Goal: Transaction & Acquisition: Obtain resource

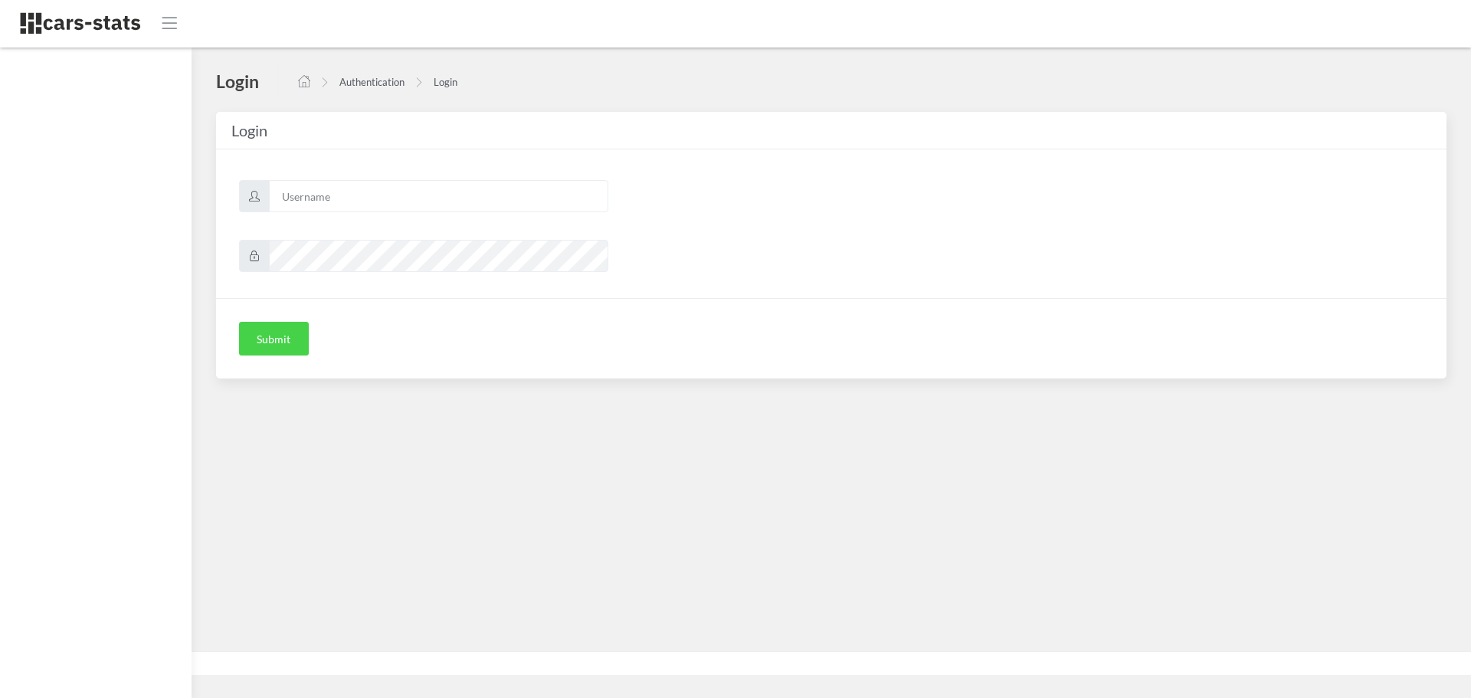
scroll to position [11, 11]
type input "skoda"
click at [268, 340] on button "Submit" at bounding box center [274, 339] width 70 height 34
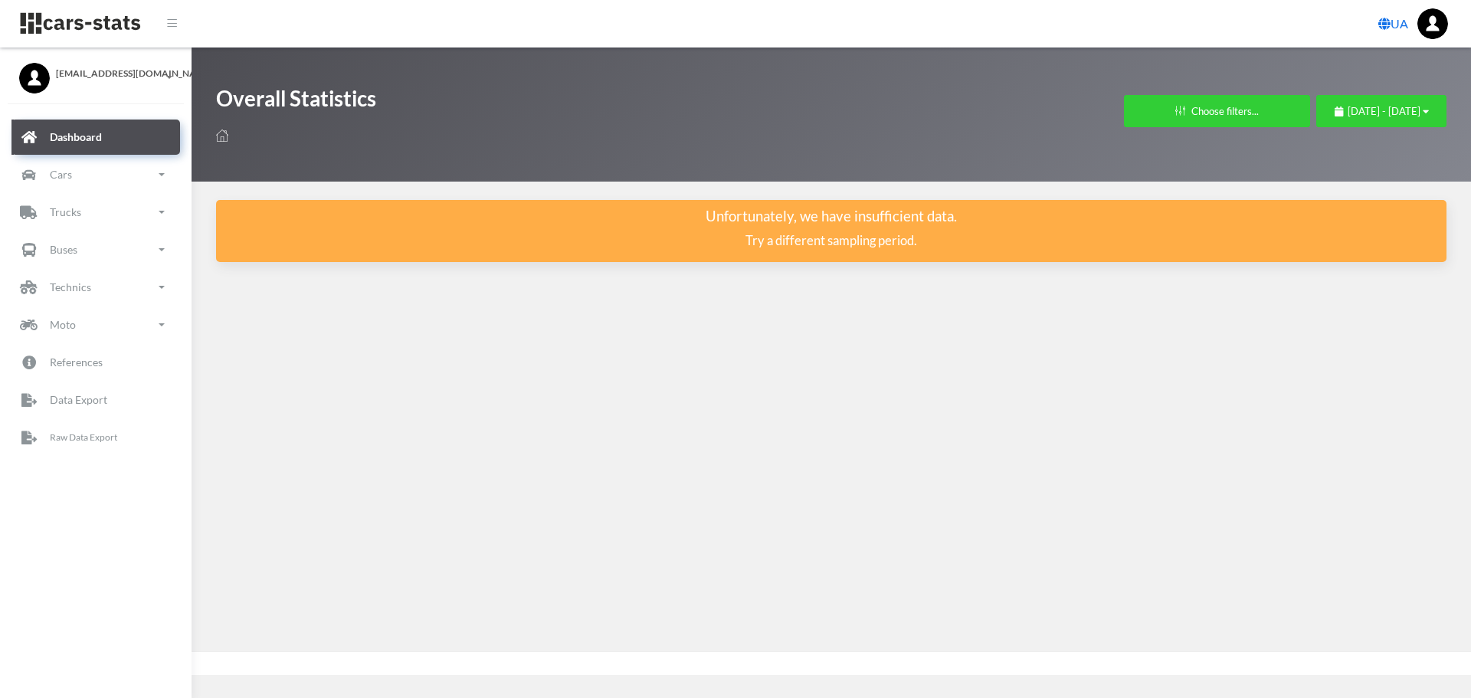
scroll to position [11, 11]
click at [55, 444] on p "Raw Data Export" at bounding box center [84, 437] width 69 height 17
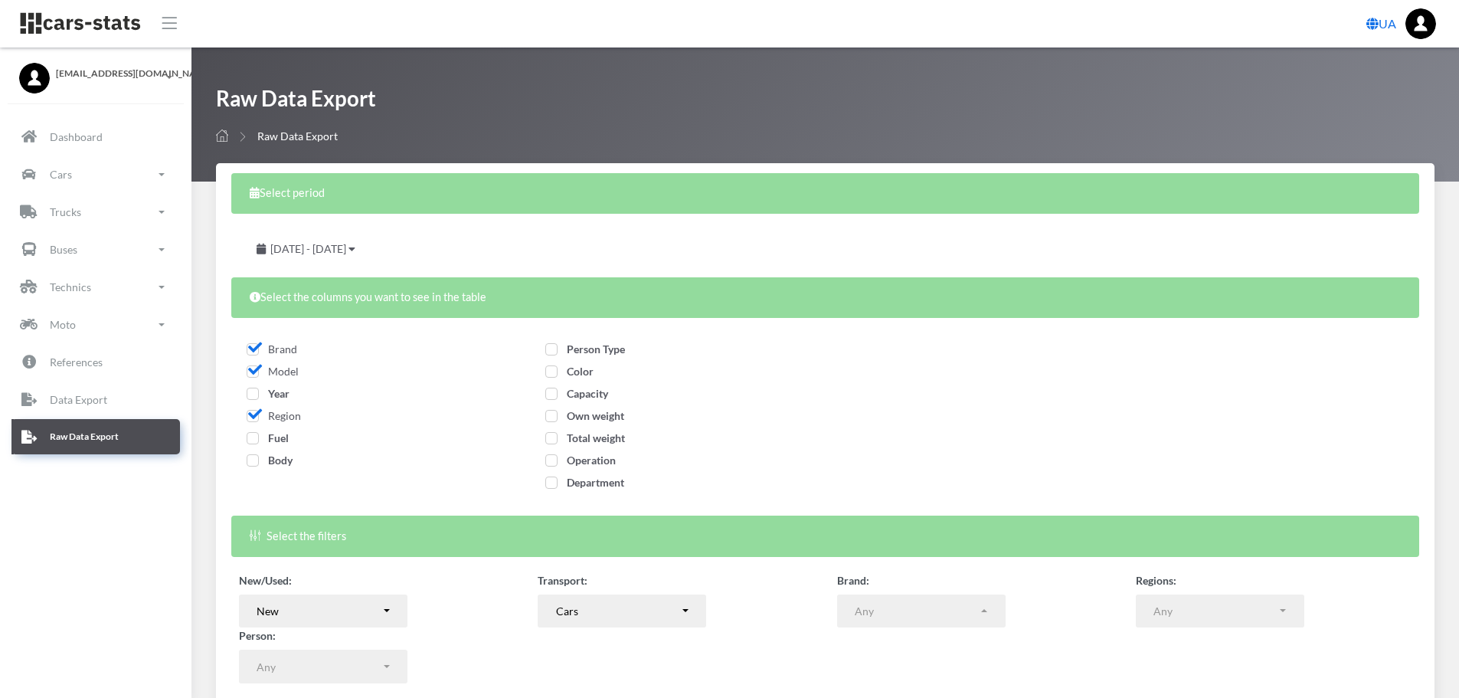
select select
click at [254, 395] on span "Year" at bounding box center [268, 393] width 43 height 13
checkbox input "true"
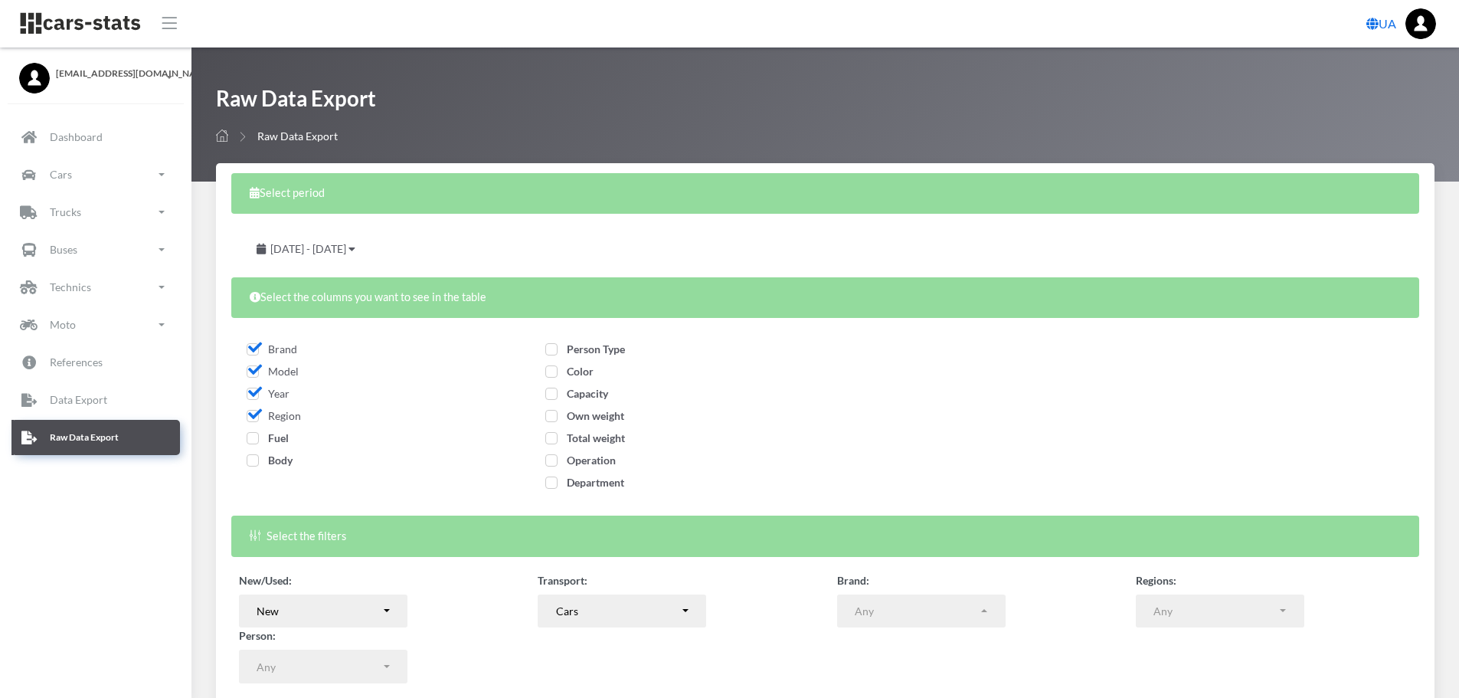
click at [249, 437] on span "Fuel" at bounding box center [268, 437] width 42 height 13
checkbox input "true"
click at [256, 460] on span "Body" at bounding box center [270, 459] width 46 height 13
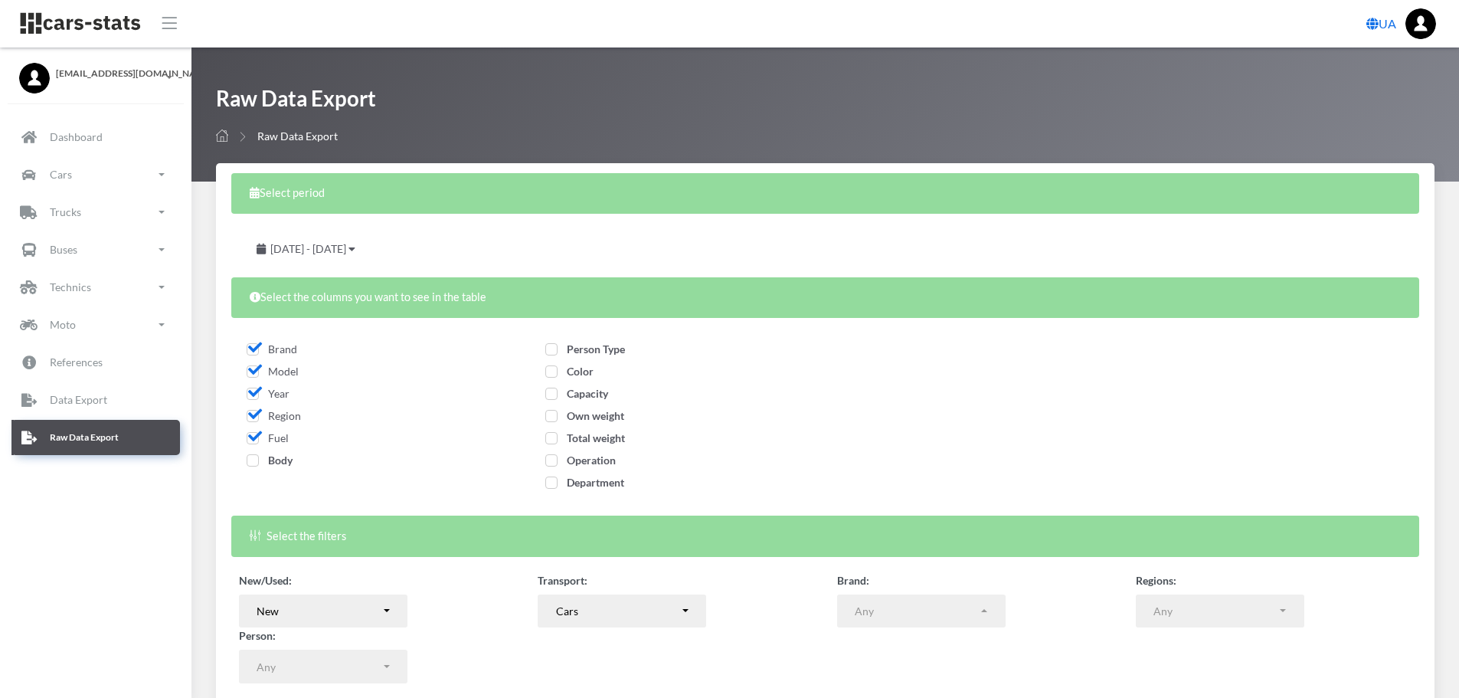
checkbox input "true"
click at [604, 345] on span "Person Type" at bounding box center [585, 348] width 80 height 13
checkbox input "true"
click at [579, 376] on span "Color" at bounding box center [569, 371] width 48 height 13
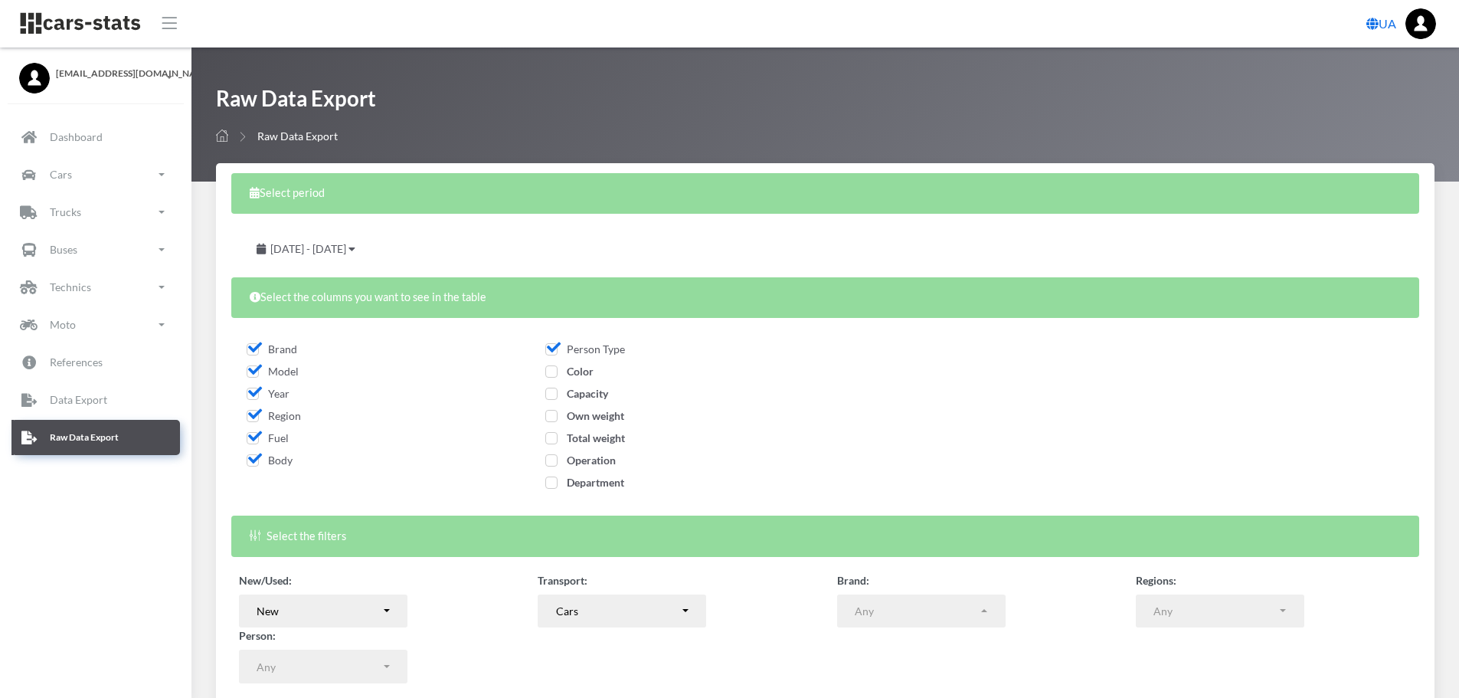
checkbox input "true"
click at [579, 395] on span "Capacity" at bounding box center [576, 393] width 63 height 13
checkbox input "true"
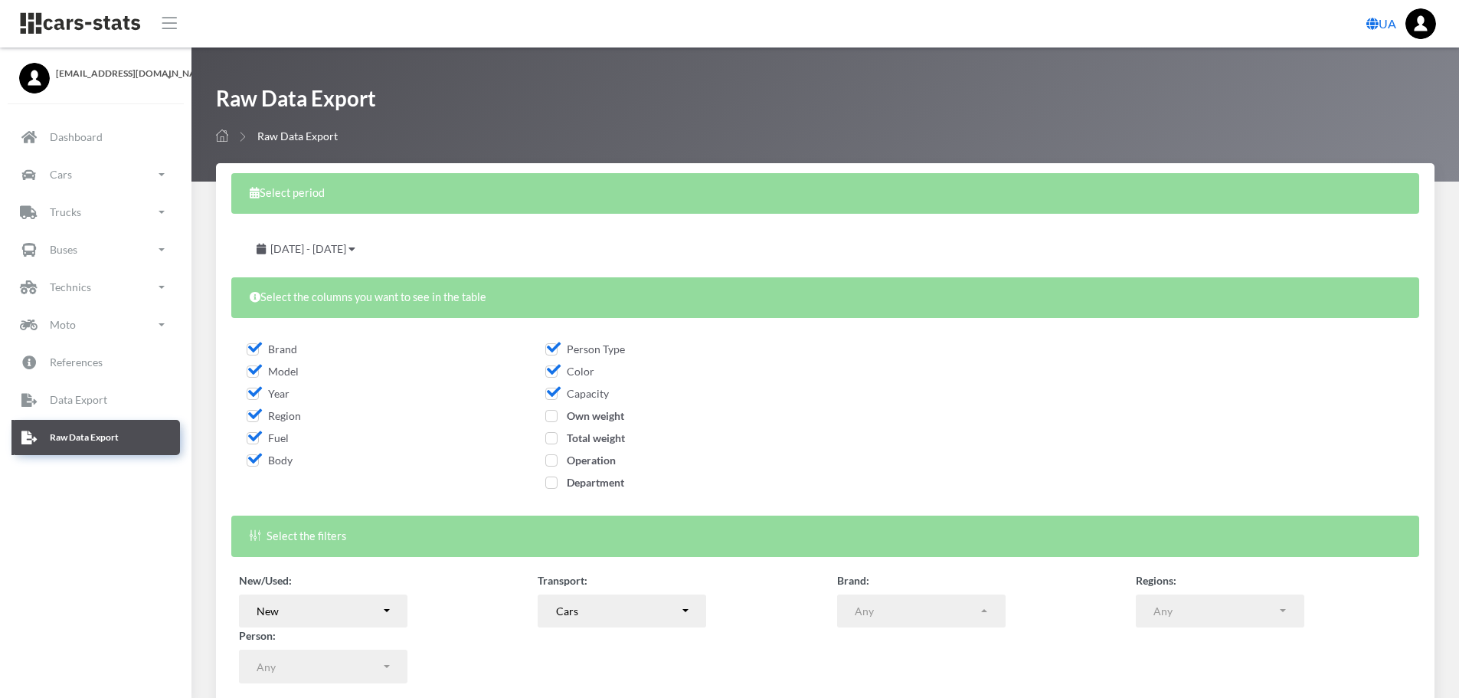
click at [598, 420] on span "Own weight" at bounding box center [584, 415] width 79 height 13
checkbox input "true"
click at [601, 436] on span "Total weight" at bounding box center [585, 437] width 80 height 13
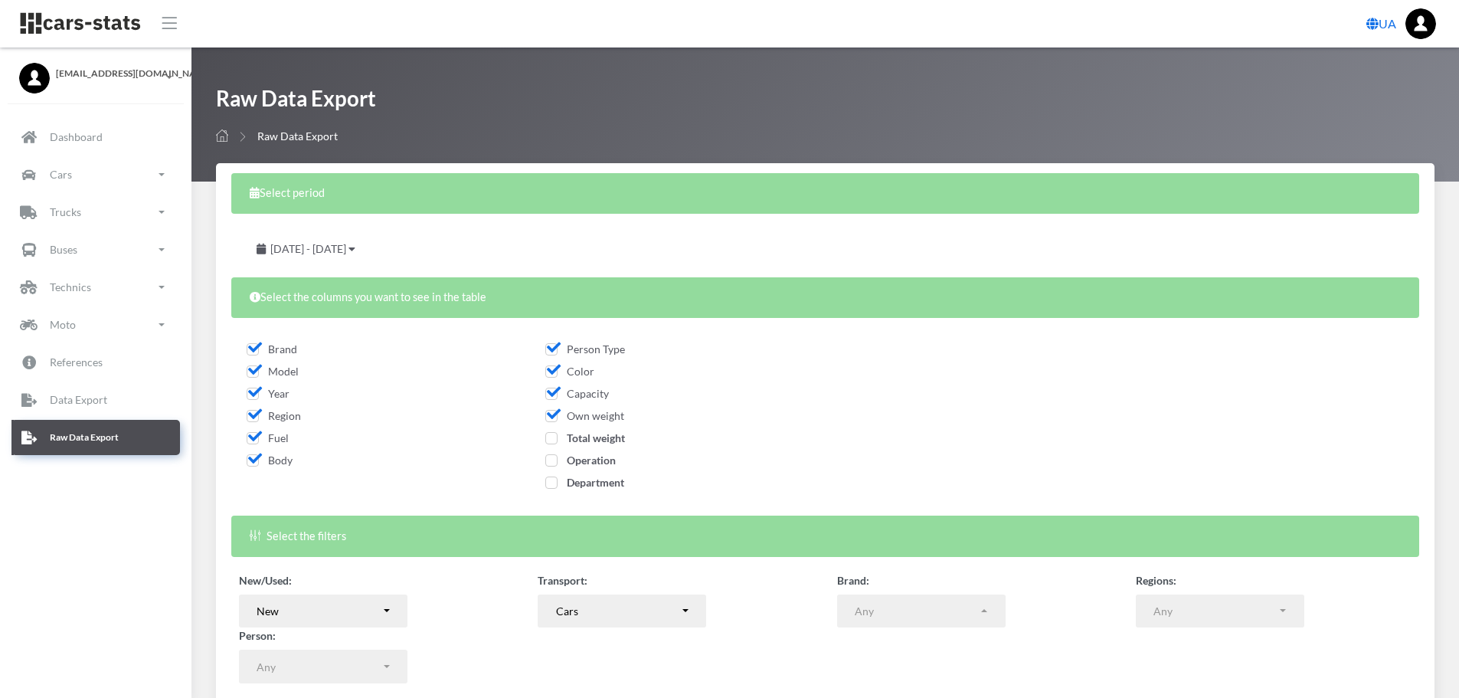
checkbox input "true"
drag, startPoint x: 595, startPoint y: 461, endPoint x: 598, endPoint y: 486, distance: 24.7
click at [595, 462] on span "Operation" at bounding box center [580, 459] width 70 height 13
checkbox input "true"
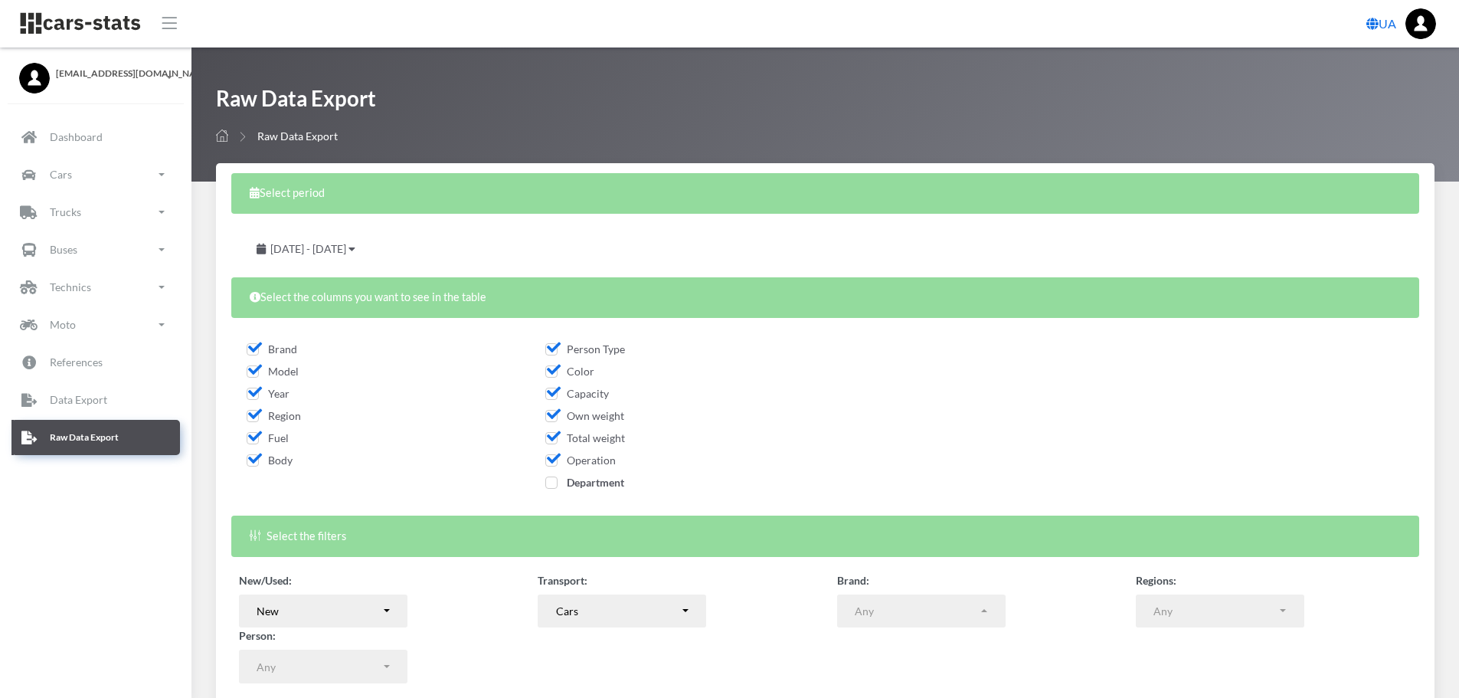
click at [598, 486] on span "Department" at bounding box center [584, 482] width 79 height 13
checkbox input "true"
click at [346, 247] on span "July 14, 2025 - August 13, 2025" at bounding box center [308, 248] width 76 height 13
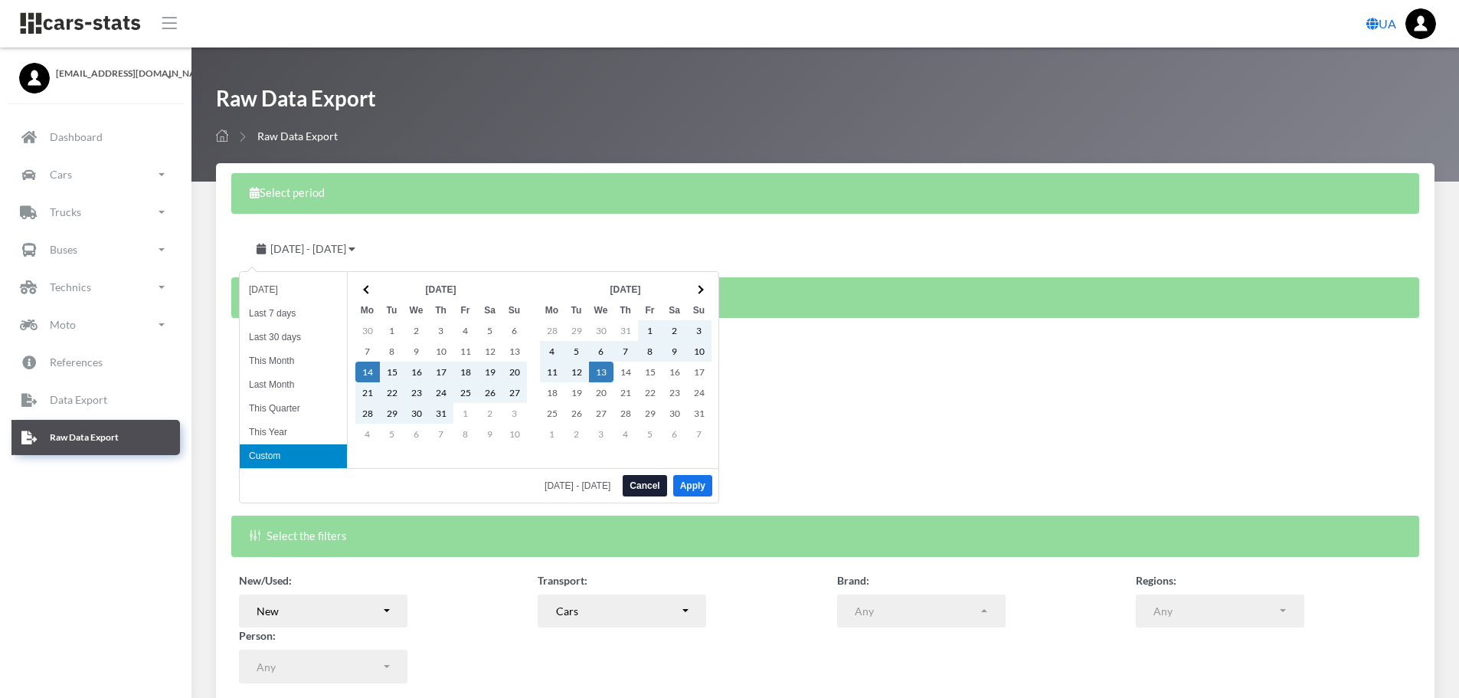
click at [292, 456] on li "Custom" at bounding box center [293, 456] width 107 height 24
click at [362, 285] on th at bounding box center [367, 289] width 25 height 21
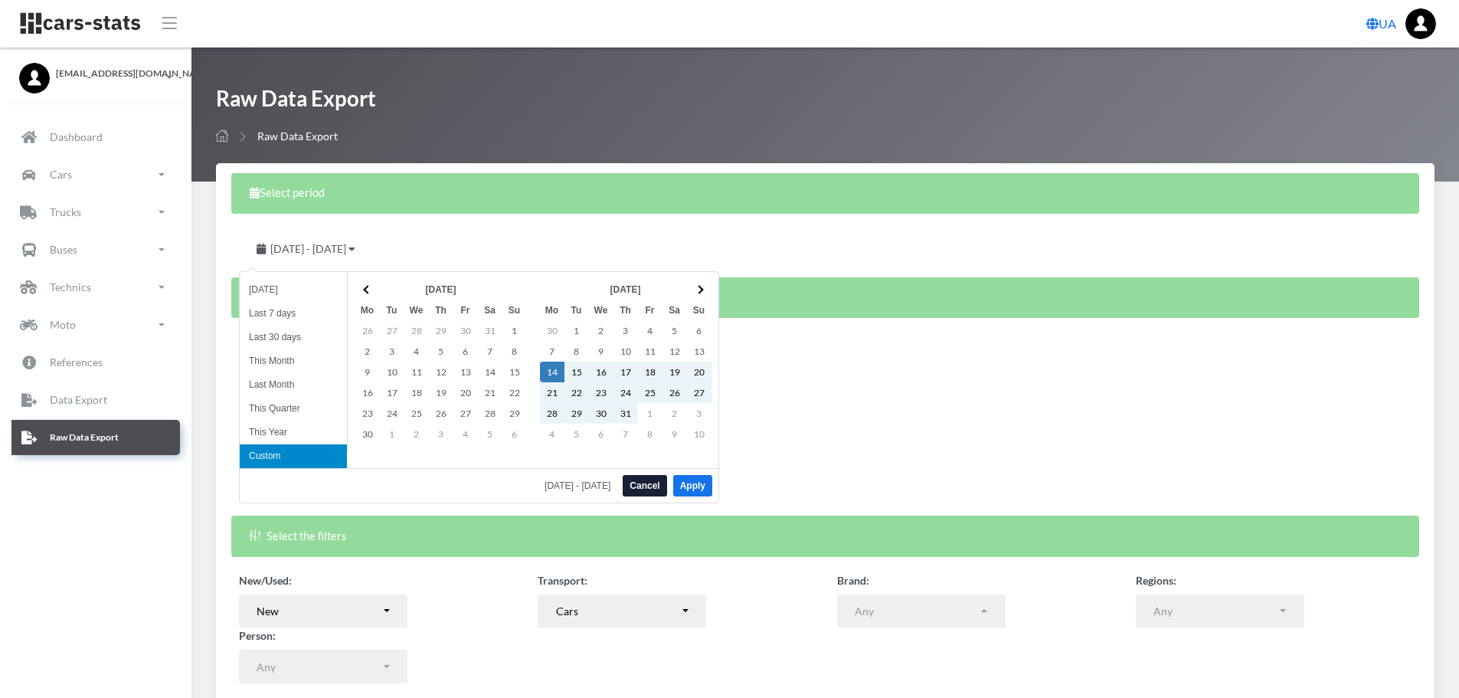
click at [362, 285] on th at bounding box center [367, 289] width 25 height 21
click at [362, 286] on th at bounding box center [367, 289] width 25 height 21
click at [361, 287] on th at bounding box center [367, 289] width 25 height 21
click at [361, 288] on th at bounding box center [367, 289] width 25 height 21
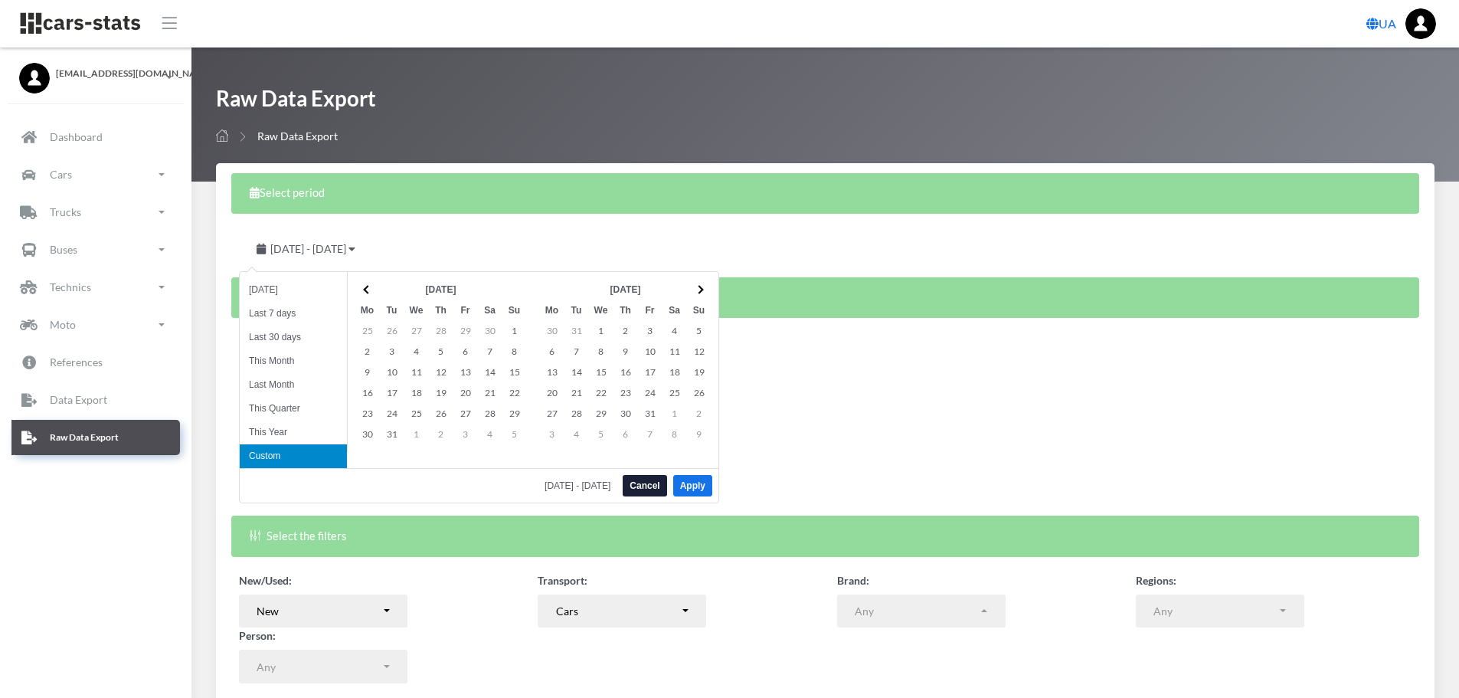
click at [361, 288] on th at bounding box center [367, 289] width 25 height 21
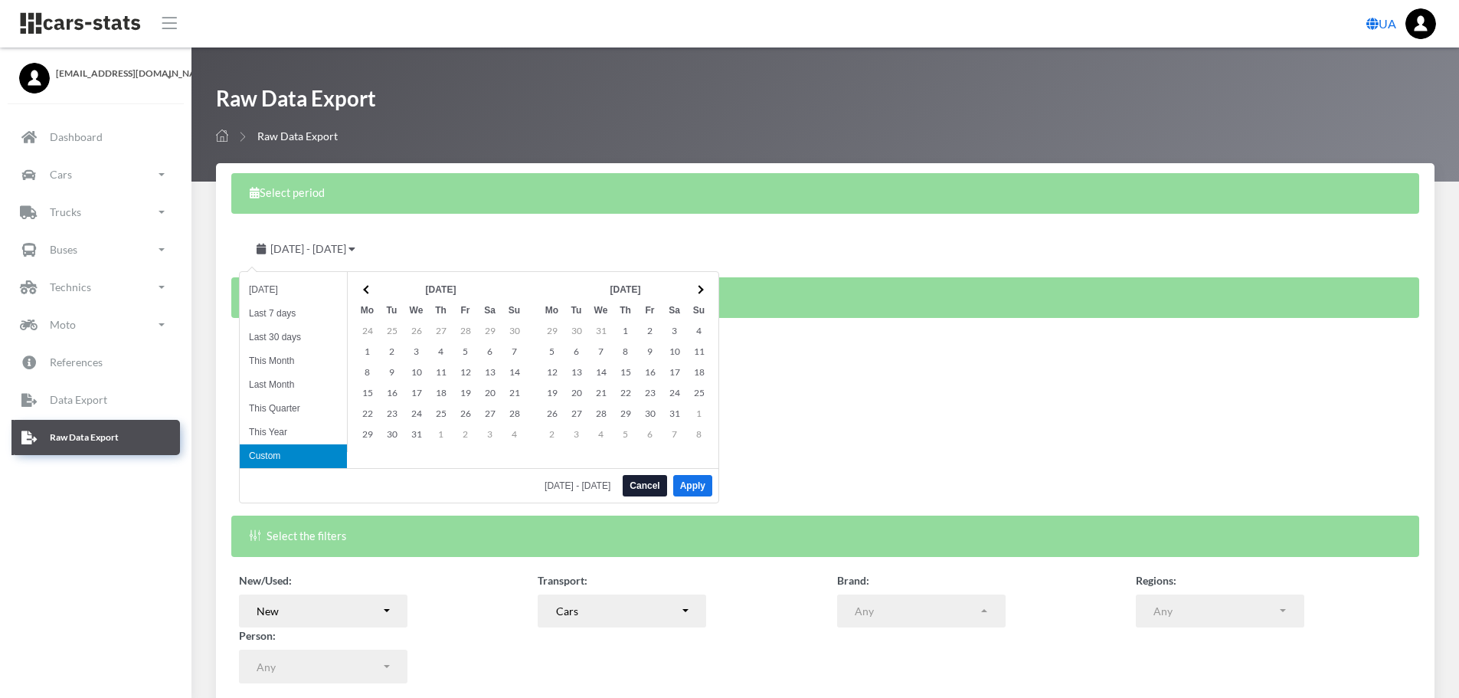
click at [361, 288] on th at bounding box center [367, 289] width 25 height 21
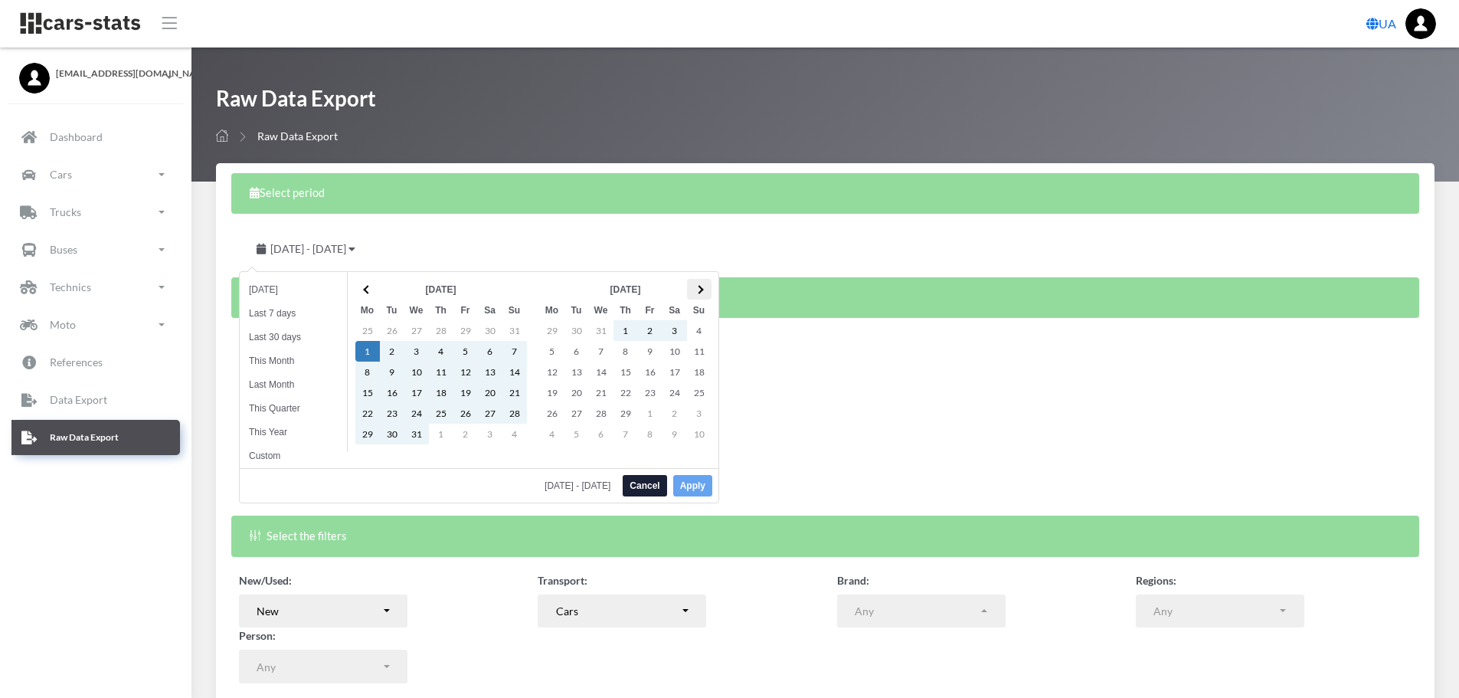
click at [706, 289] on th at bounding box center [699, 289] width 25 height 21
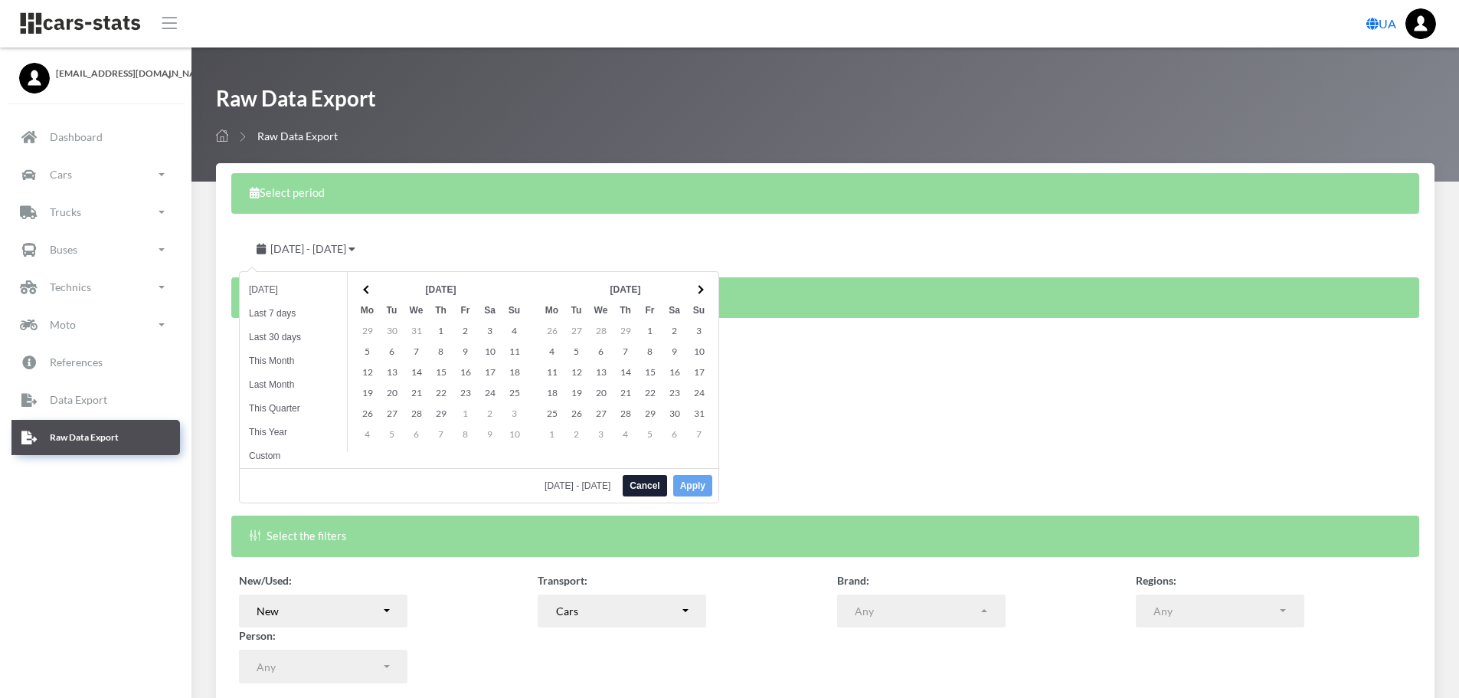
click at [706, 289] on th at bounding box center [699, 289] width 25 height 21
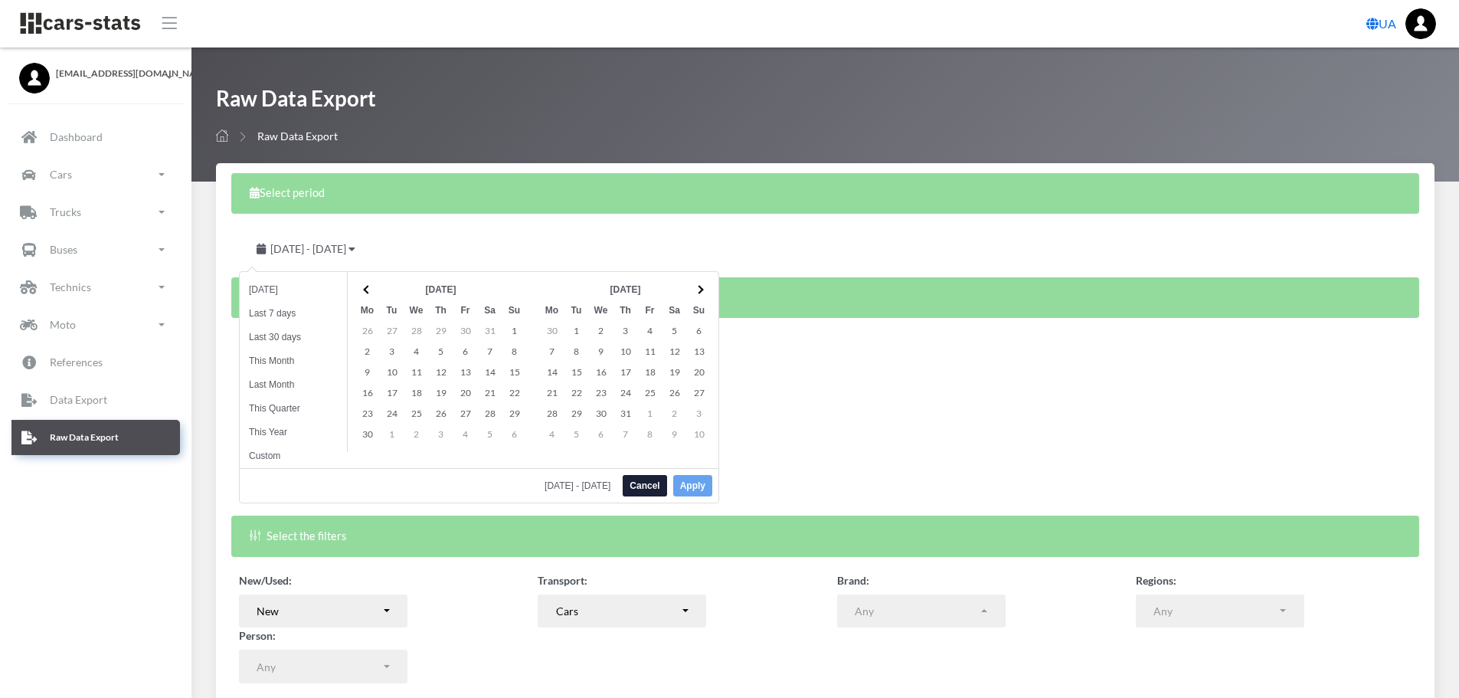
click at [706, 289] on th at bounding box center [699, 289] width 25 height 21
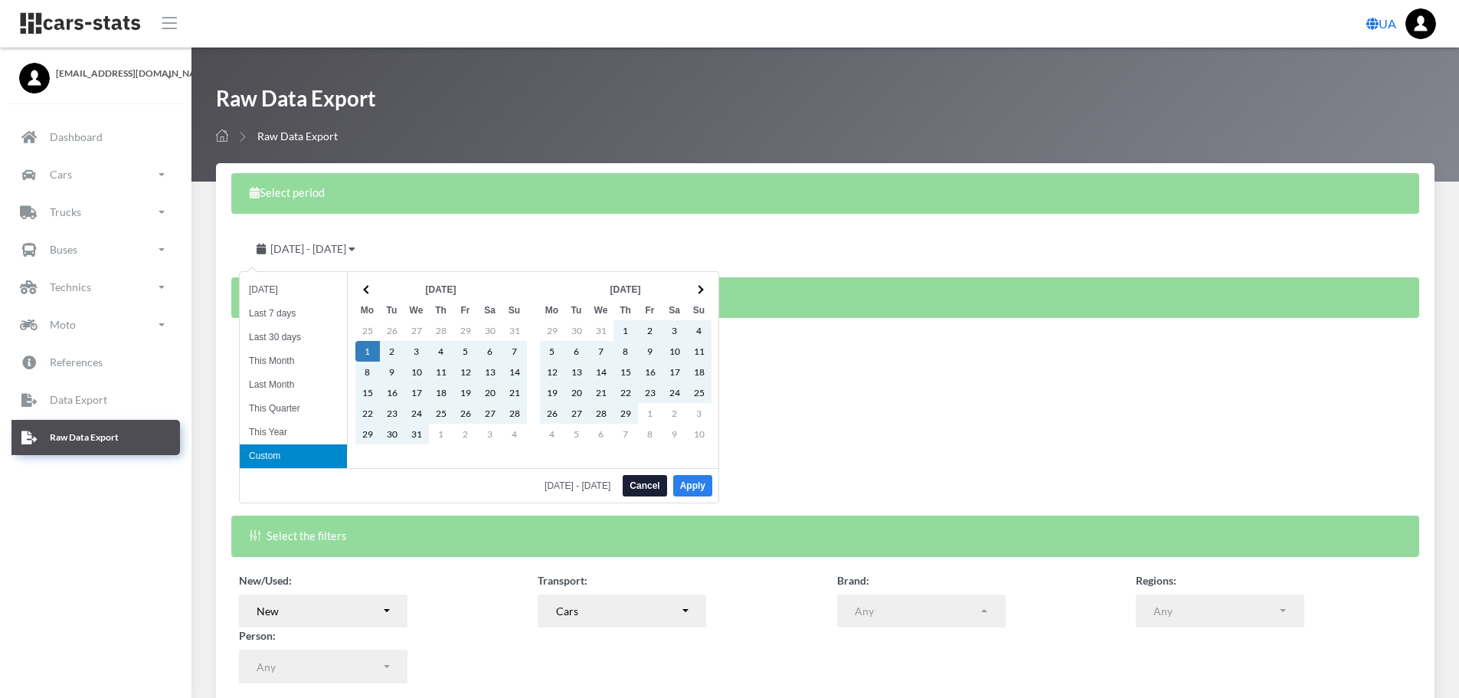
click at [702, 489] on button "Apply" at bounding box center [692, 485] width 39 height 21
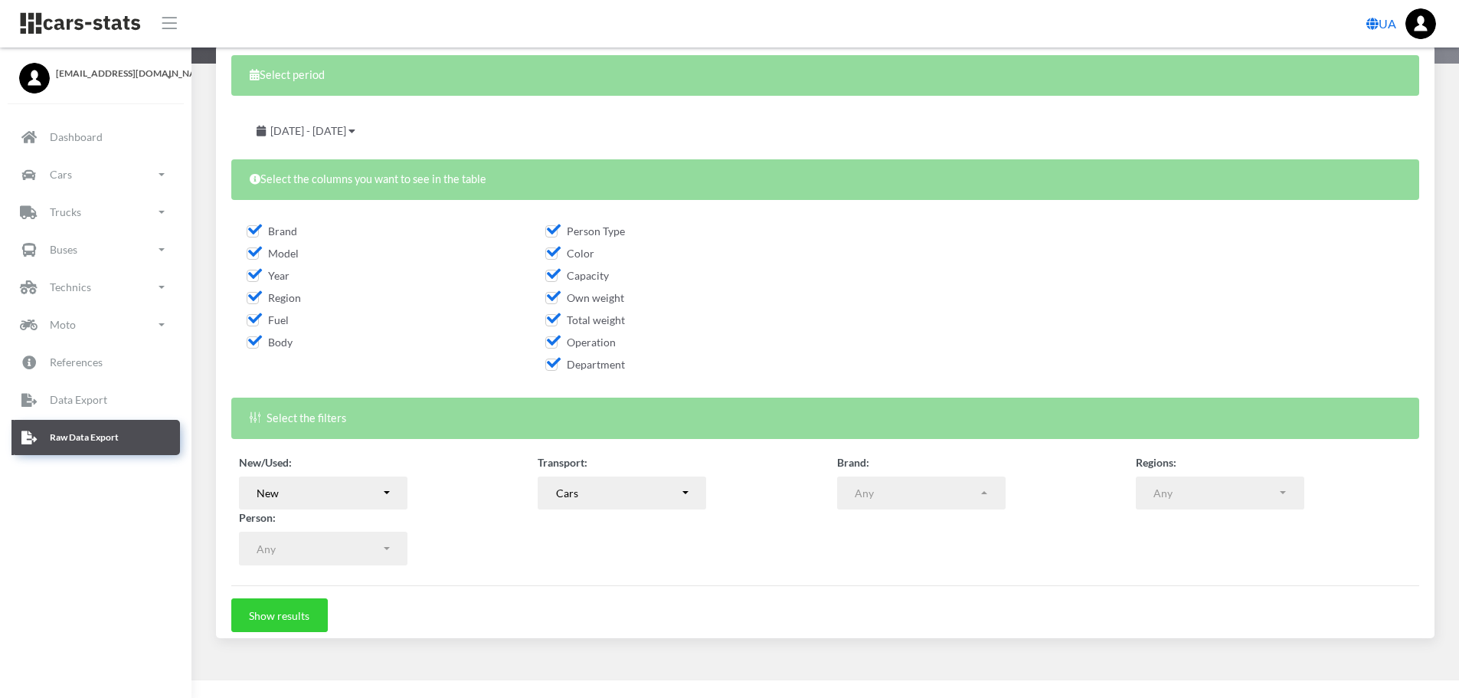
scroll to position [123, 0]
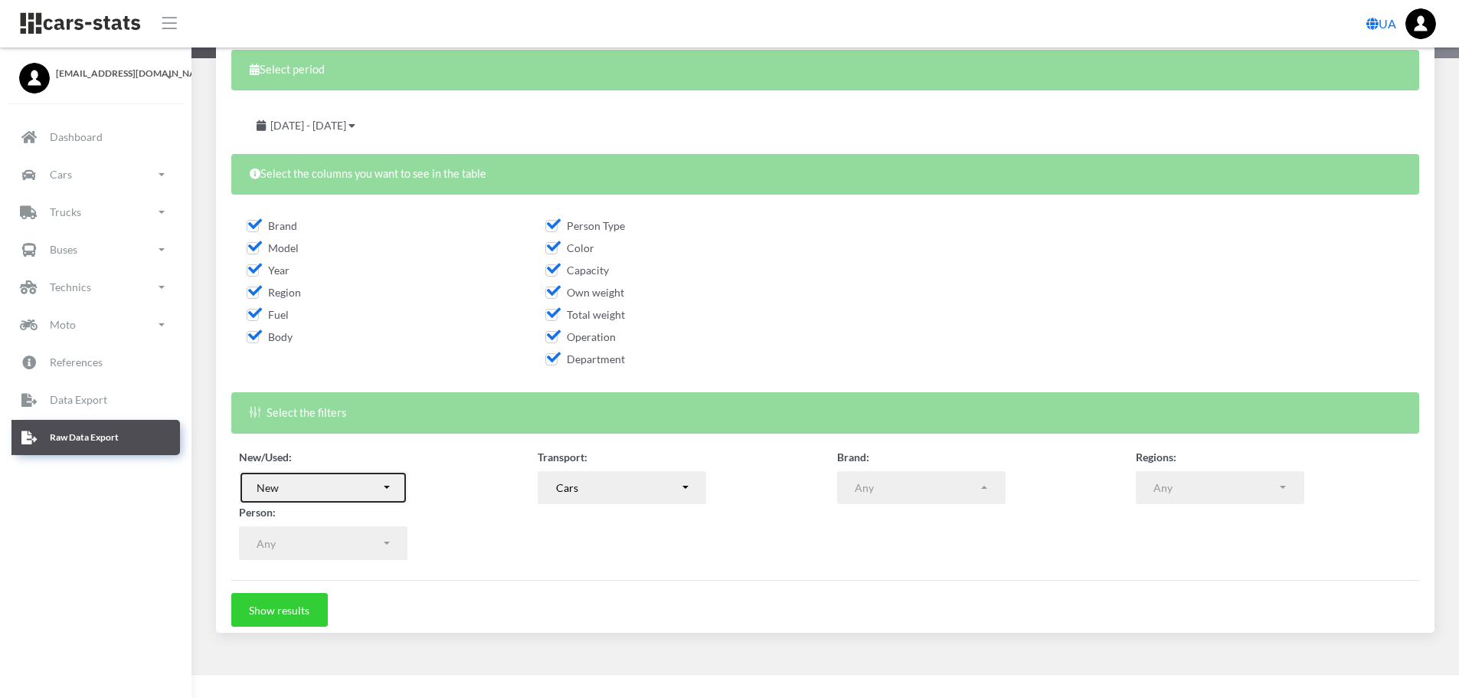
click at [391, 491] on button "New" at bounding box center [323, 488] width 169 height 34
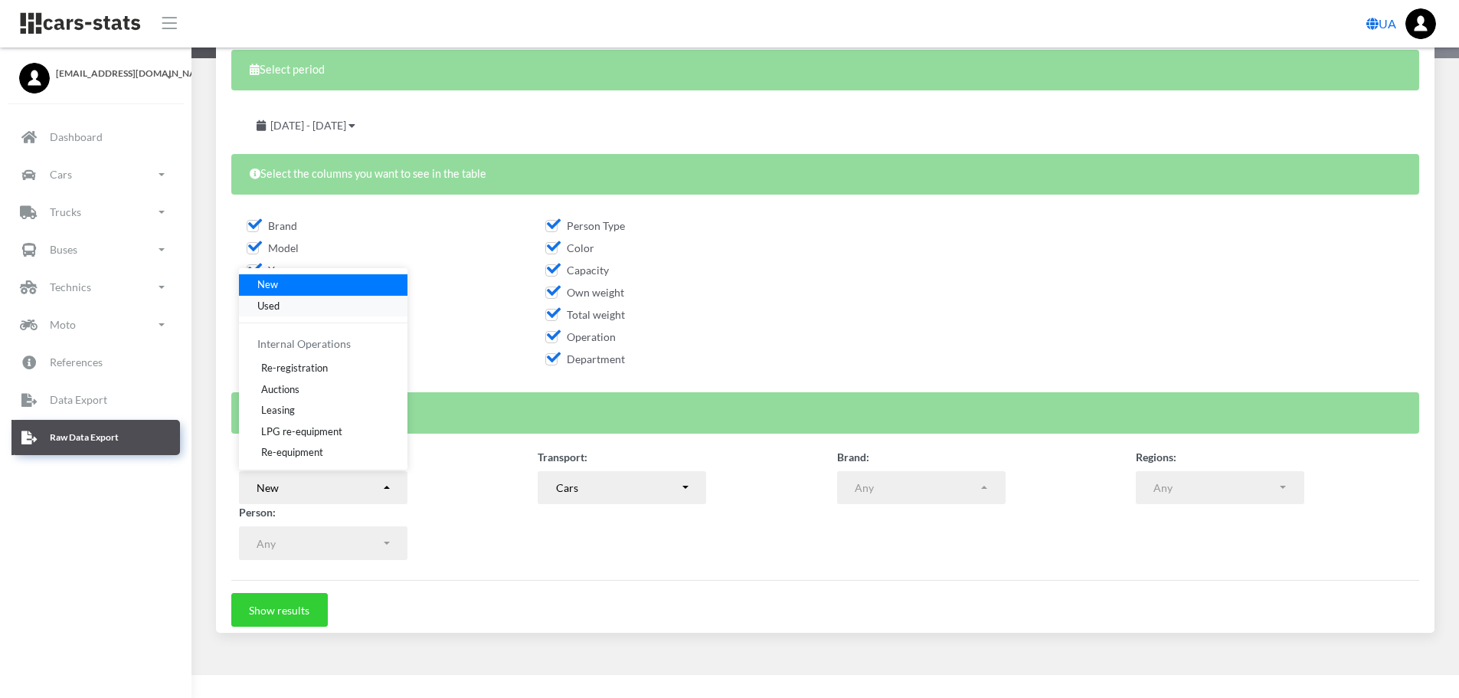
click at [279, 305] on span "Used" at bounding box center [268, 305] width 22 height 15
select select "used-import"
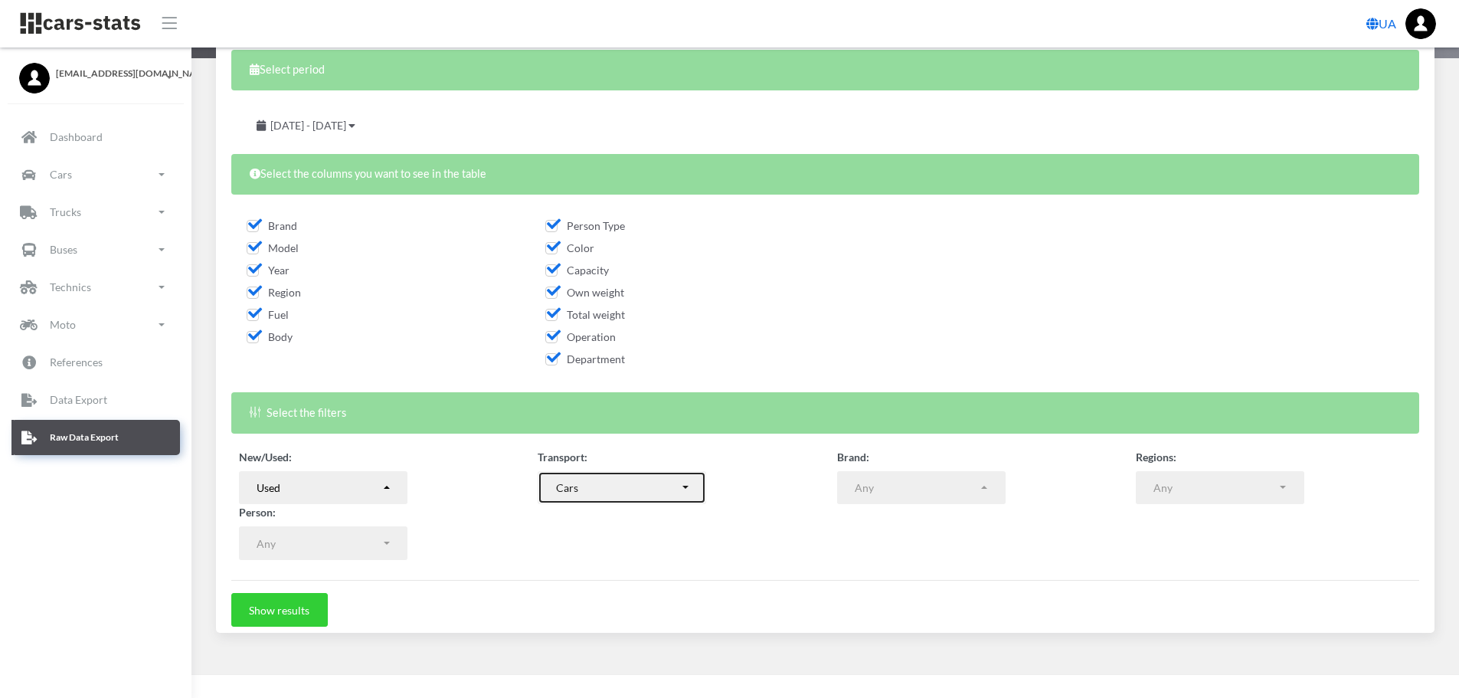
click at [680, 483] on button "Cars" at bounding box center [622, 488] width 169 height 34
drag, startPoint x: 680, startPoint y: 483, endPoint x: 945, endPoint y: 486, distance: 265.1
click at [681, 483] on button "Cars" at bounding box center [622, 488] width 169 height 34
click at [1275, 492] on div "Any" at bounding box center [1216, 488] width 124 height 16
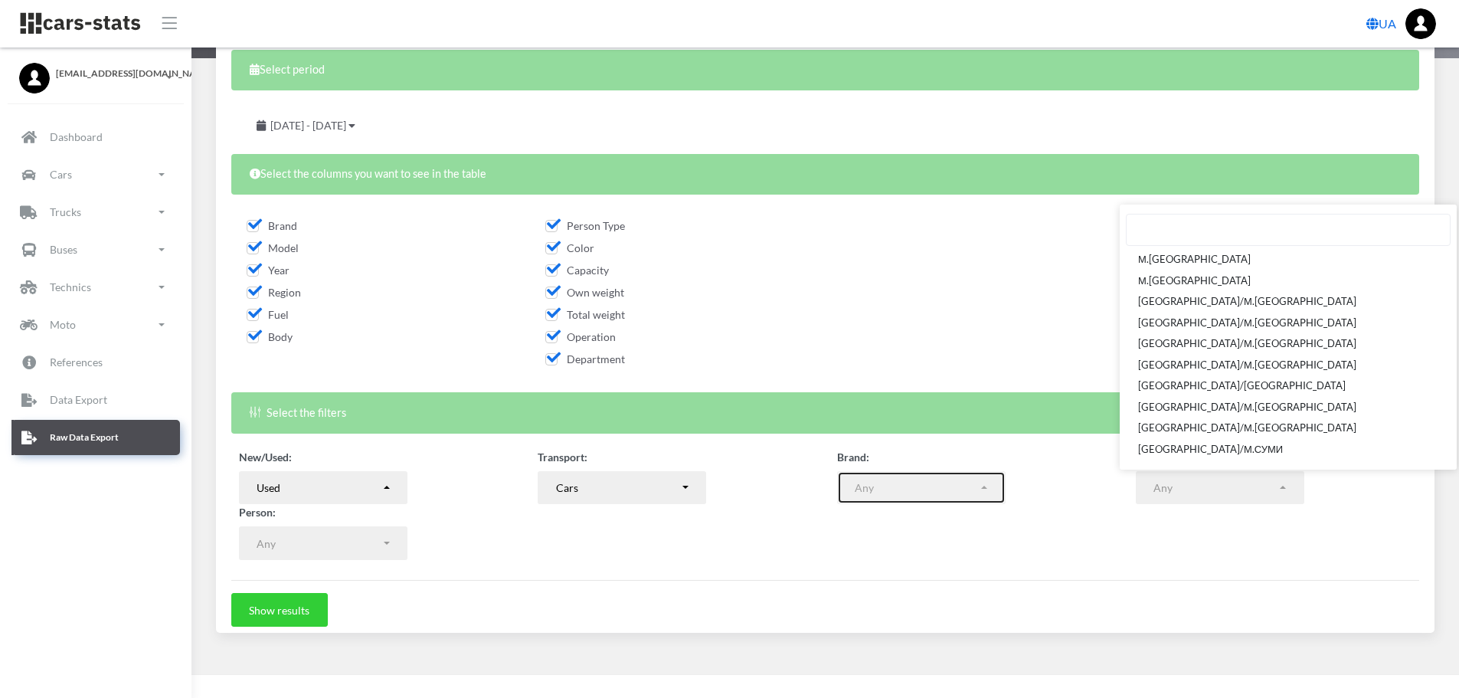
click at [974, 498] on button "Any" at bounding box center [921, 488] width 169 height 34
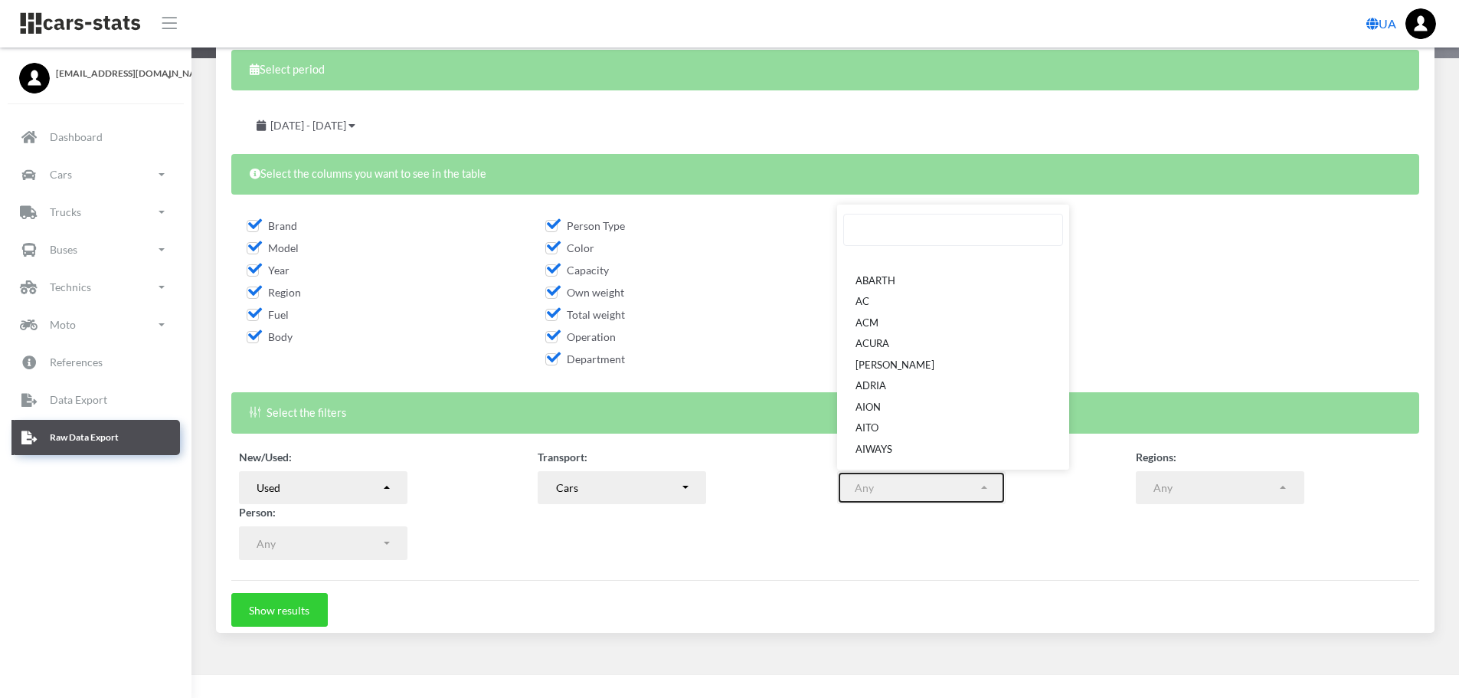
click at [974, 497] on button "Any" at bounding box center [921, 488] width 169 height 34
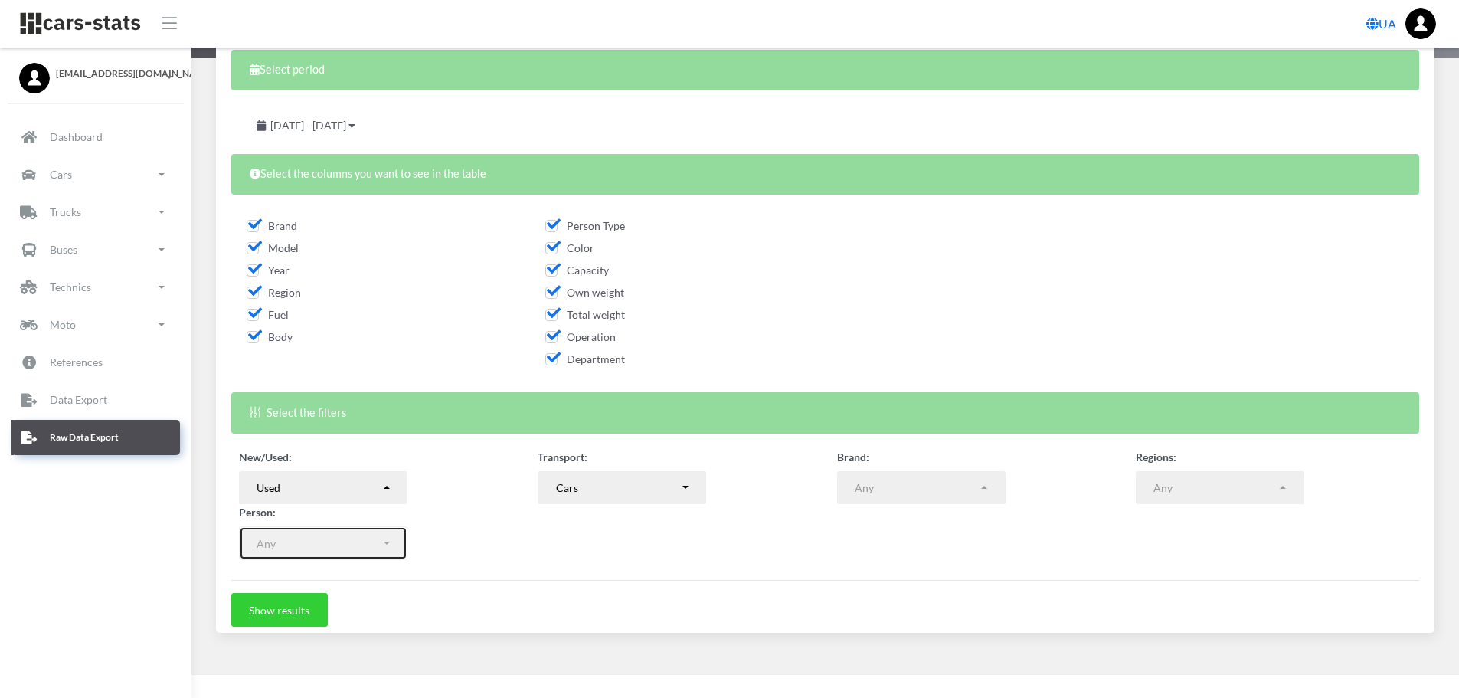
click at [381, 545] on div "Any" at bounding box center [319, 543] width 124 height 16
click at [97, 408] on p "Data Export" at bounding box center [78, 399] width 57 height 19
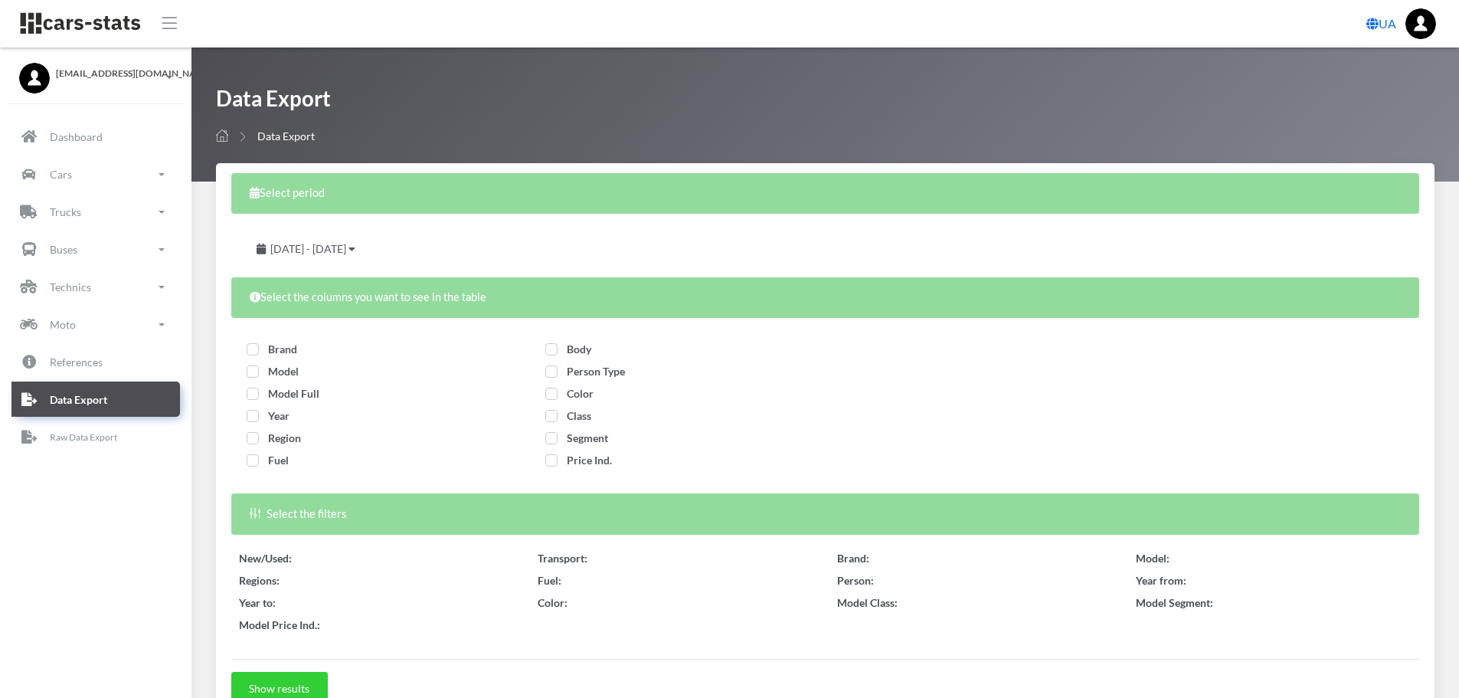
select select
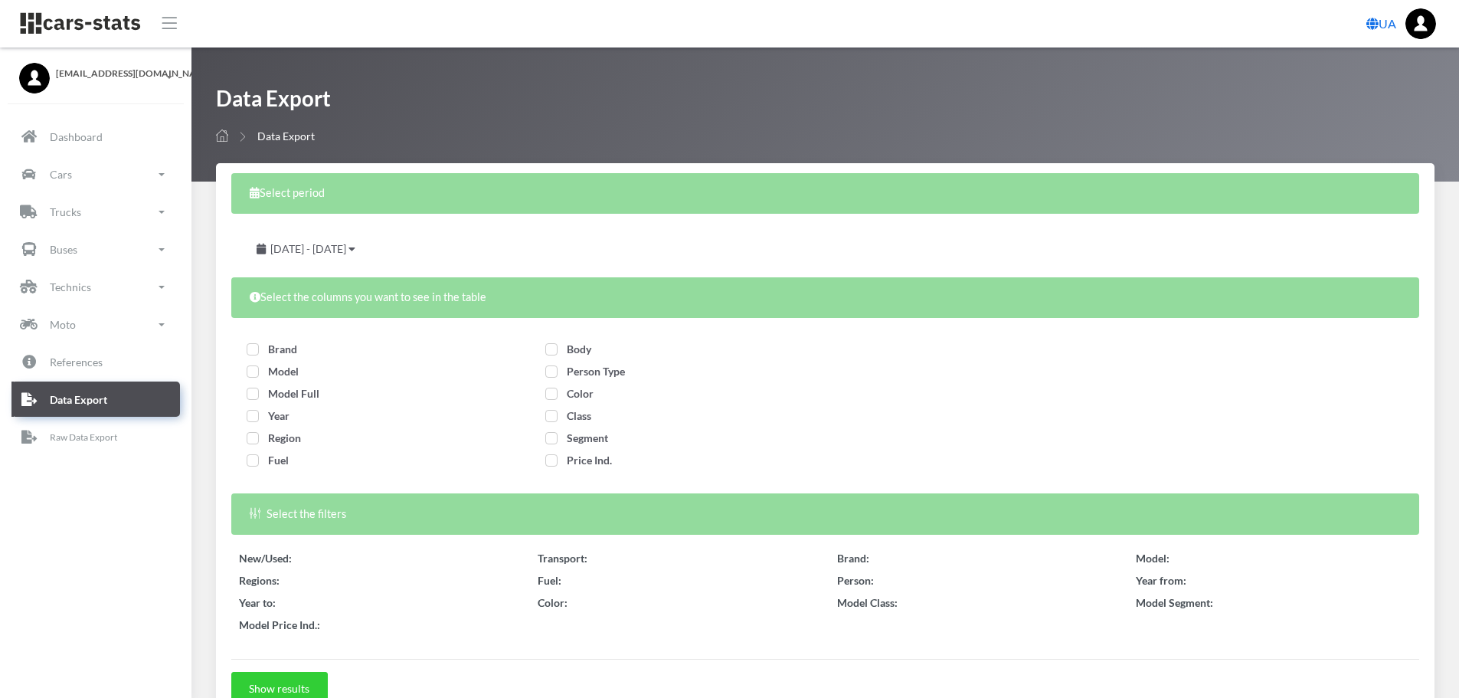
select select
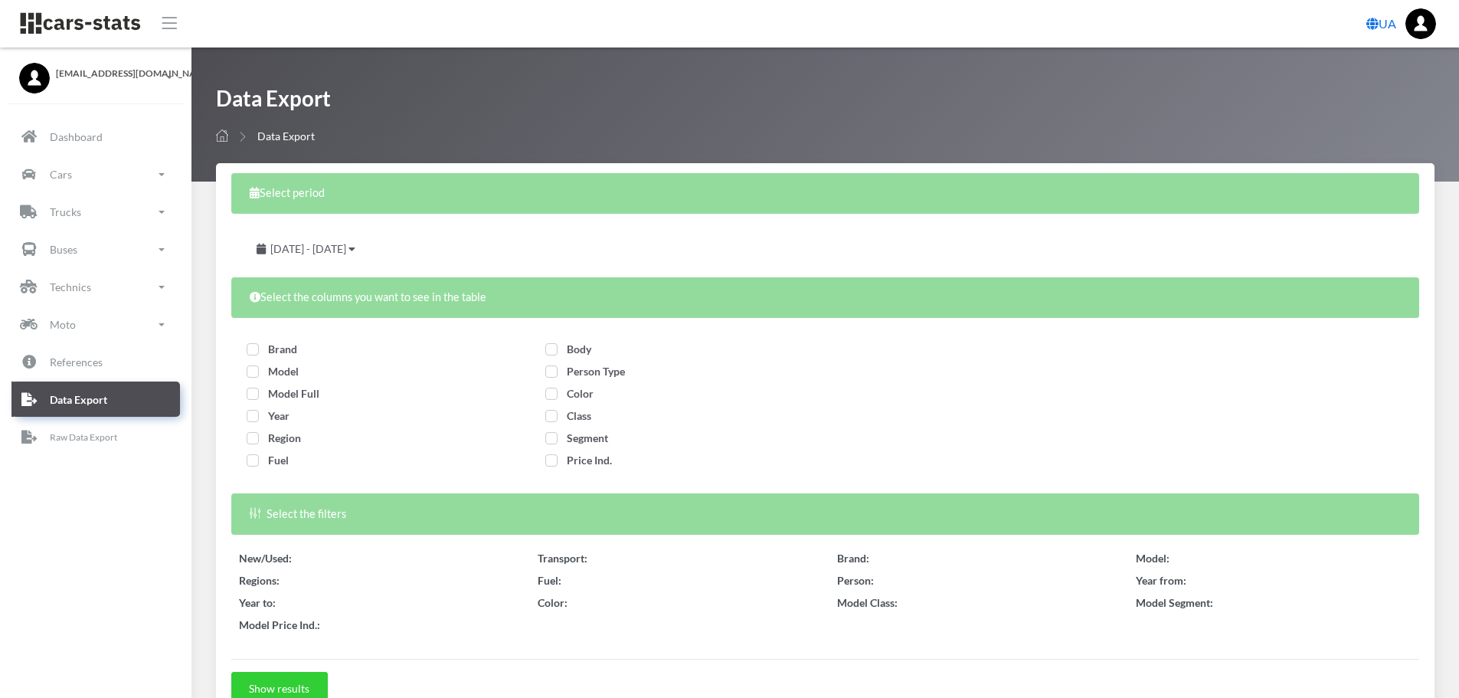
select select
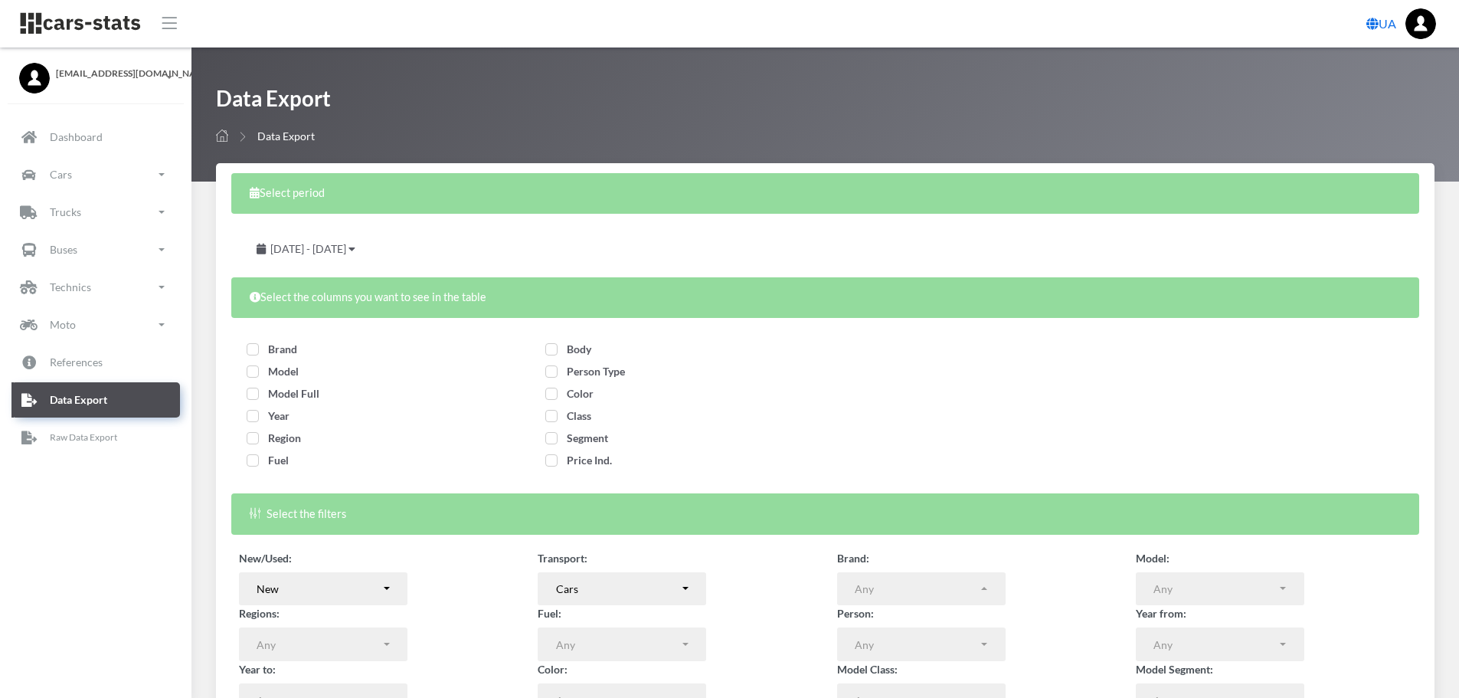
scroll to position [11, 11]
click at [392, 267] on div "July 14, 2025 - August 13, 2025" at bounding box center [825, 247] width 1188 height 52
click at [346, 249] on span "July 14, 2025 - August 13, 2025" at bounding box center [308, 248] width 76 height 13
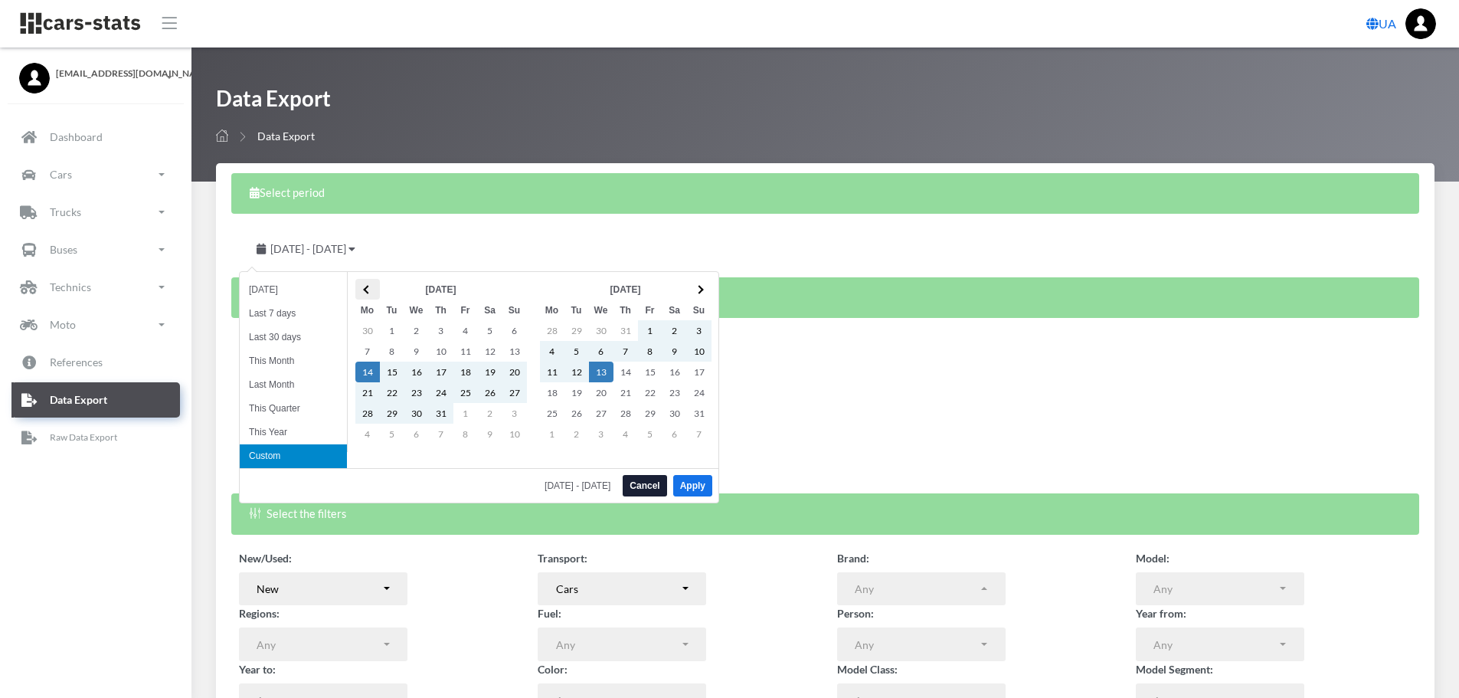
click at [366, 282] on th at bounding box center [367, 289] width 25 height 21
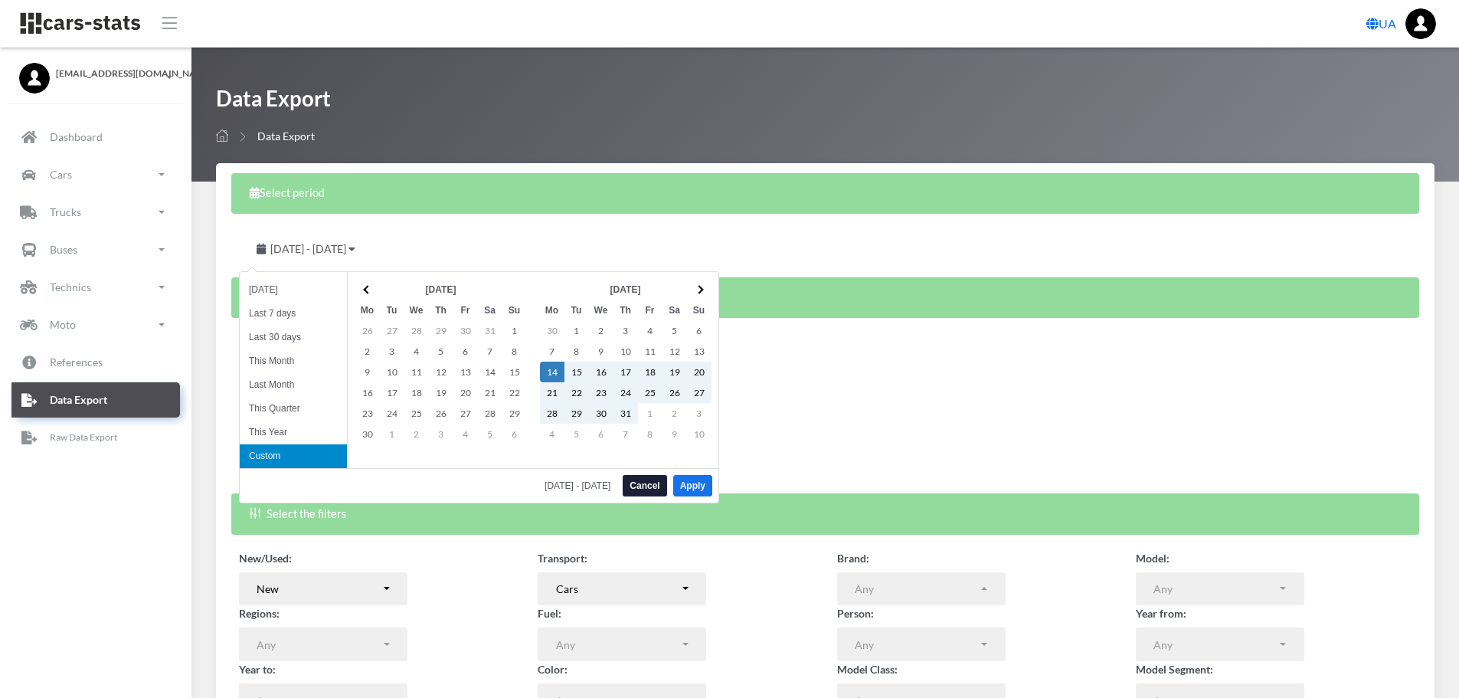
click at [366, 282] on th at bounding box center [367, 289] width 25 height 21
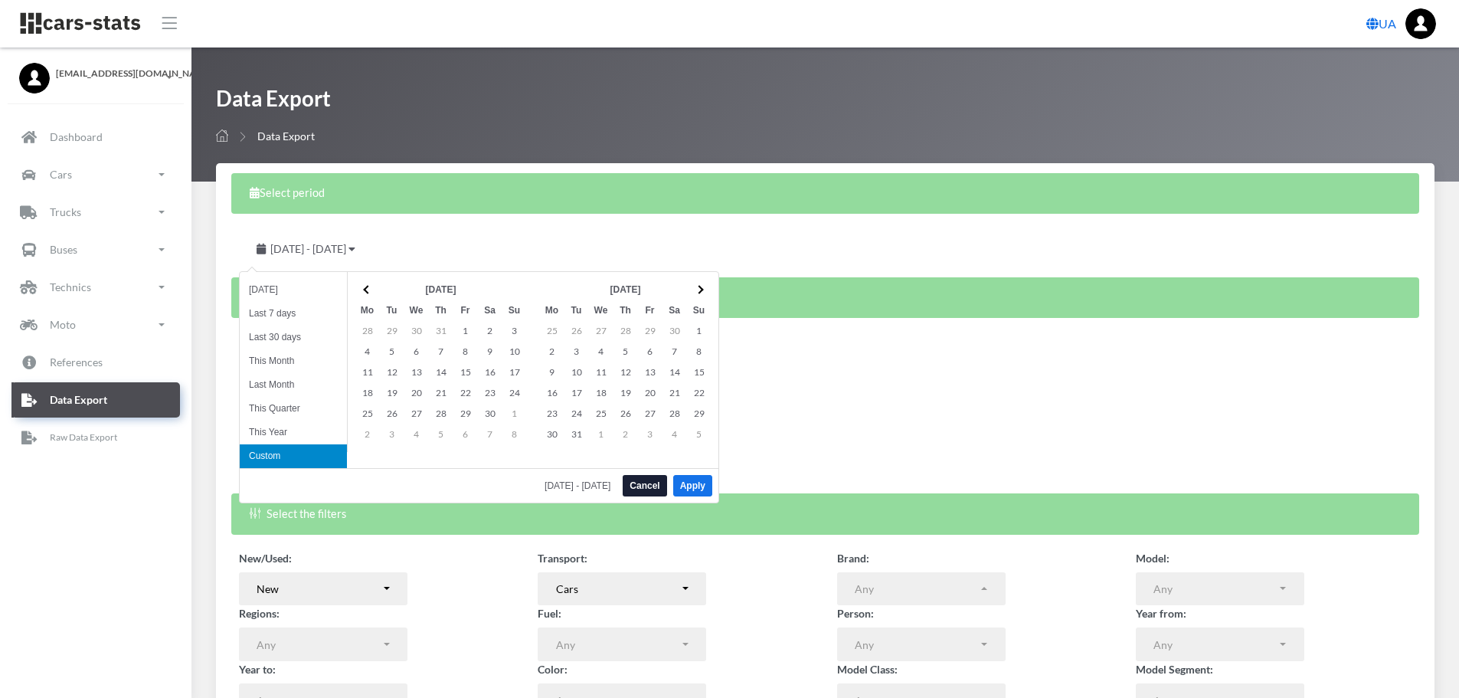
click at [366, 282] on th at bounding box center [367, 289] width 25 height 21
click at [366, 283] on th at bounding box center [367, 289] width 25 height 21
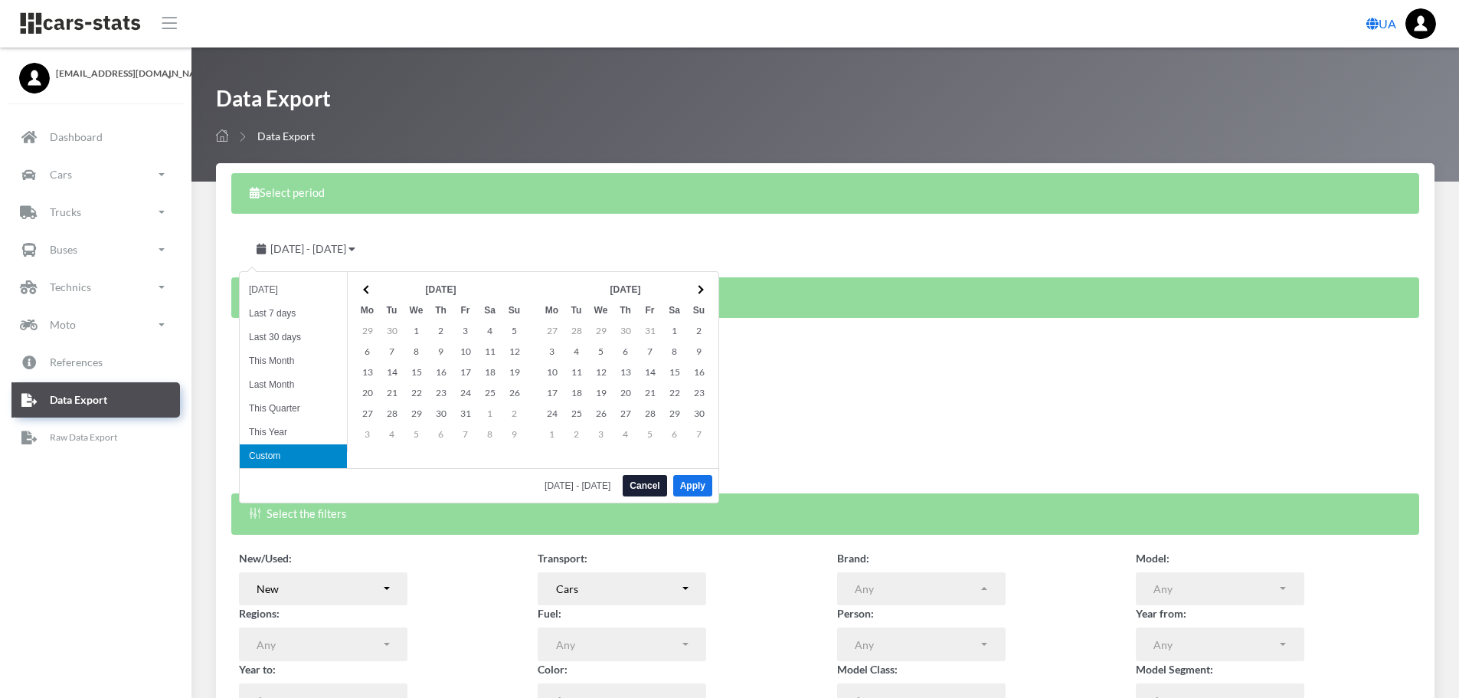
click at [366, 284] on th at bounding box center [367, 289] width 25 height 21
click at [366, 286] on span at bounding box center [367, 289] width 8 height 8
click at [696, 286] on th at bounding box center [699, 289] width 25 height 21
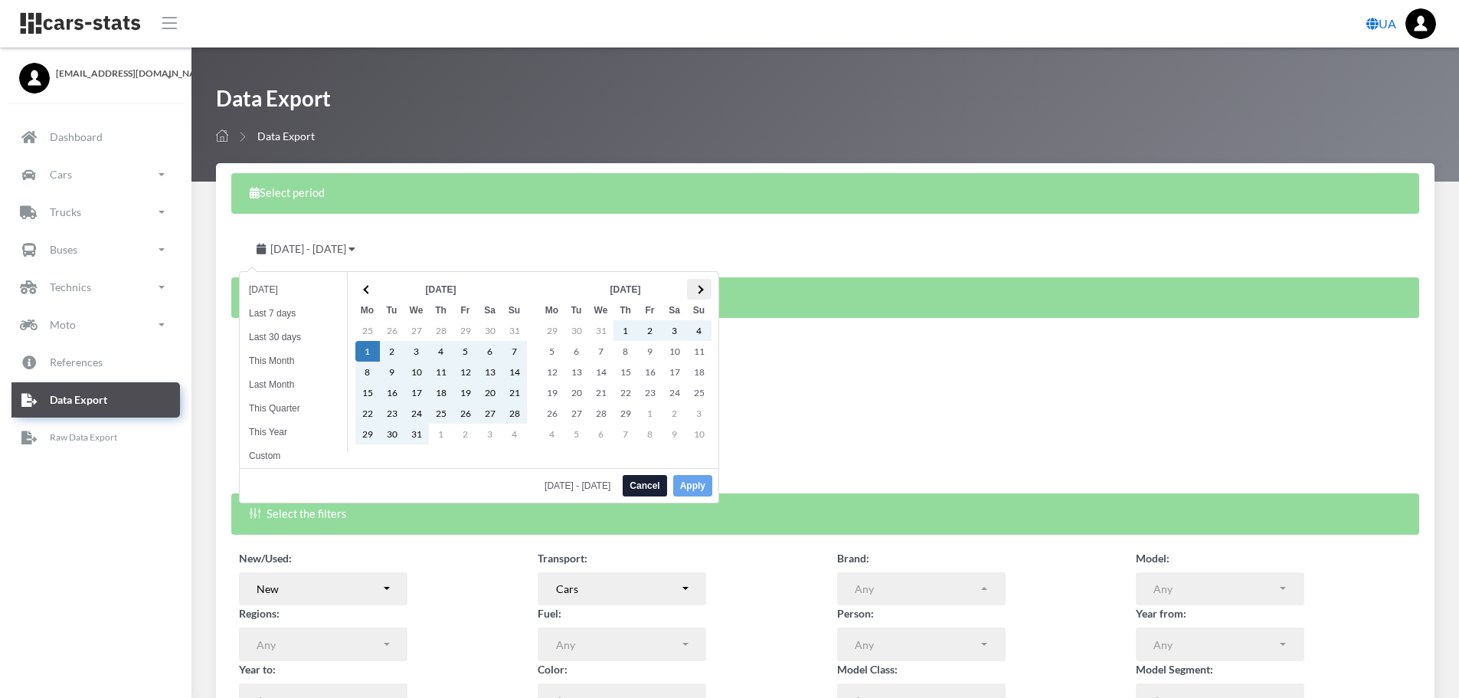
click at [699, 290] on span at bounding box center [699, 289] width 8 height 8
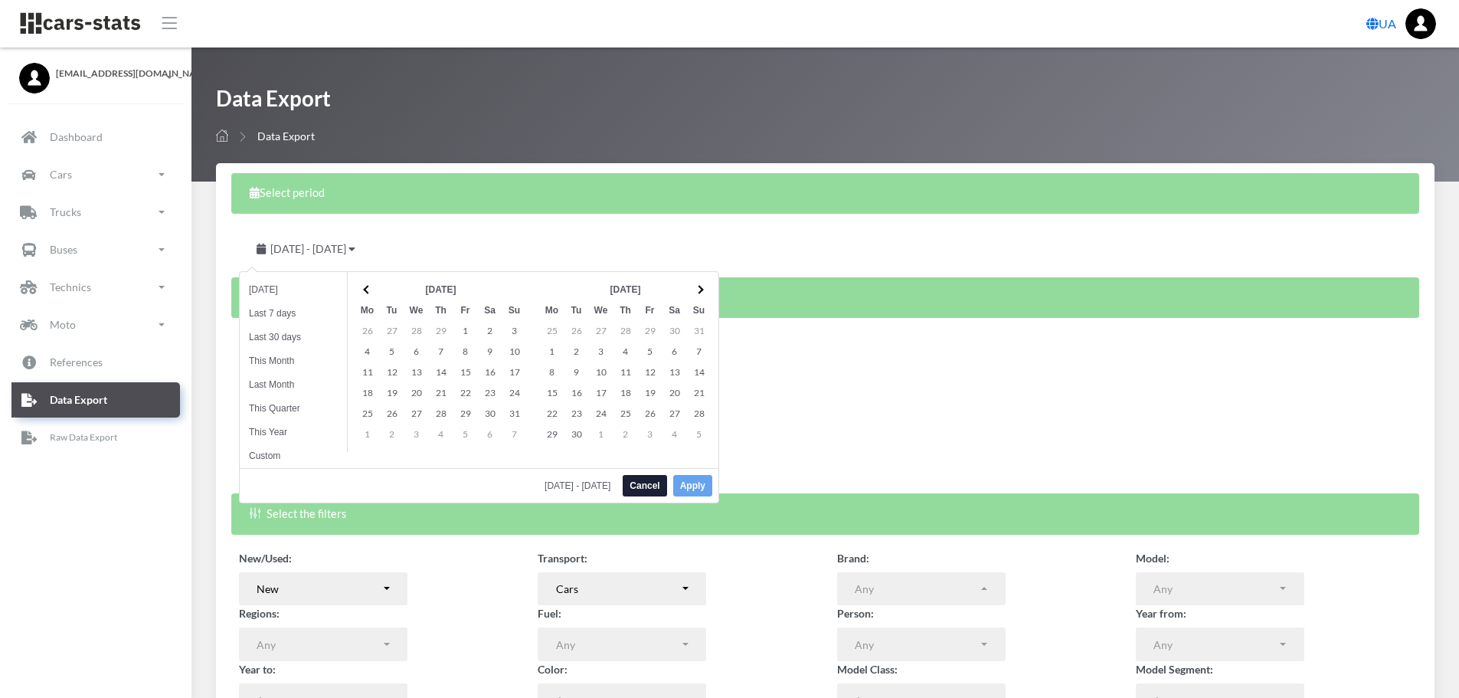
click at [699, 290] on span at bounding box center [699, 289] width 8 height 8
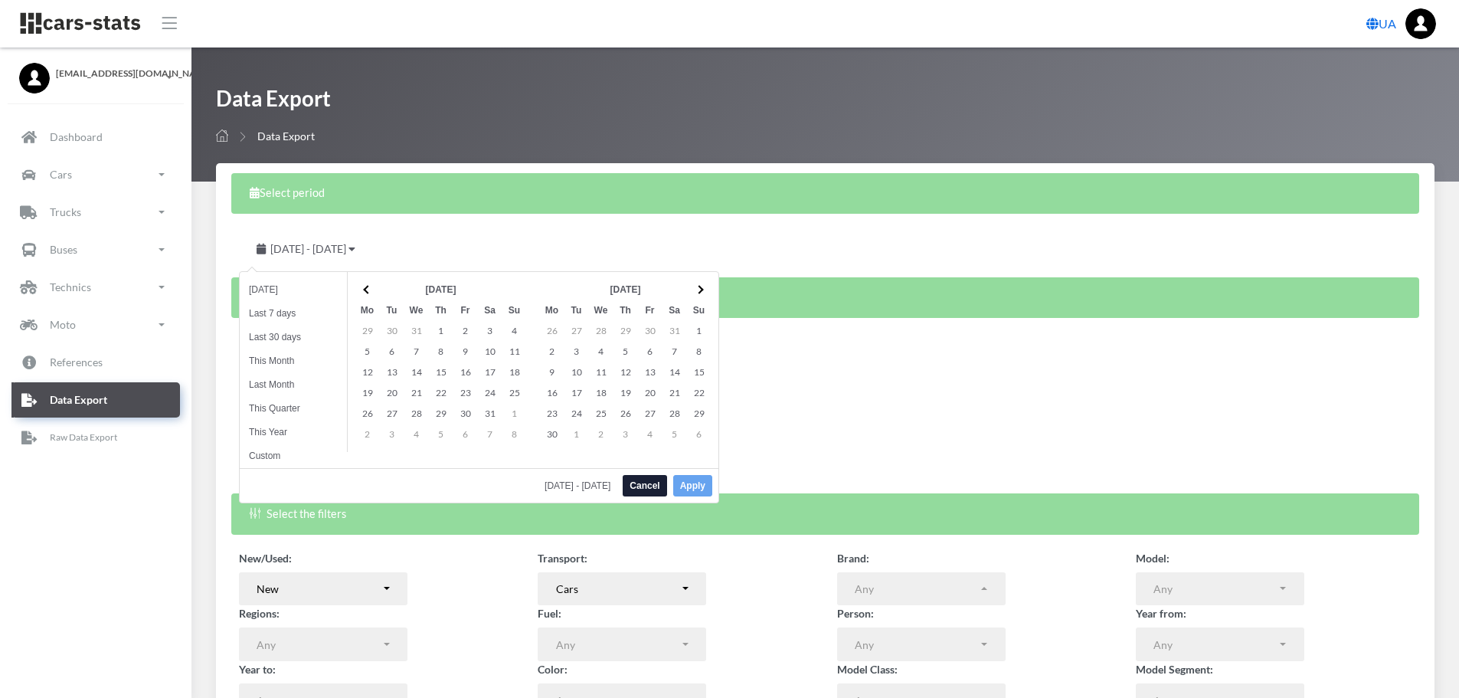
click at [699, 290] on span at bounding box center [699, 289] width 8 height 8
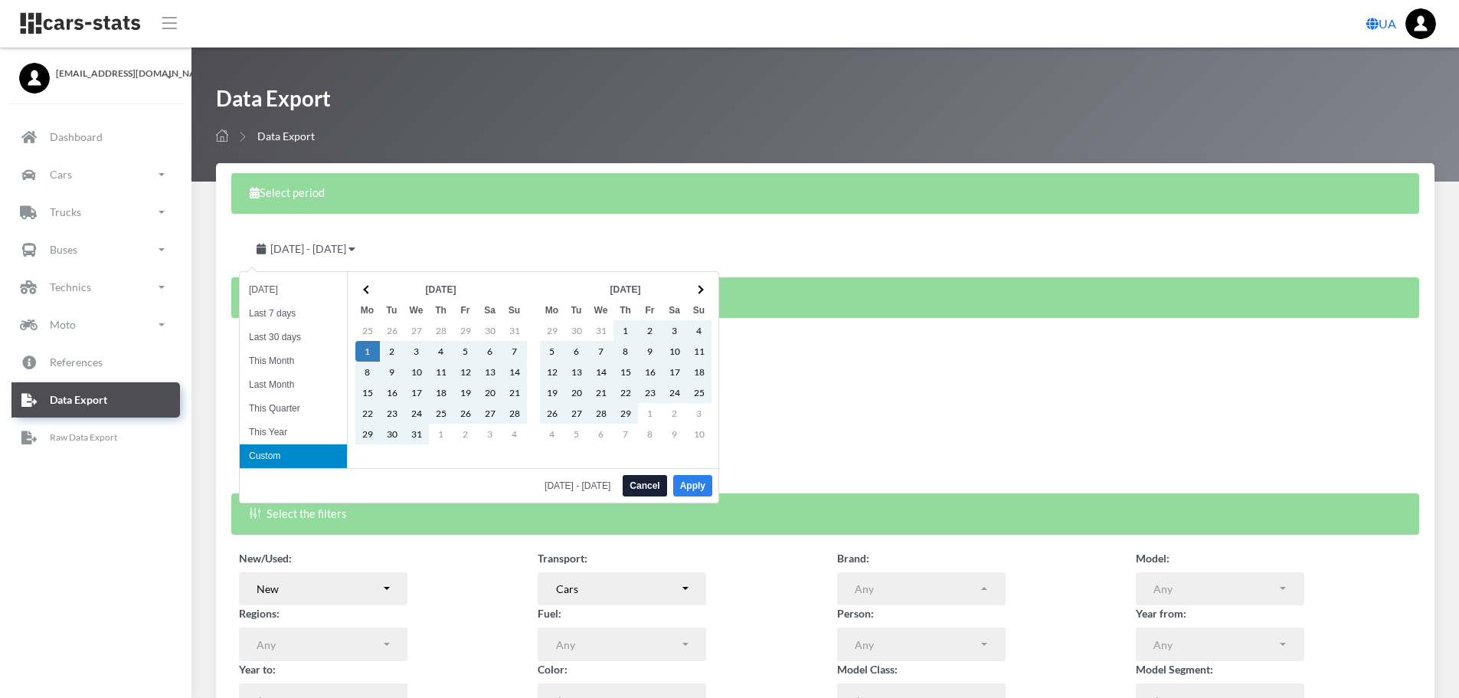
click at [692, 488] on button "Apply" at bounding box center [692, 485] width 39 height 21
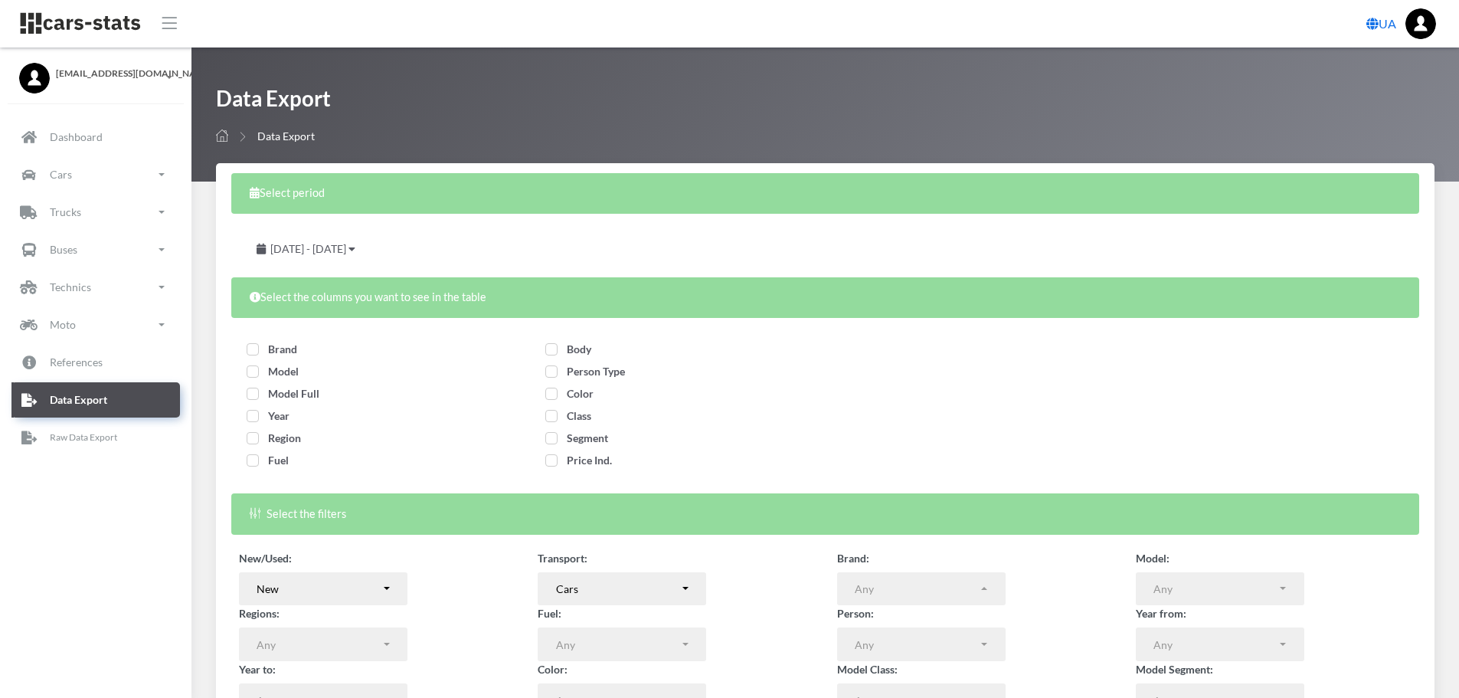
click at [261, 352] on span "Brand" at bounding box center [272, 348] width 51 height 13
checkbox input "true"
click at [283, 381] on div "Model" at bounding box center [377, 374] width 260 height 22
click at [253, 376] on span "Model" at bounding box center [273, 371] width 52 height 13
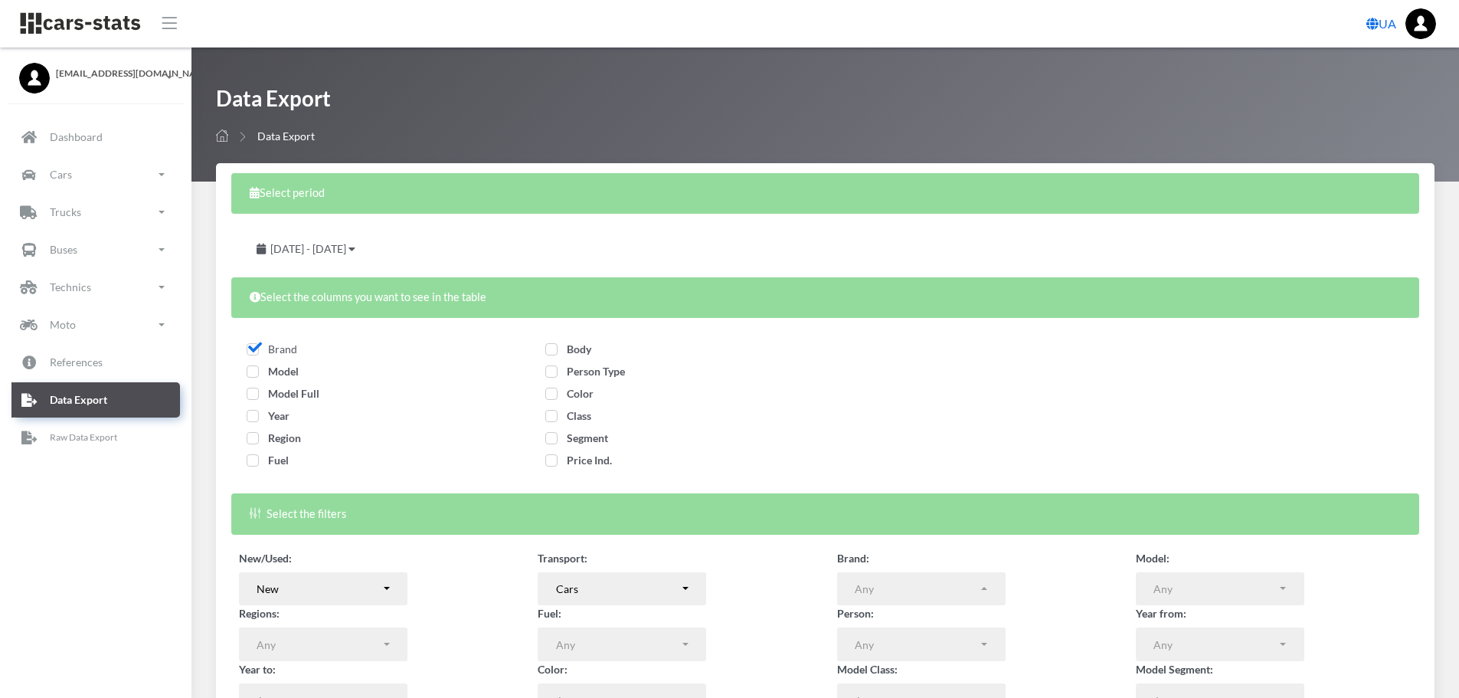
checkbox input "true"
click at [257, 392] on span "Model Full" at bounding box center [283, 393] width 73 height 13
checkbox input "true"
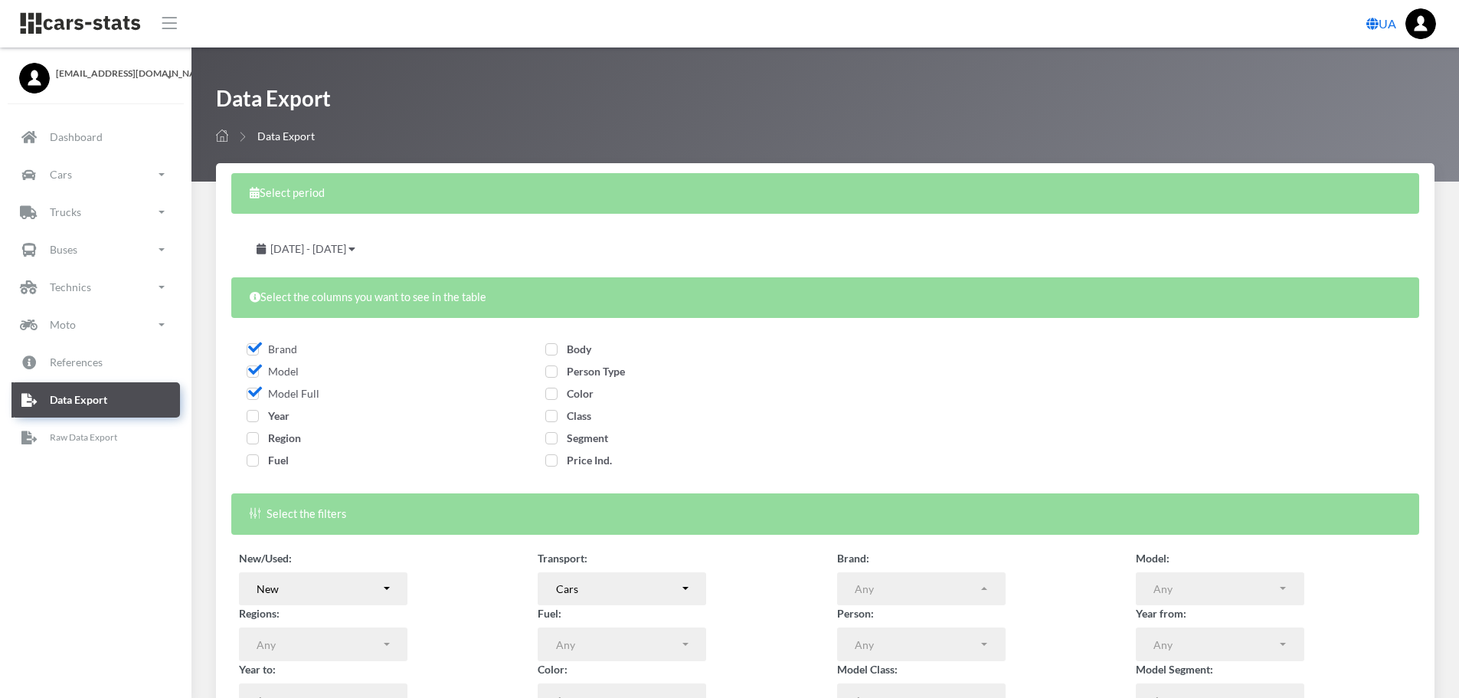
click at [253, 422] on span "Year" at bounding box center [268, 415] width 43 height 13
checkbox input "true"
drag, startPoint x: 254, startPoint y: 437, endPoint x: 249, endPoint y: 467, distance: 30.2
click at [254, 439] on span "Region" at bounding box center [274, 437] width 54 height 13
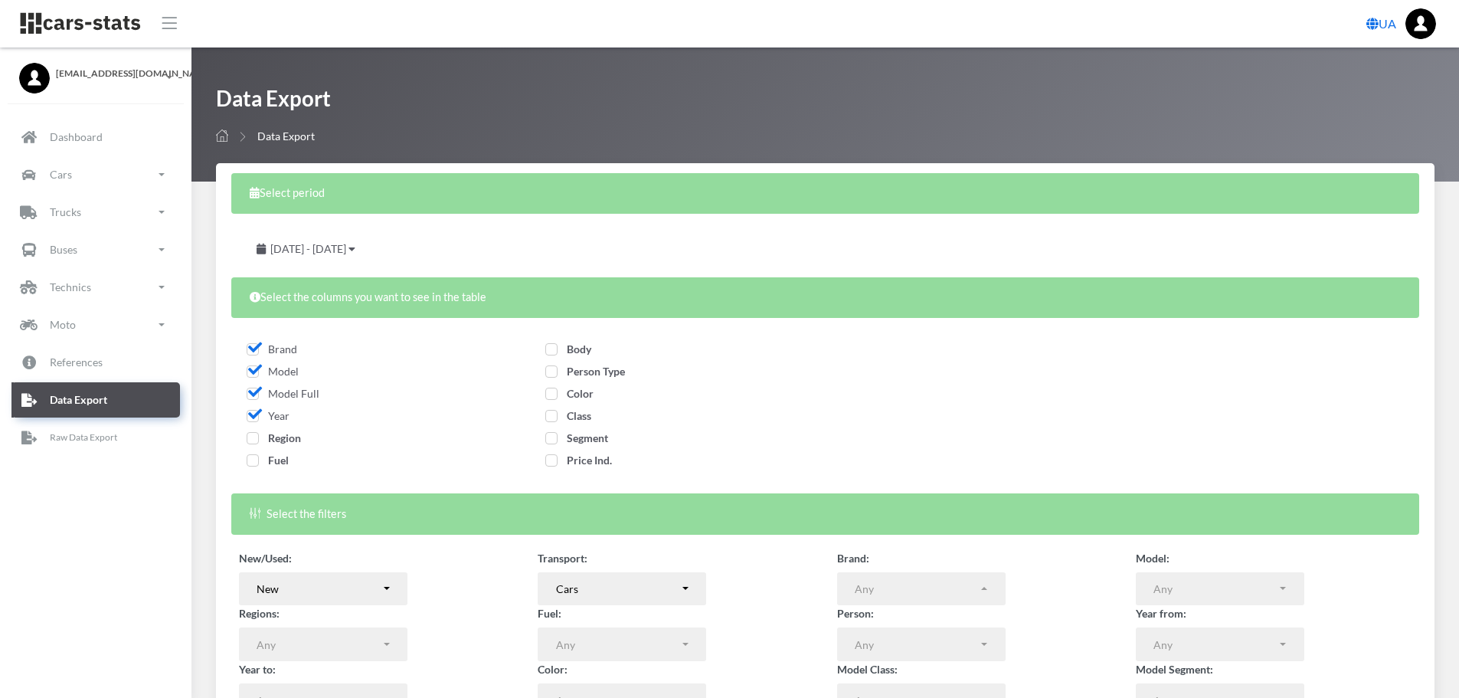
checkbox input "true"
click at [249, 467] on span "Fuel" at bounding box center [268, 459] width 42 height 13
checkbox input "true"
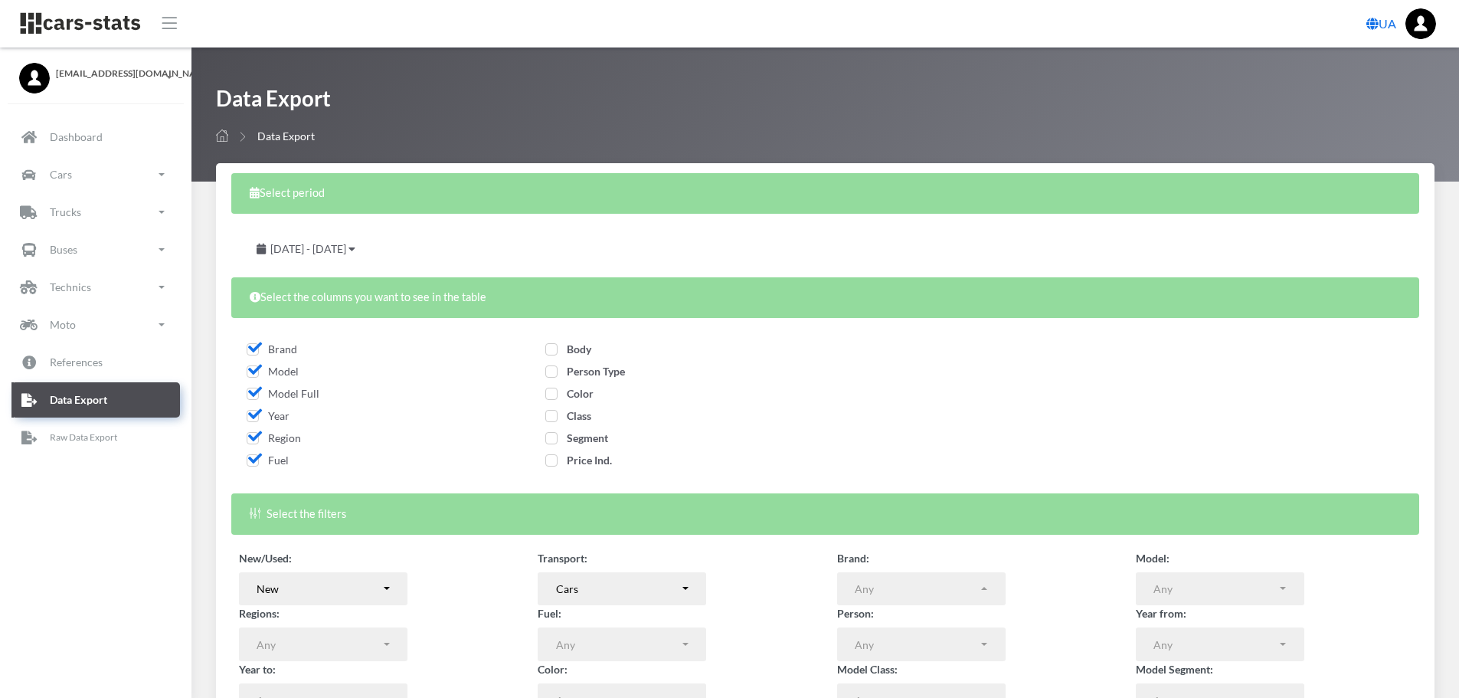
drag, startPoint x: 554, startPoint y: 349, endPoint x: 553, endPoint y: 357, distance: 8.5
click at [553, 349] on span "Body" at bounding box center [568, 348] width 46 height 13
checkbox input "true"
click at [554, 376] on span "Person Type" at bounding box center [585, 371] width 80 height 13
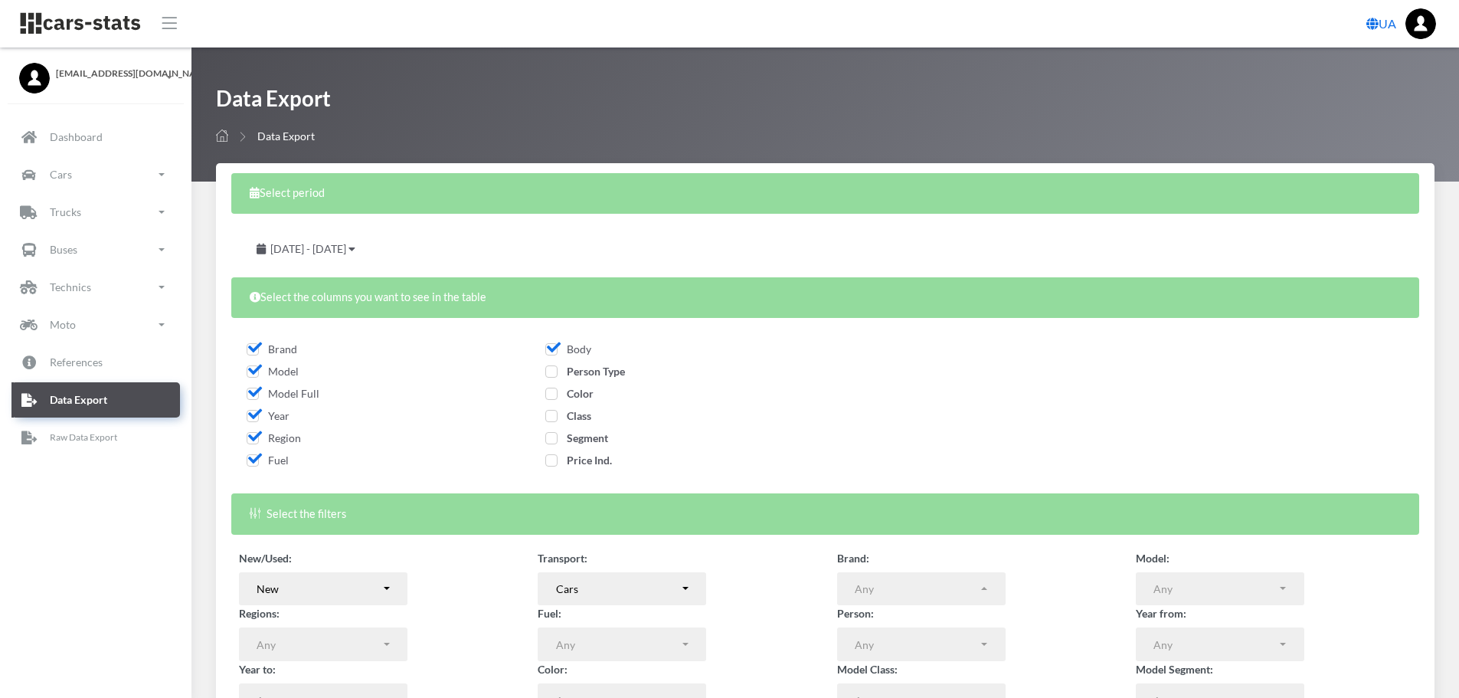
checkbox input "true"
click at [554, 391] on span "Color" at bounding box center [569, 393] width 48 height 13
checkbox input "true"
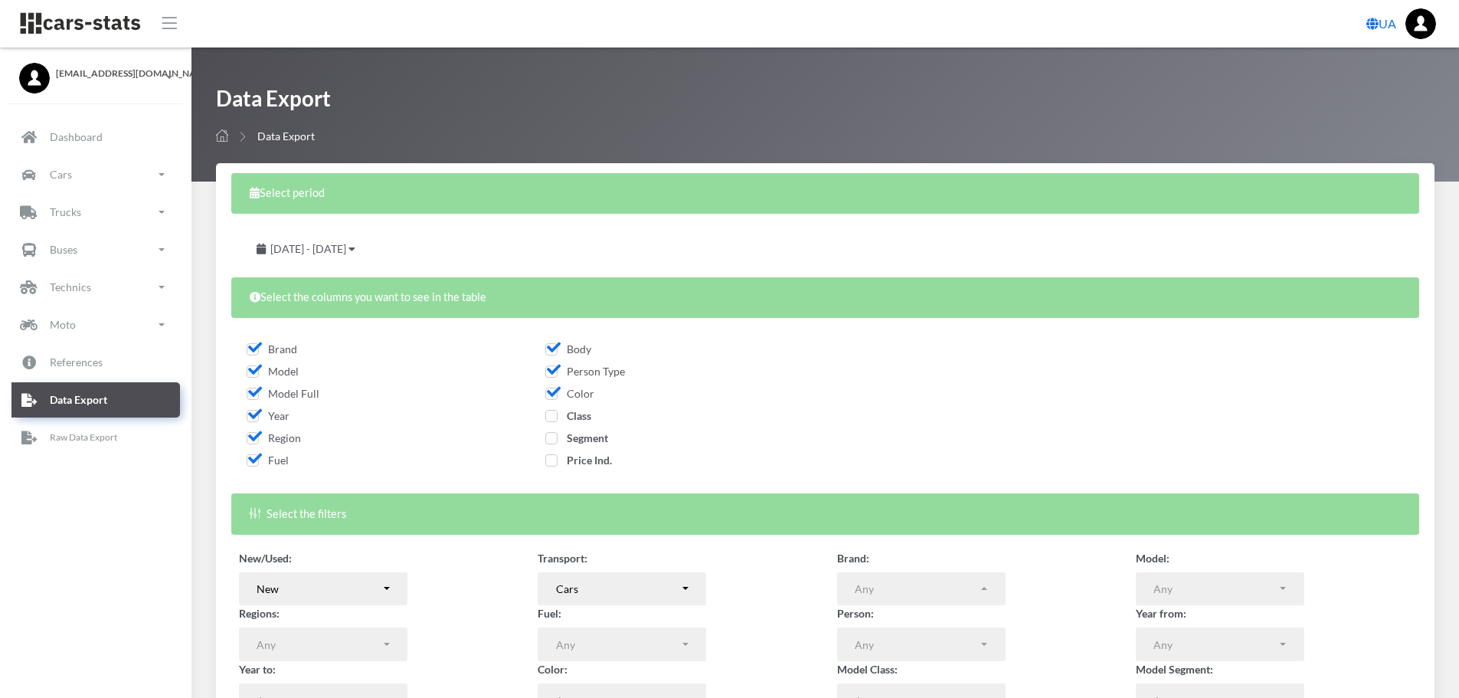
drag, startPoint x: 550, startPoint y: 420, endPoint x: 551, endPoint y: 437, distance: 16.9
click at [550, 421] on span "Class" at bounding box center [568, 415] width 46 height 13
checkbox input "true"
click at [552, 444] on span "Segment" at bounding box center [576, 437] width 63 height 13
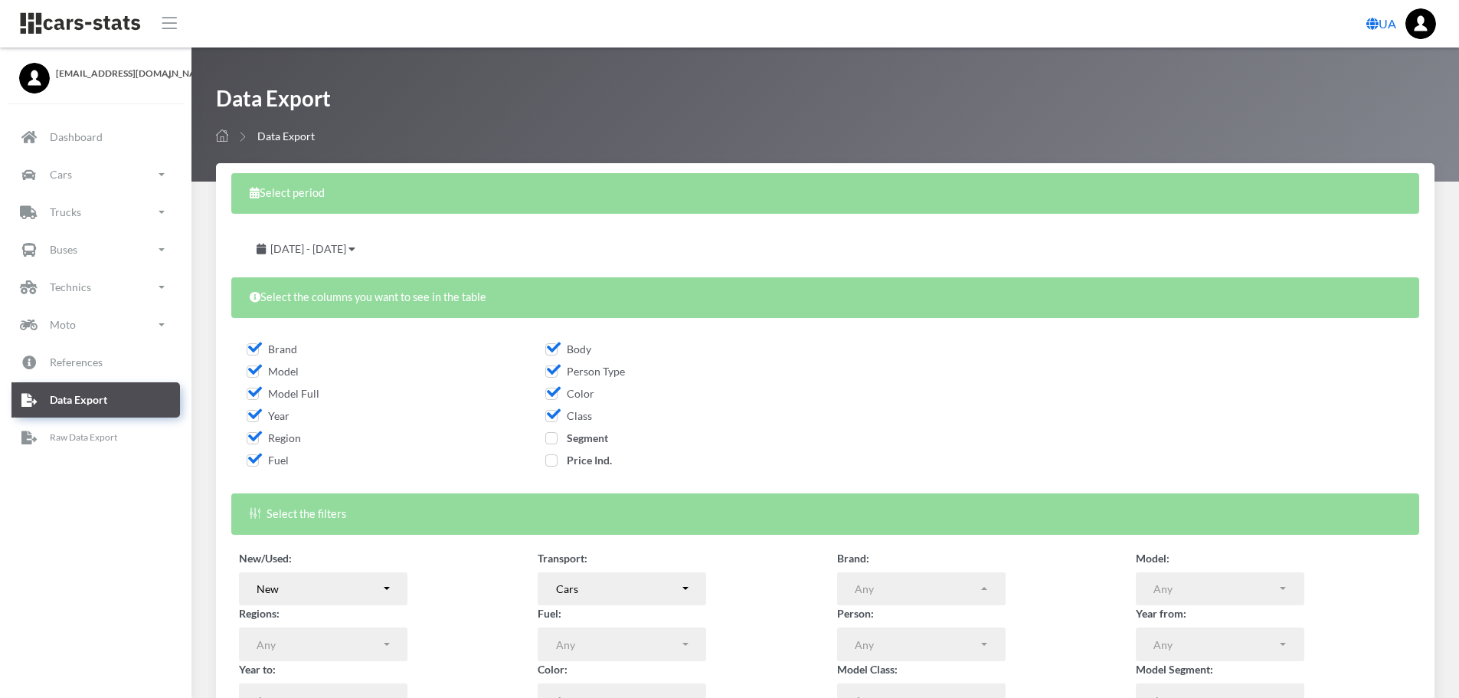
checkbox input "true"
click at [551, 460] on span "Price Ind." at bounding box center [578, 459] width 67 height 13
checkbox input "true"
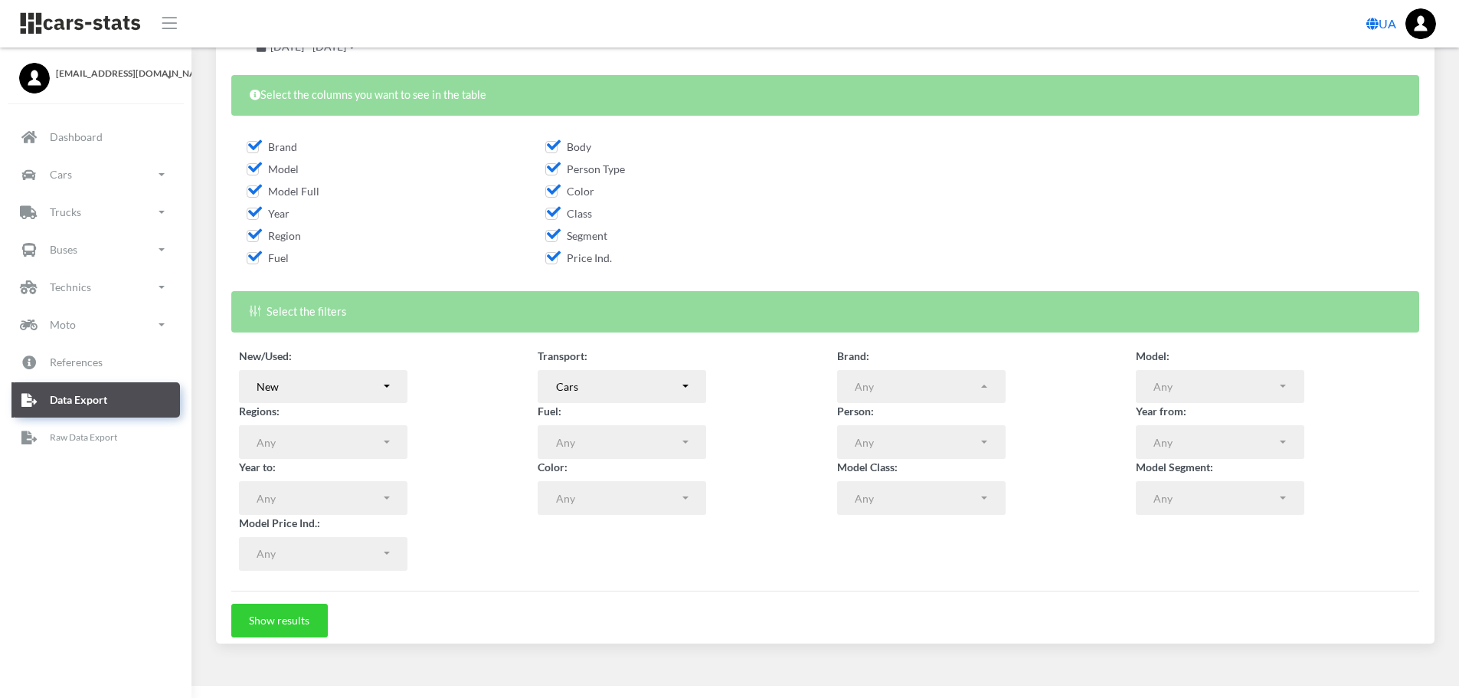
scroll to position [213, 0]
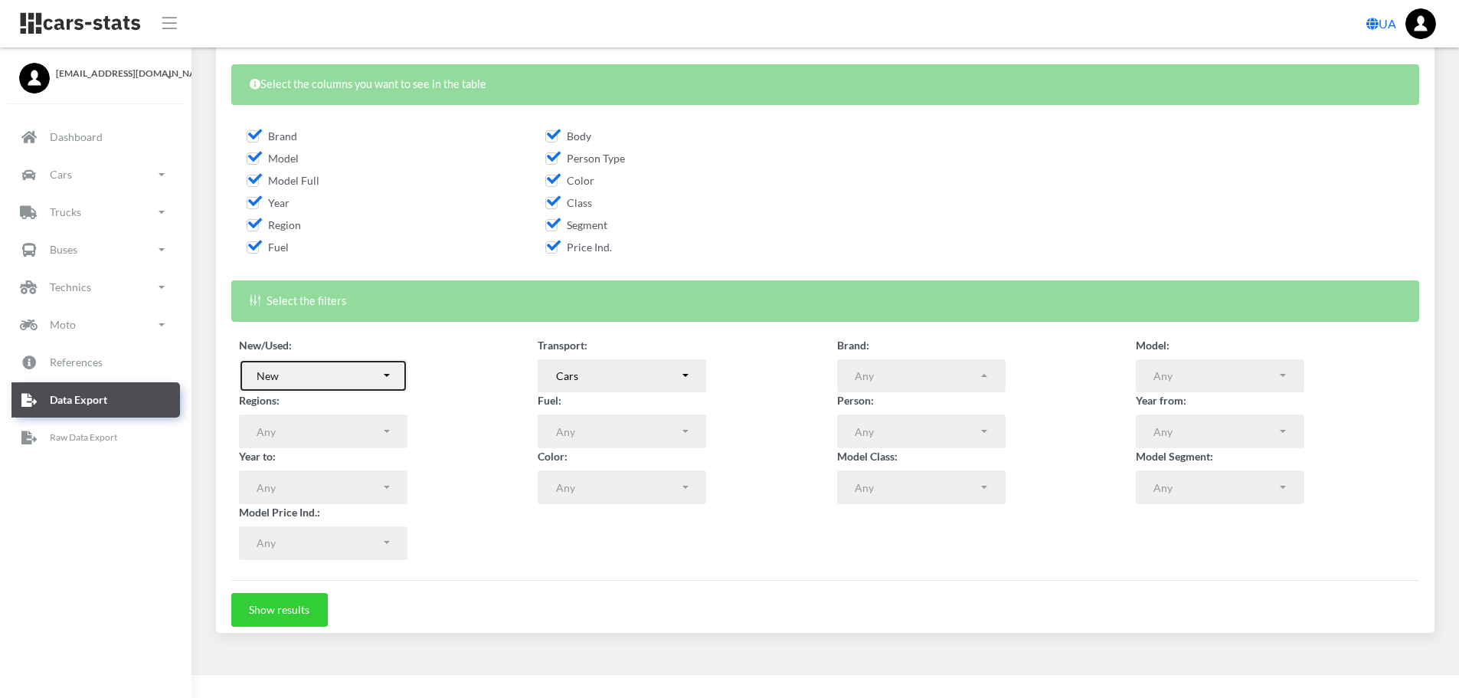
click at [380, 377] on div "New" at bounding box center [319, 376] width 124 height 16
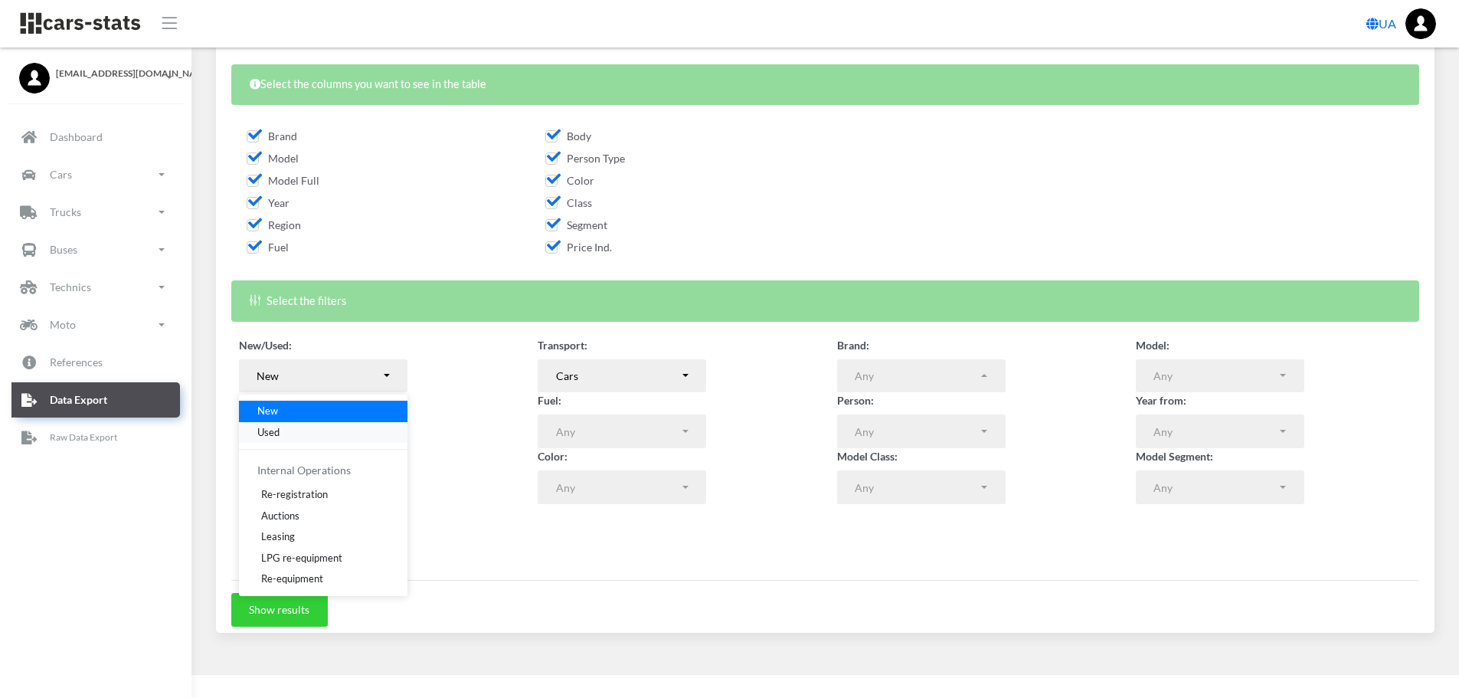
click at [293, 435] on link "Used" at bounding box center [323, 431] width 169 height 21
select select "used-import"
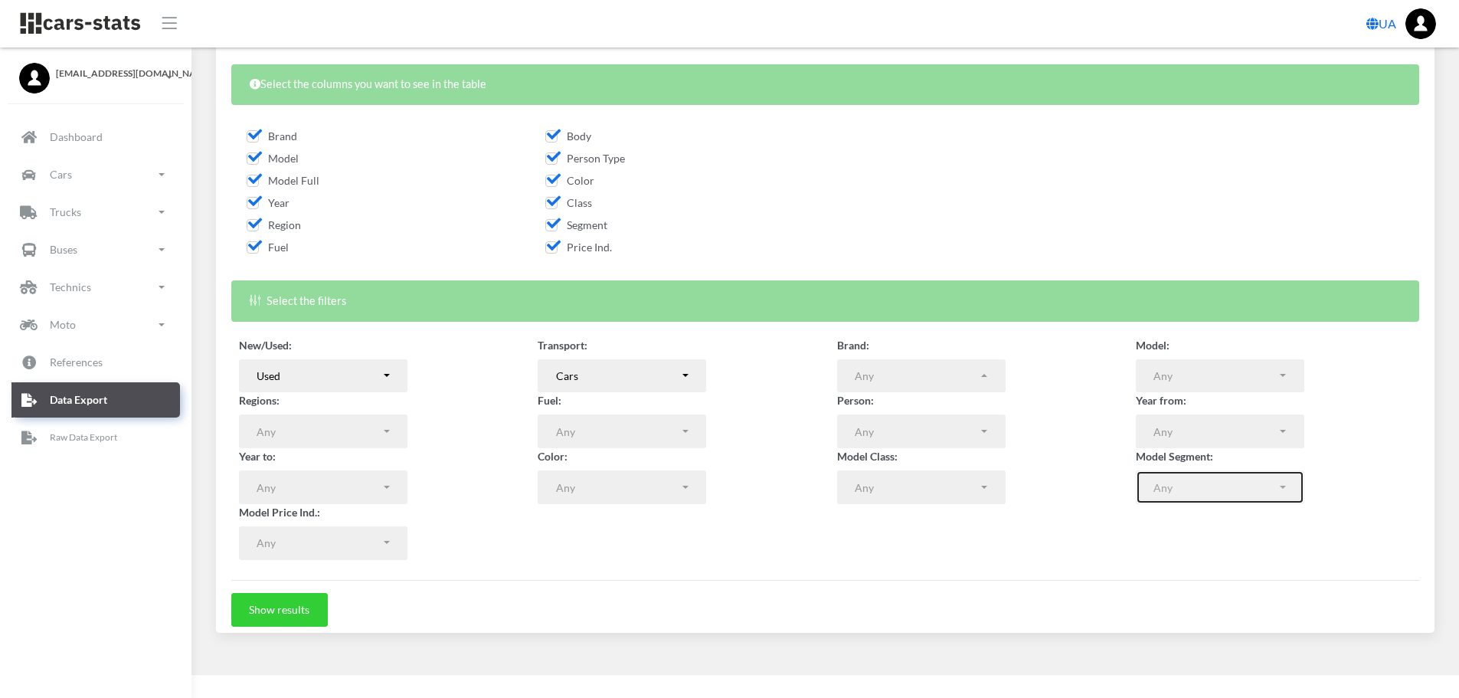
click at [1286, 493] on button "Any" at bounding box center [1220, 487] width 169 height 34
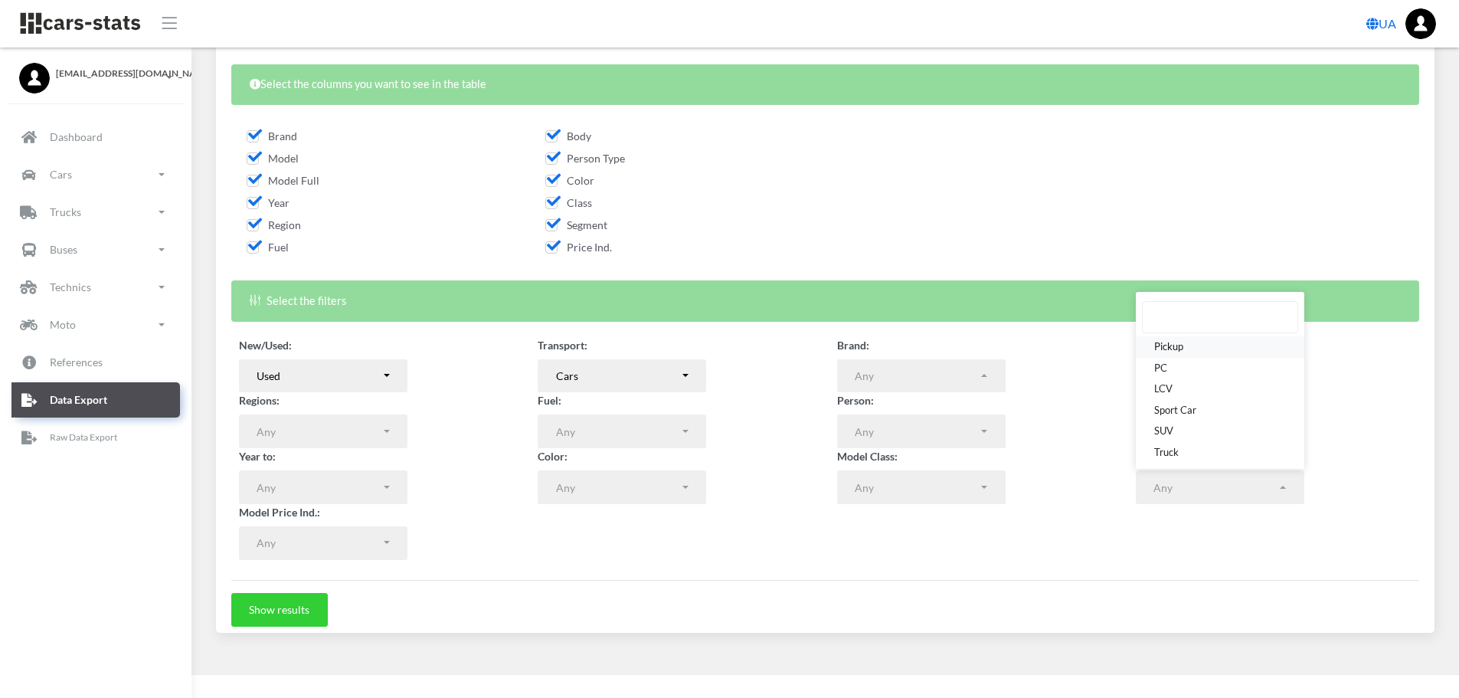
click at [1167, 345] on span "Pickup" at bounding box center [1168, 346] width 29 height 15
select select "pickup"
click at [1400, 416] on div "Year from: Any 2025 2024 2023 2022 2021 2020 2019 2018 2017 2016 2015 2014 2013…" at bounding box center [1274, 420] width 299 height 56
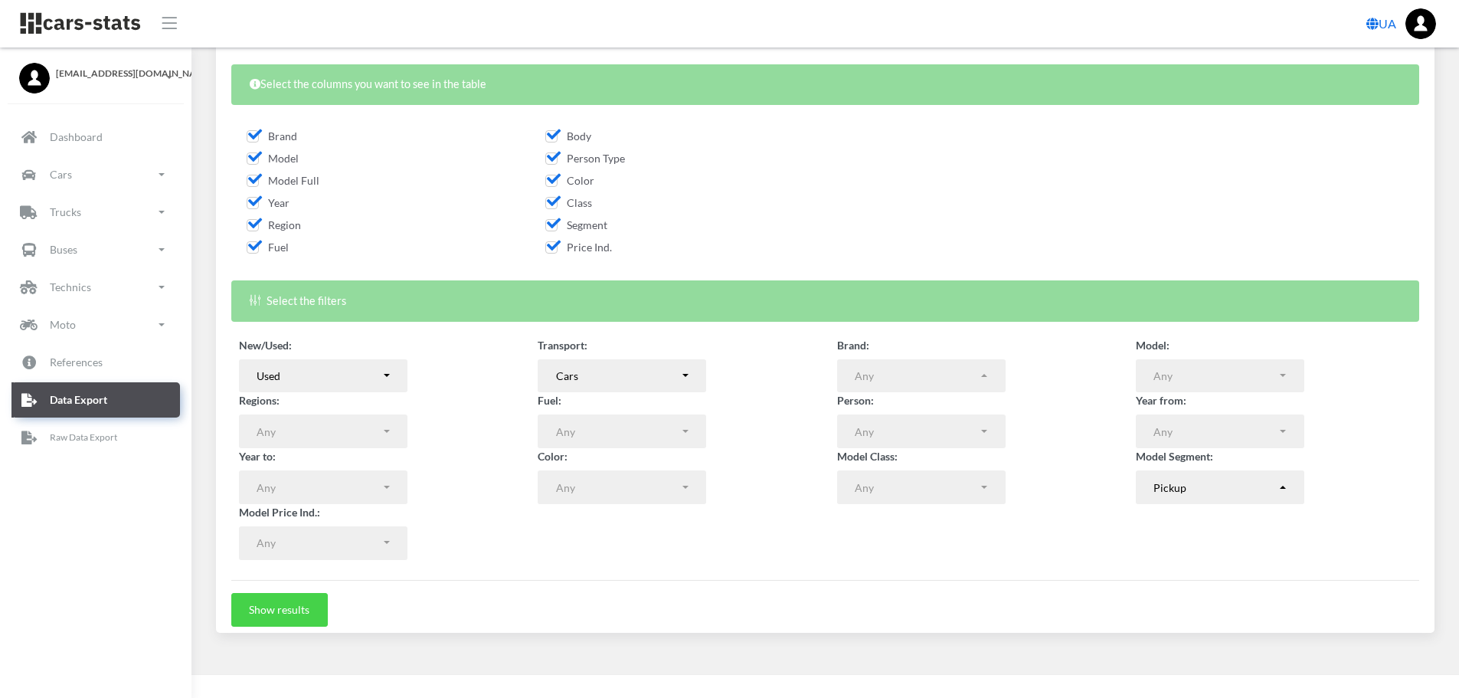
click at [297, 619] on button "Show results" at bounding box center [279, 610] width 97 height 34
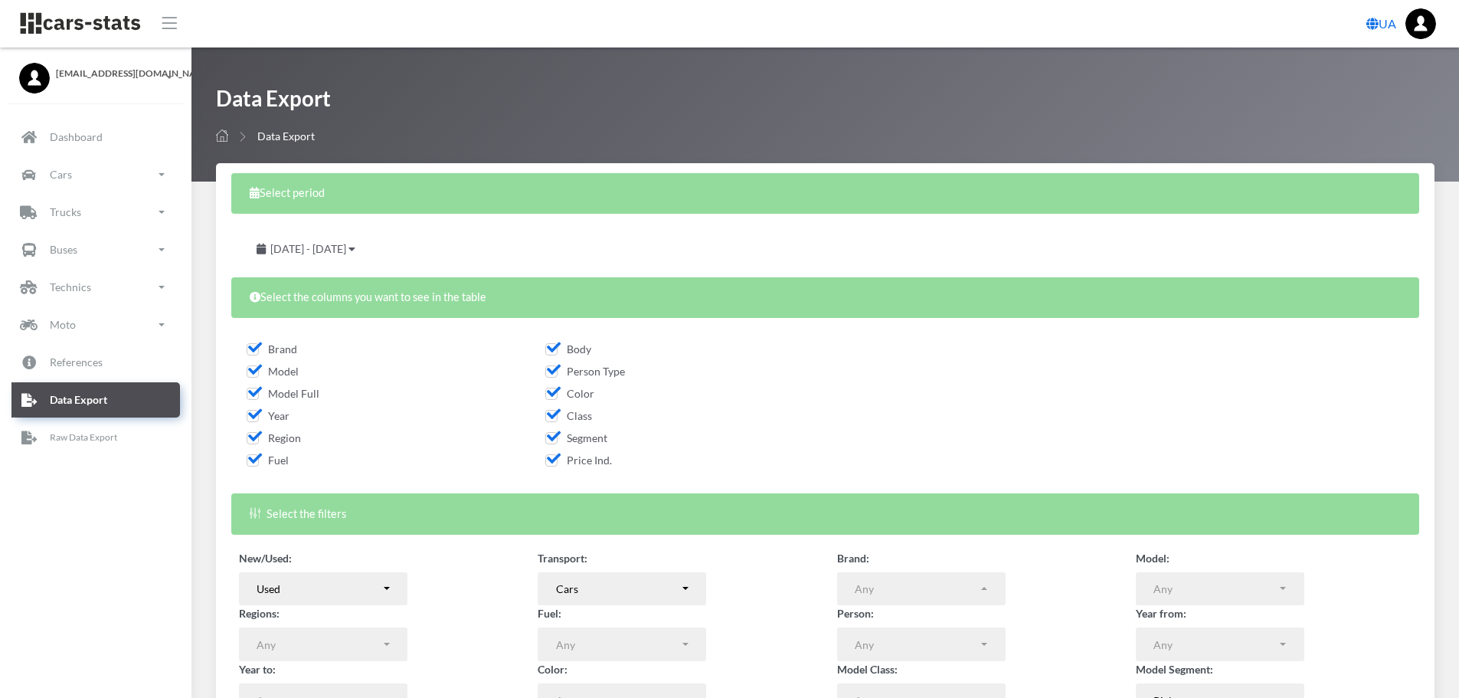
select select
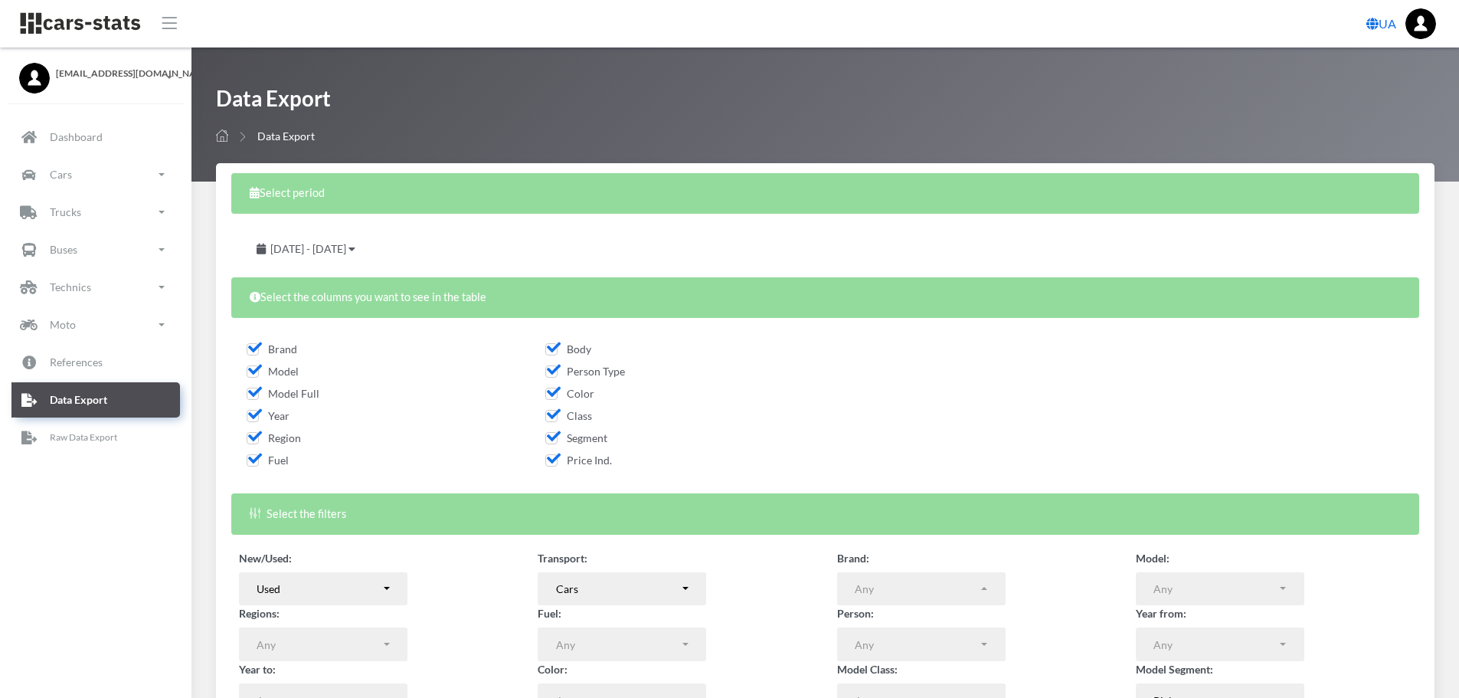
select select
select select "50"
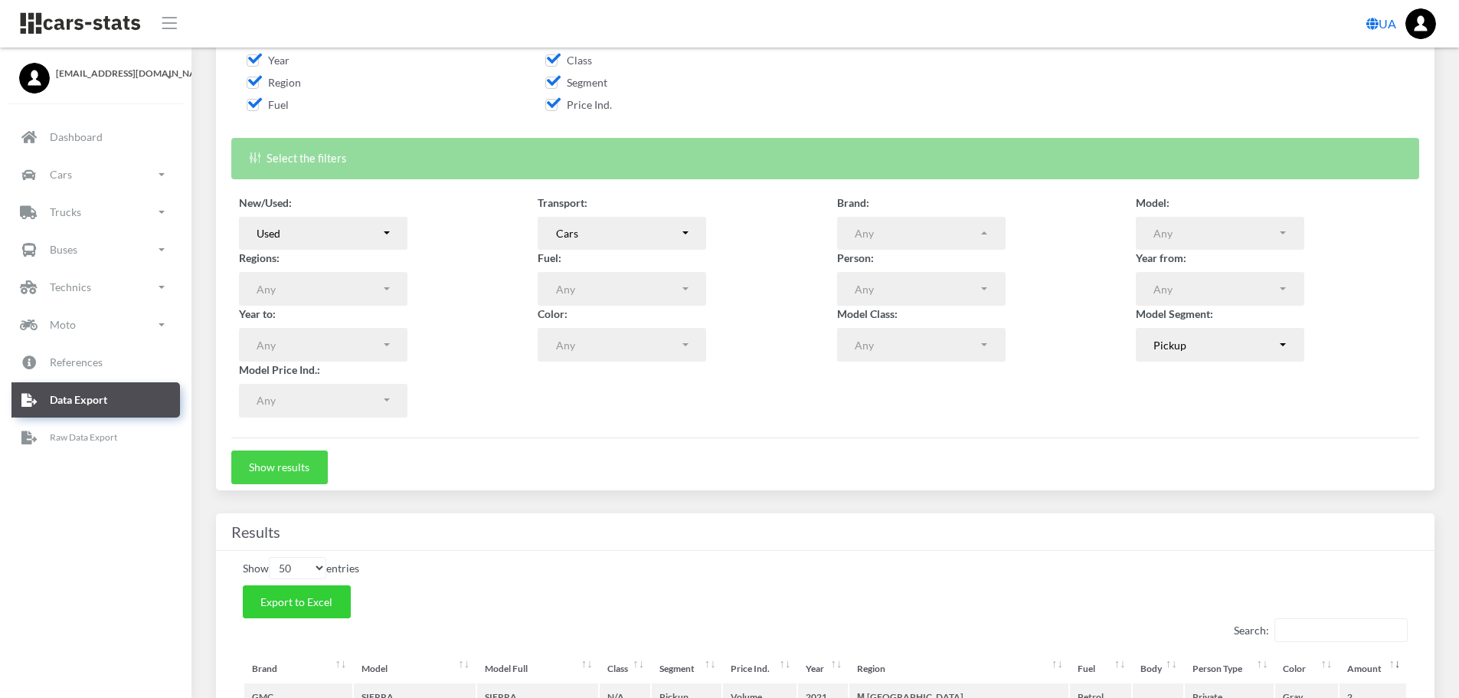
scroll to position [383, 0]
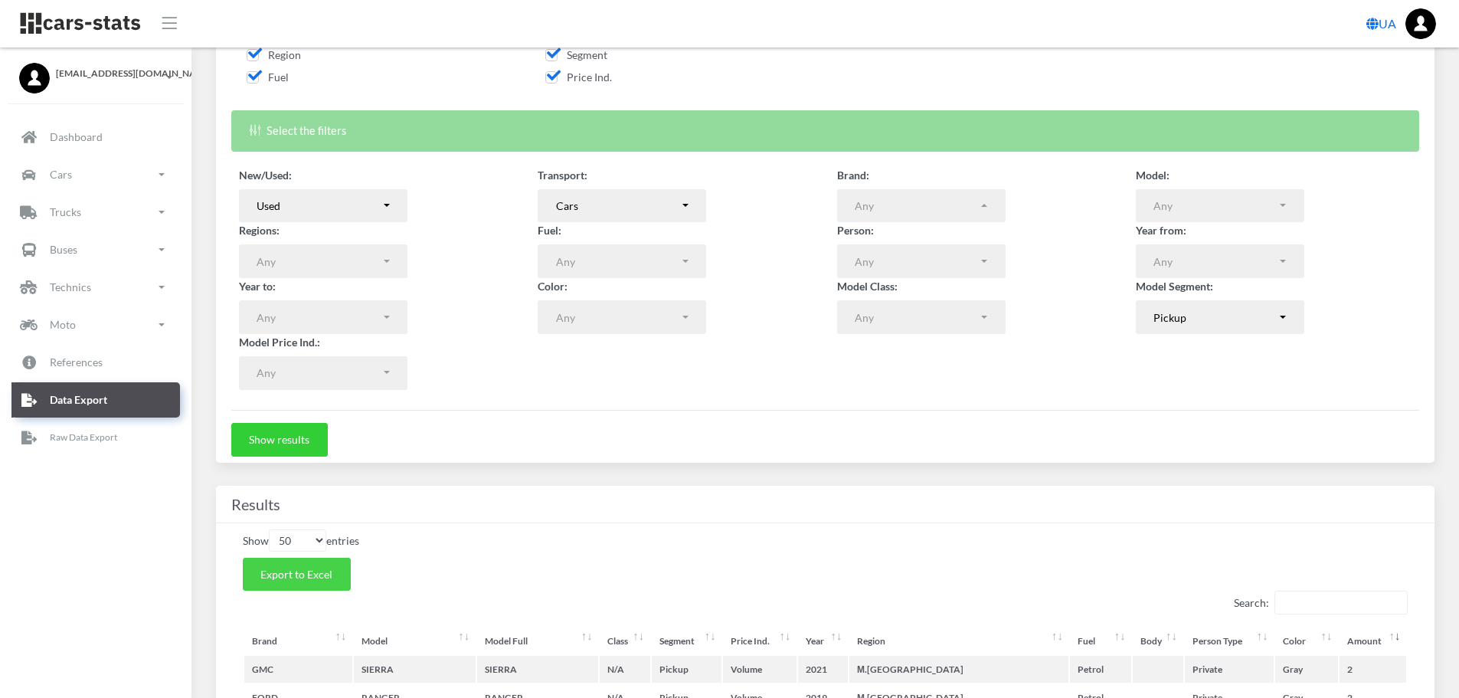
click at [311, 571] on span "Export to Excel" at bounding box center [296, 574] width 72 height 13
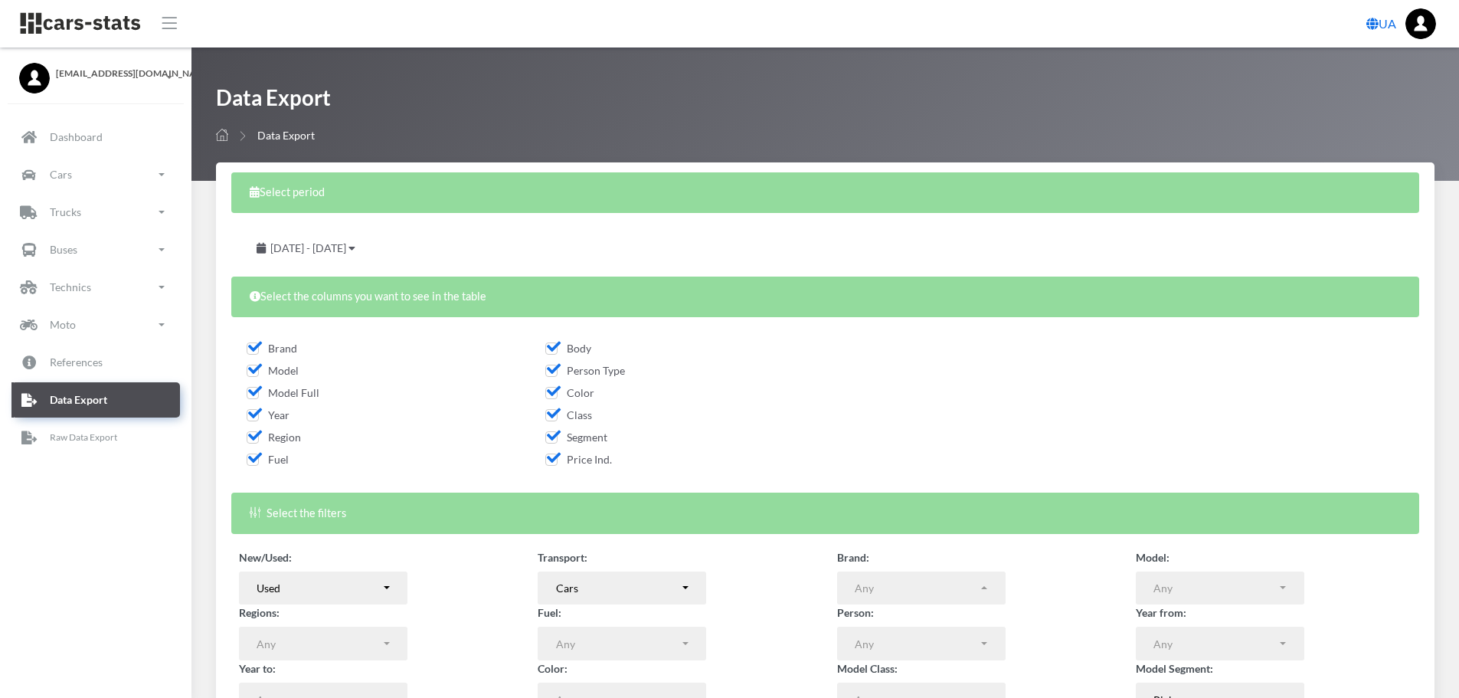
scroll to position [0, 0]
click at [249, 368] on span "Model" at bounding box center [273, 371] width 52 height 13
checkbox input "false"
click at [248, 395] on span "Model Full" at bounding box center [283, 393] width 73 height 13
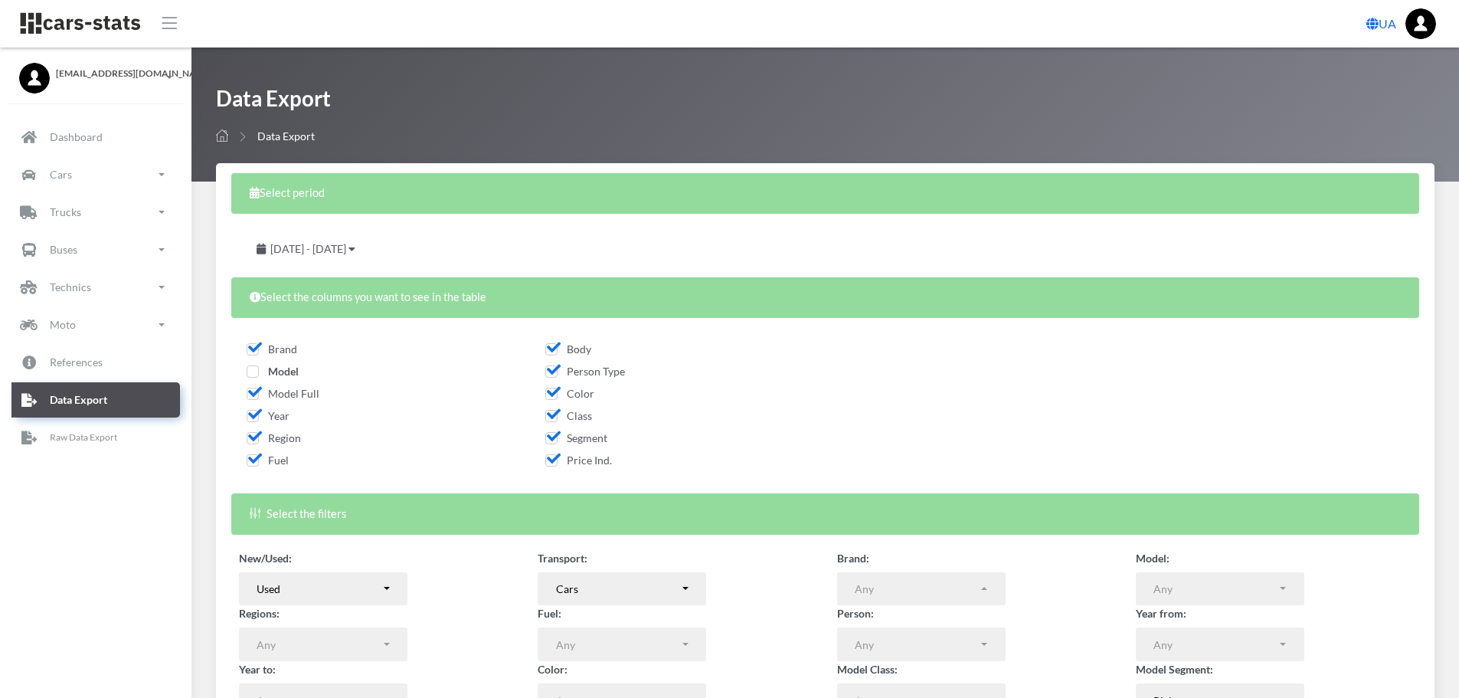
checkbox input "false"
click at [254, 416] on span "Year" at bounding box center [268, 415] width 43 height 13
checkbox input "false"
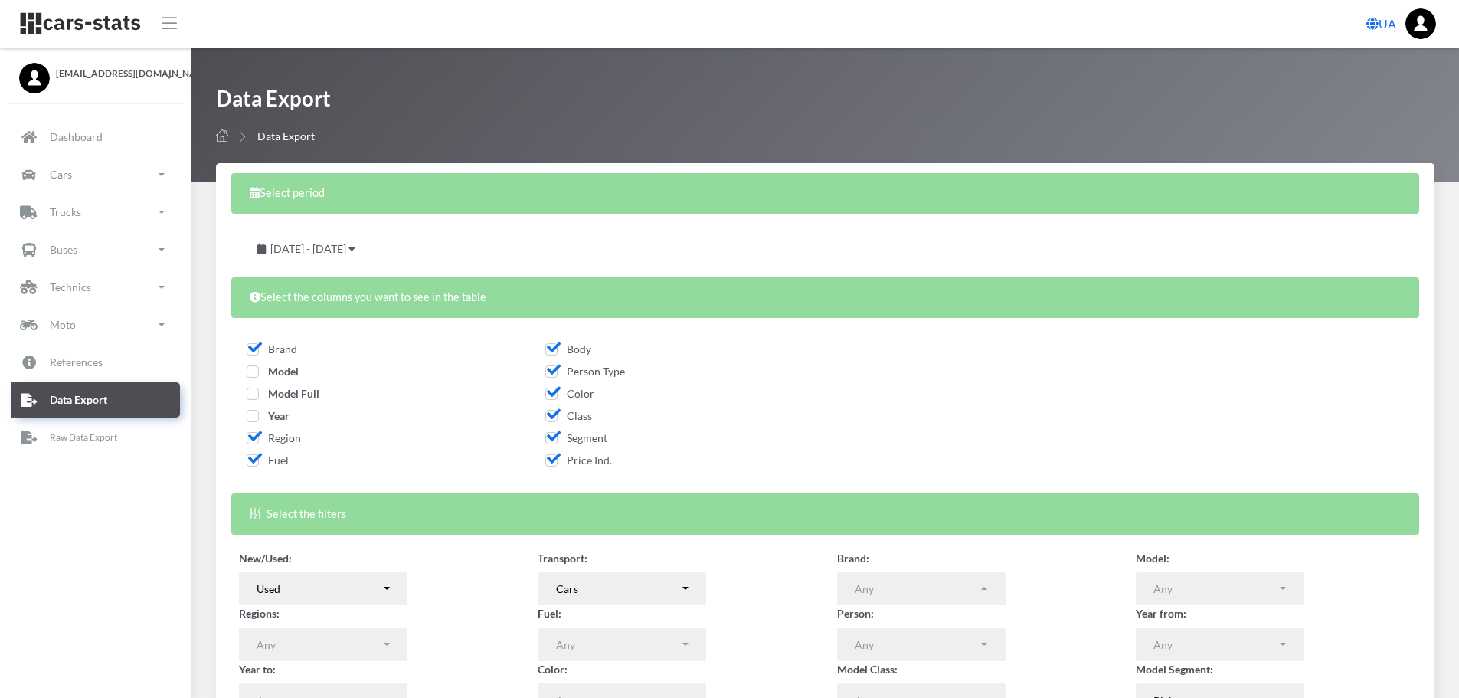
click at [254, 434] on span "Region" at bounding box center [274, 437] width 54 height 13
checkbox input "false"
click at [253, 465] on span "Fuel" at bounding box center [268, 459] width 42 height 13
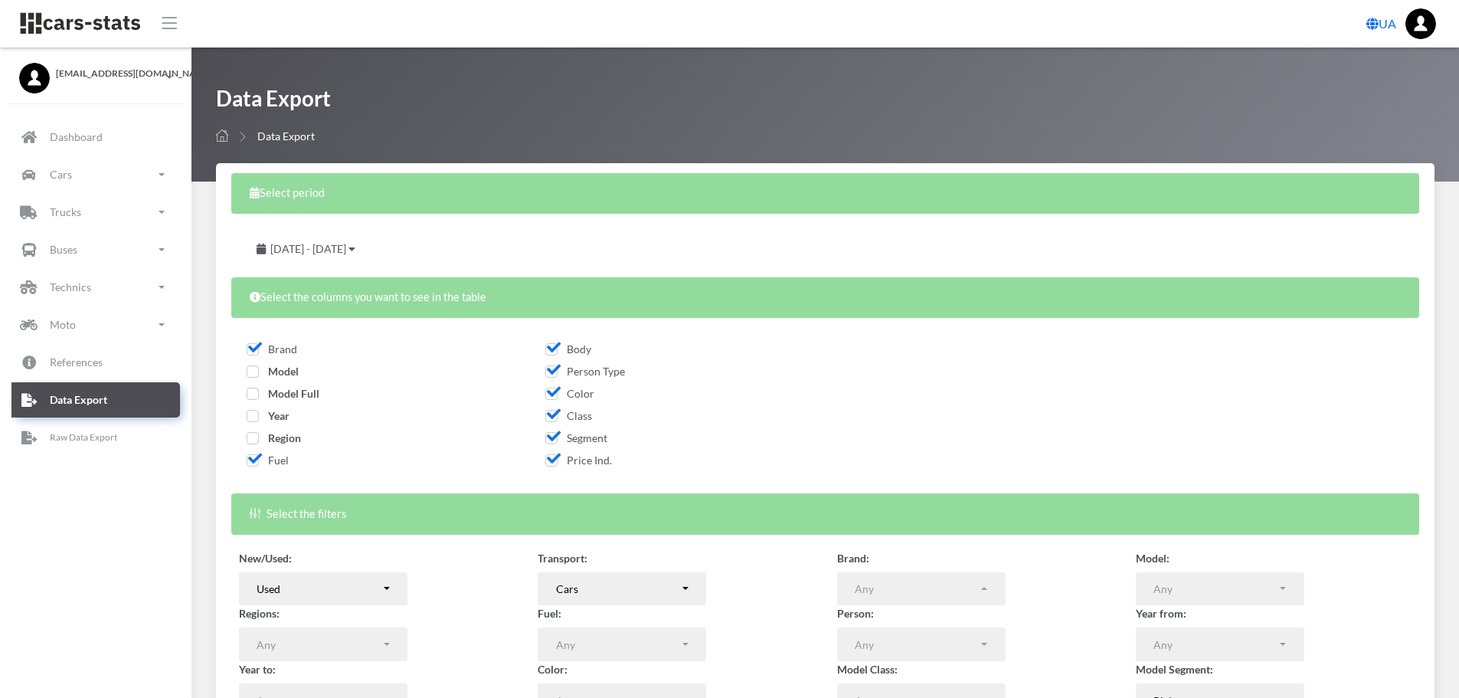
checkbox input "false"
click at [552, 392] on span "Color" at bounding box center [569, 393] width 49 height 13
checkbox input "false"
click at [551, 414] on span "Class" at bounding box center [568, 415] width 47 height 13
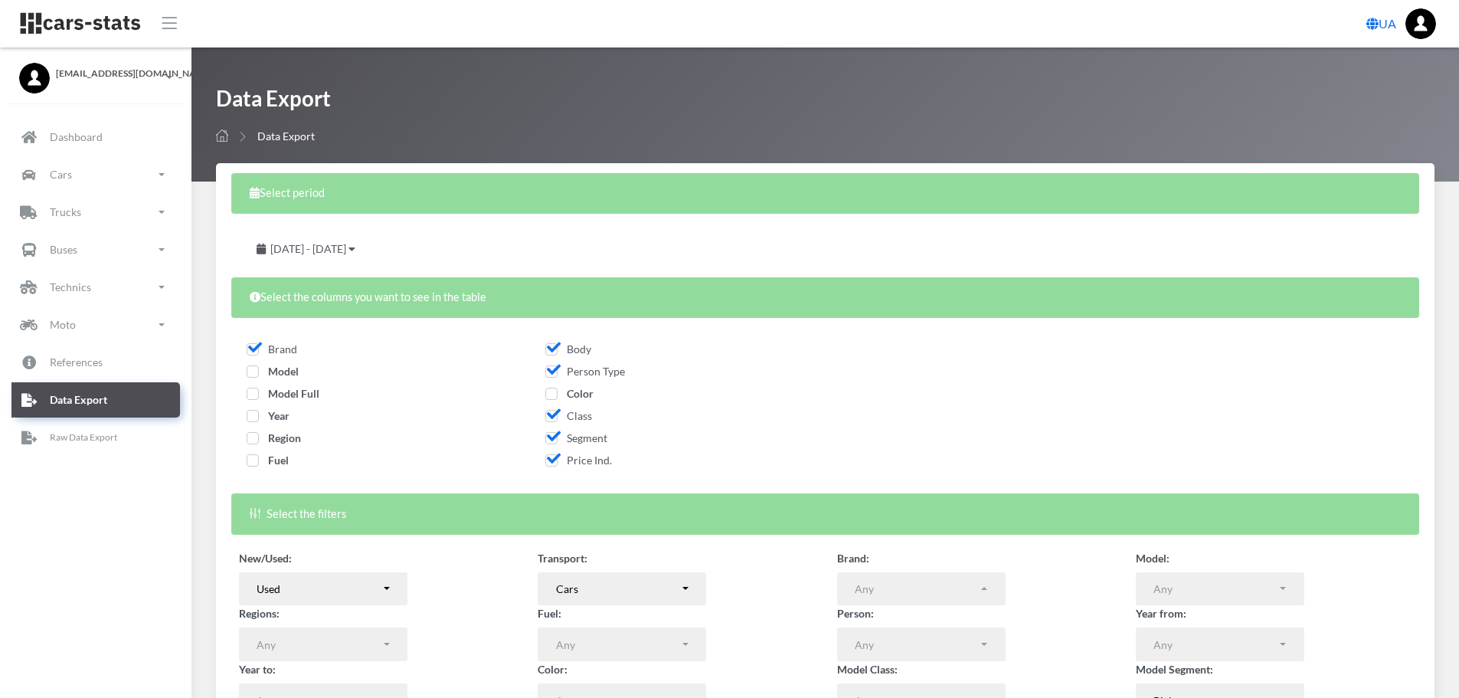
checkbox input "false"
drag, startPoint x: 551, startPoint y: 437, endPoint x: 552, endPoint y: 452, distance: 15.3
click at [551, 437] on span "Segment" at bounding box center [576, 437] width 62 height 13
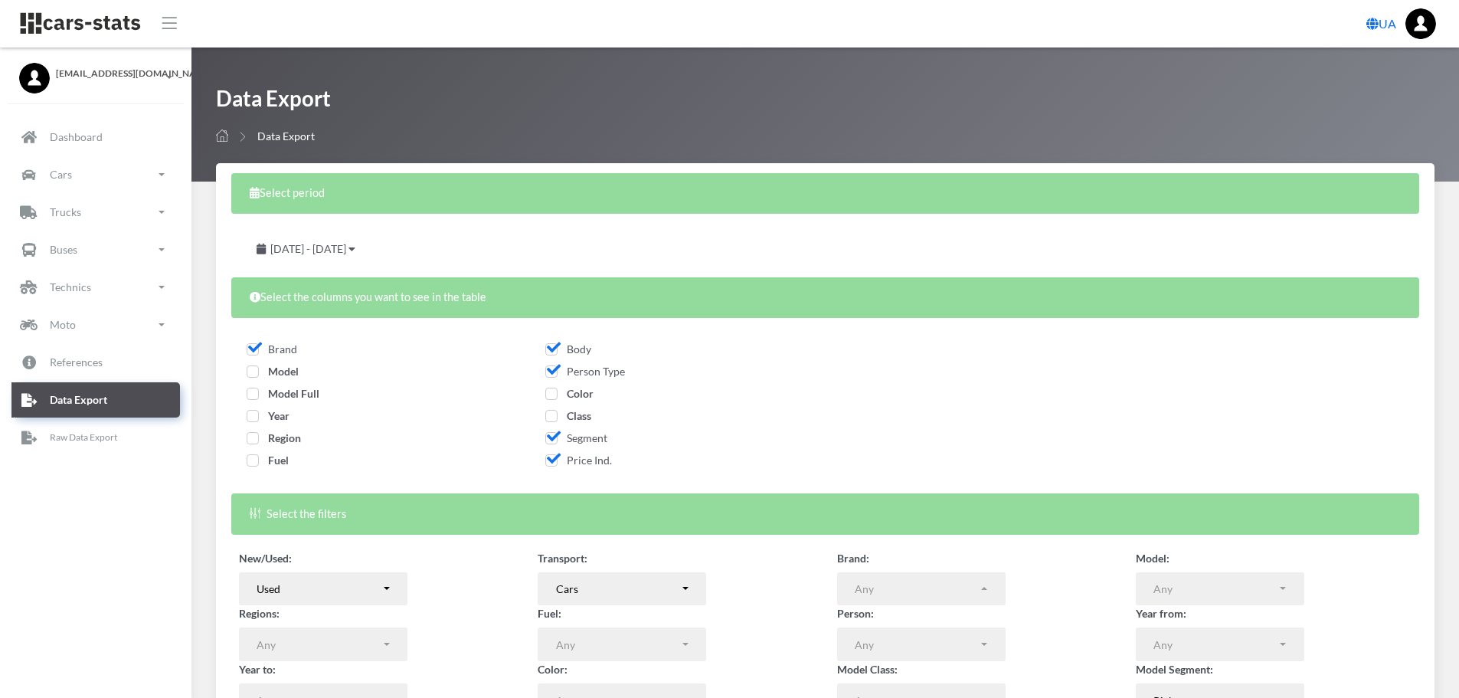
checkbox input "false"
click at [553, 460] on span "Price Ind." at bounding box center [578, 459] width 67 height 13
checkbox input "false"
click at [556, 368] on span "Person Type" at bounding box center [585, 371] width 80 height 13
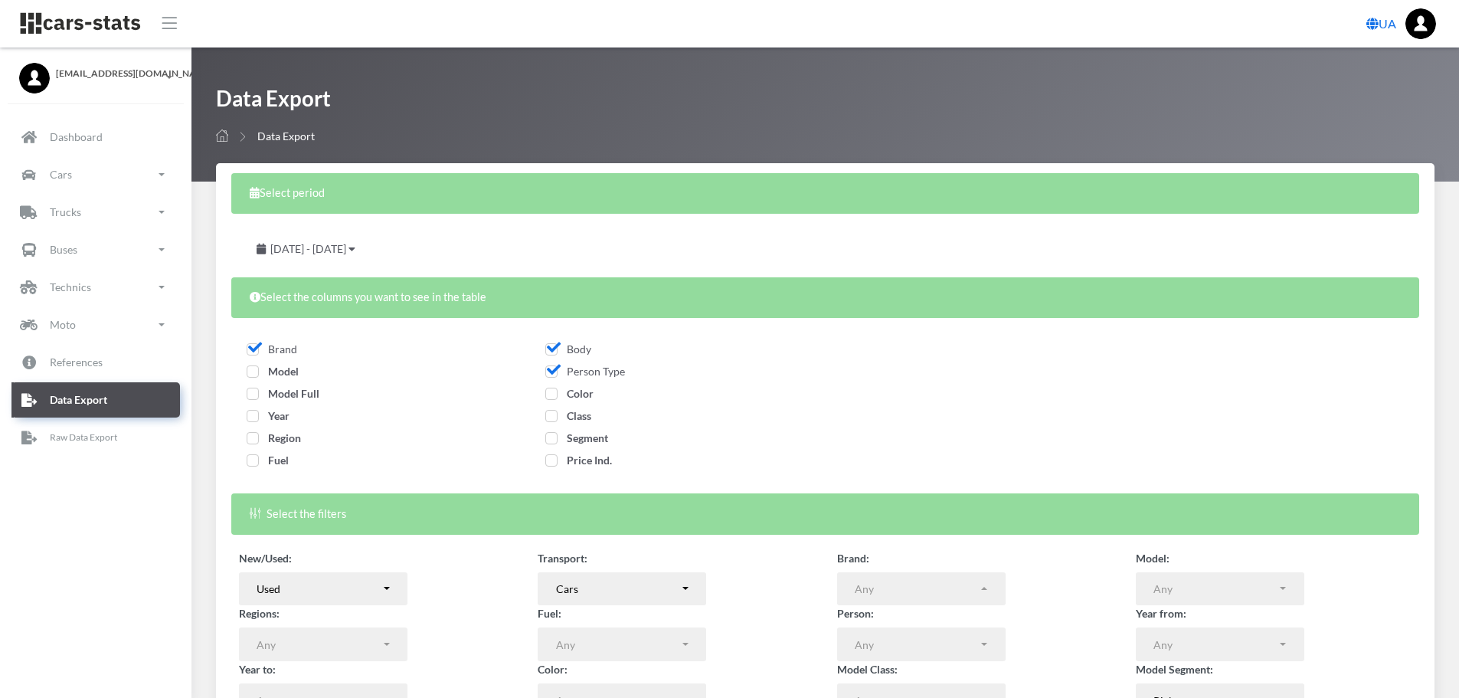
checkbox input "false"
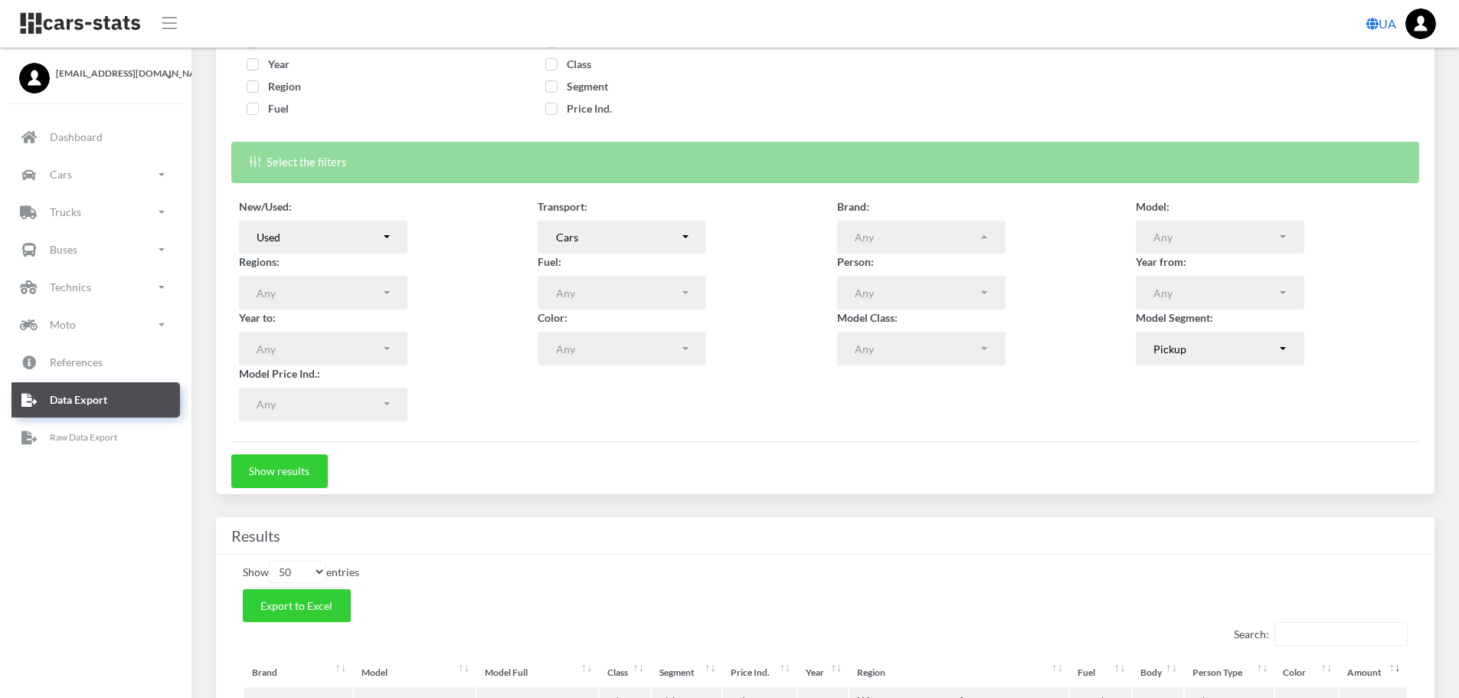
scroll to position [383, 0]
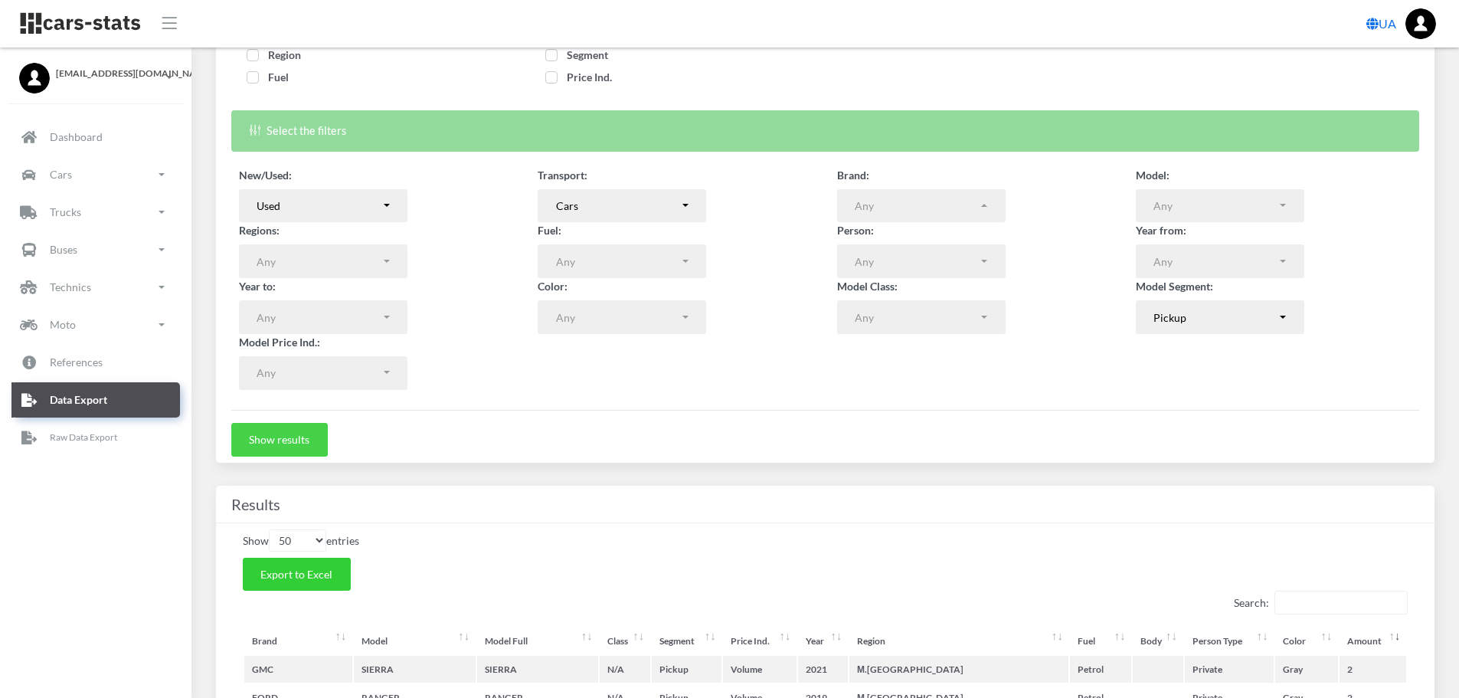
drag, startPoint x: 297, startPoint y: 440, endPoint x: 448, endPoint y: 451, distance: 151.3
click at [296, 440] on button "Show results" at bounding box center [279, 440] width 97 height 34
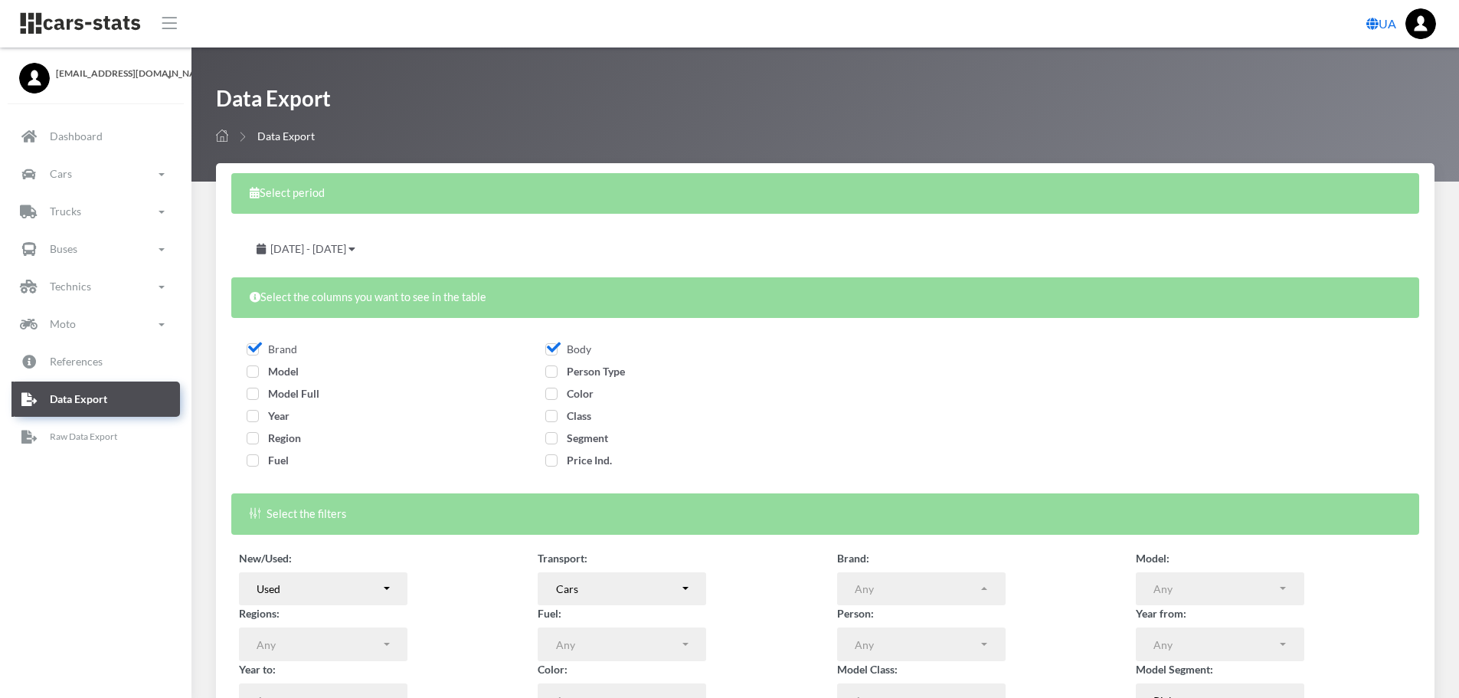
select select
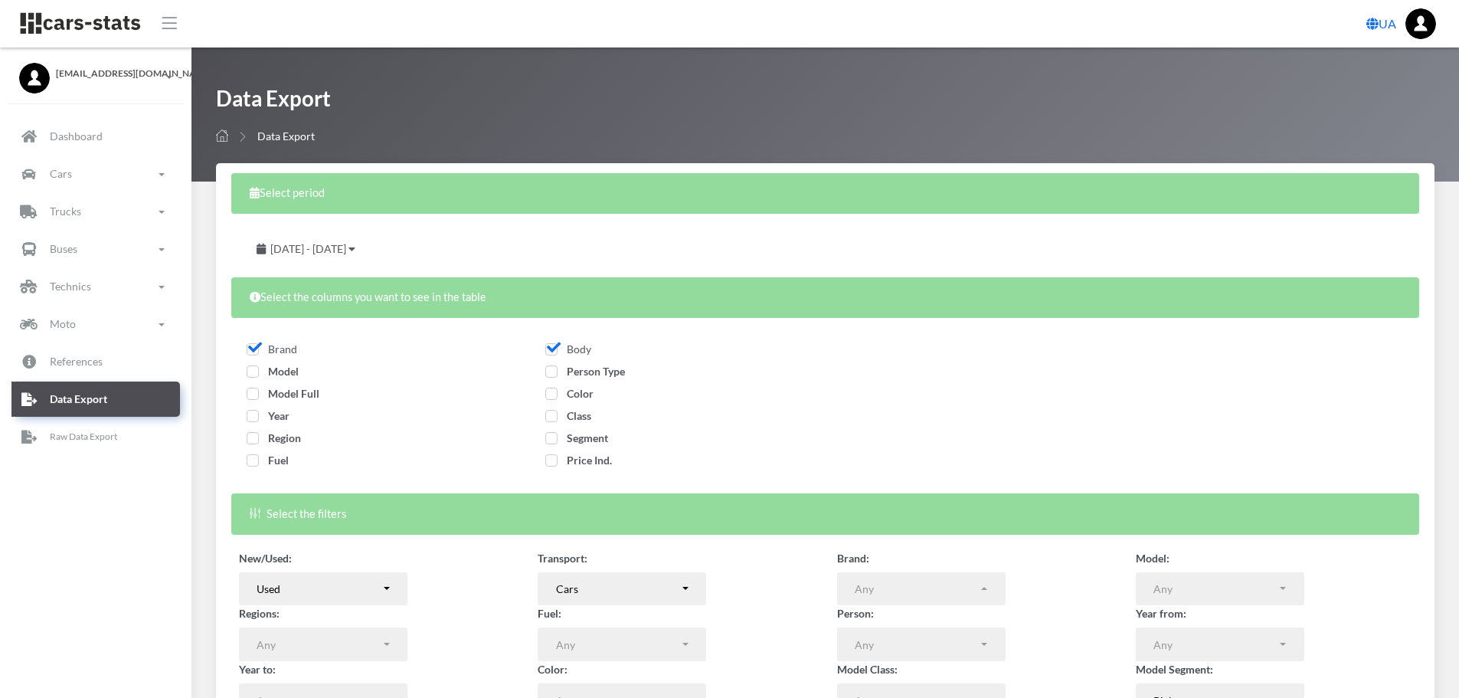
select select
select select "50"
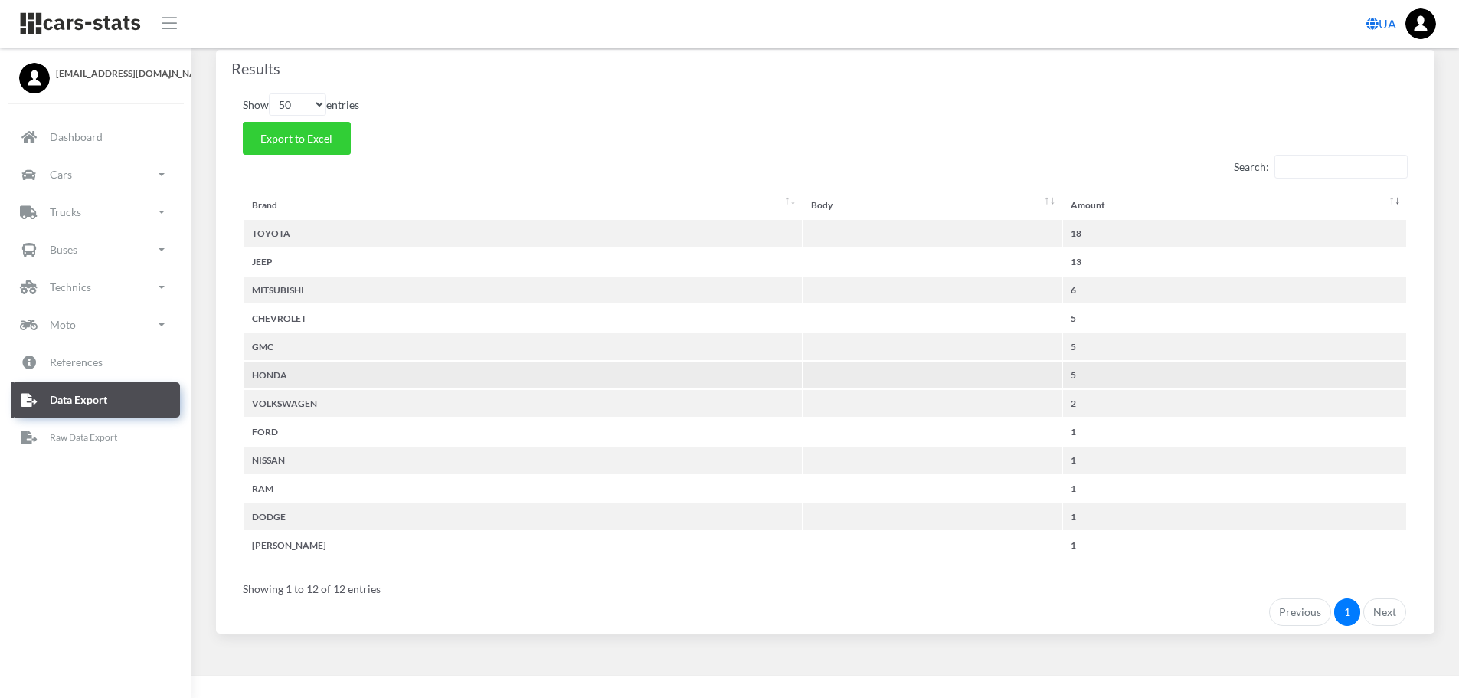
scroll to position [820, 0]
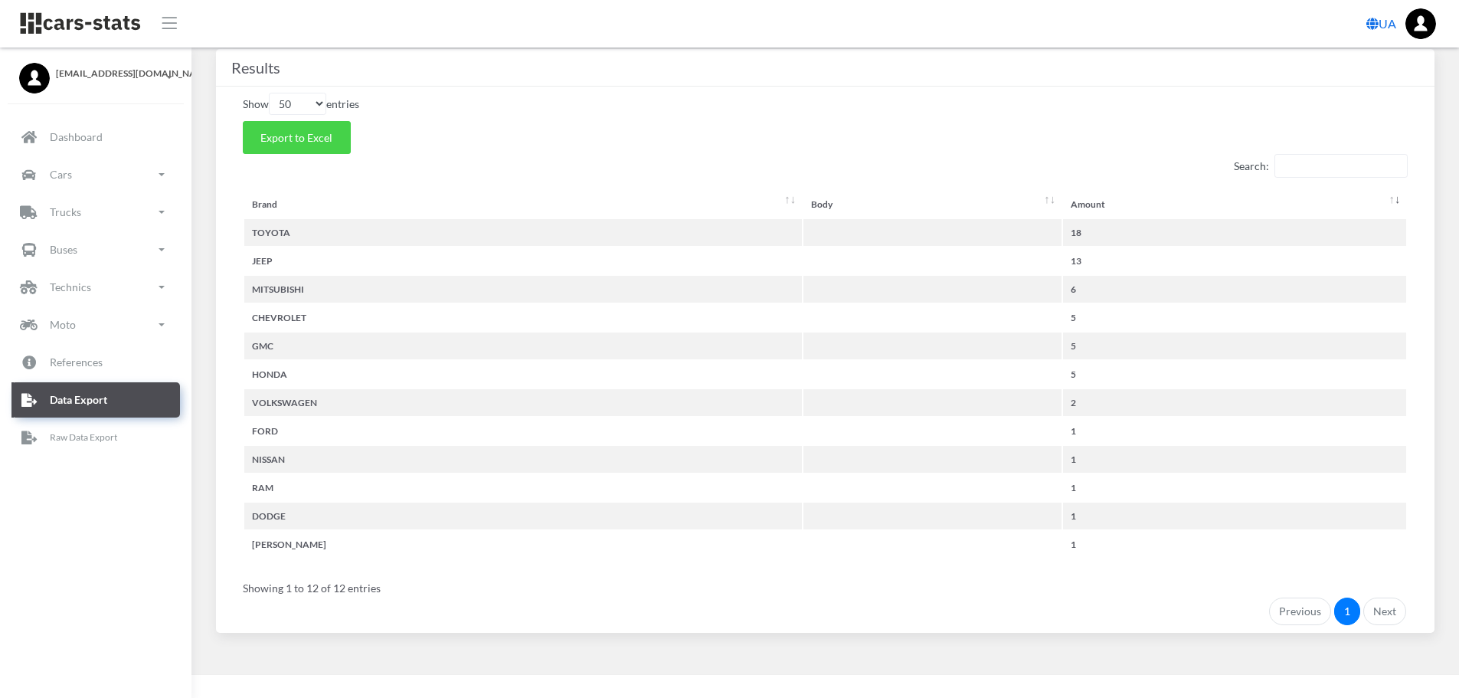
drag, startPoint x: 295, startPoint y: 145, endPoint x: 334, endPoint y: 168, distance: 45.3
click at [295, 145] on button "Export to Excel" at bounding box center [297, 138] width 108 height 34
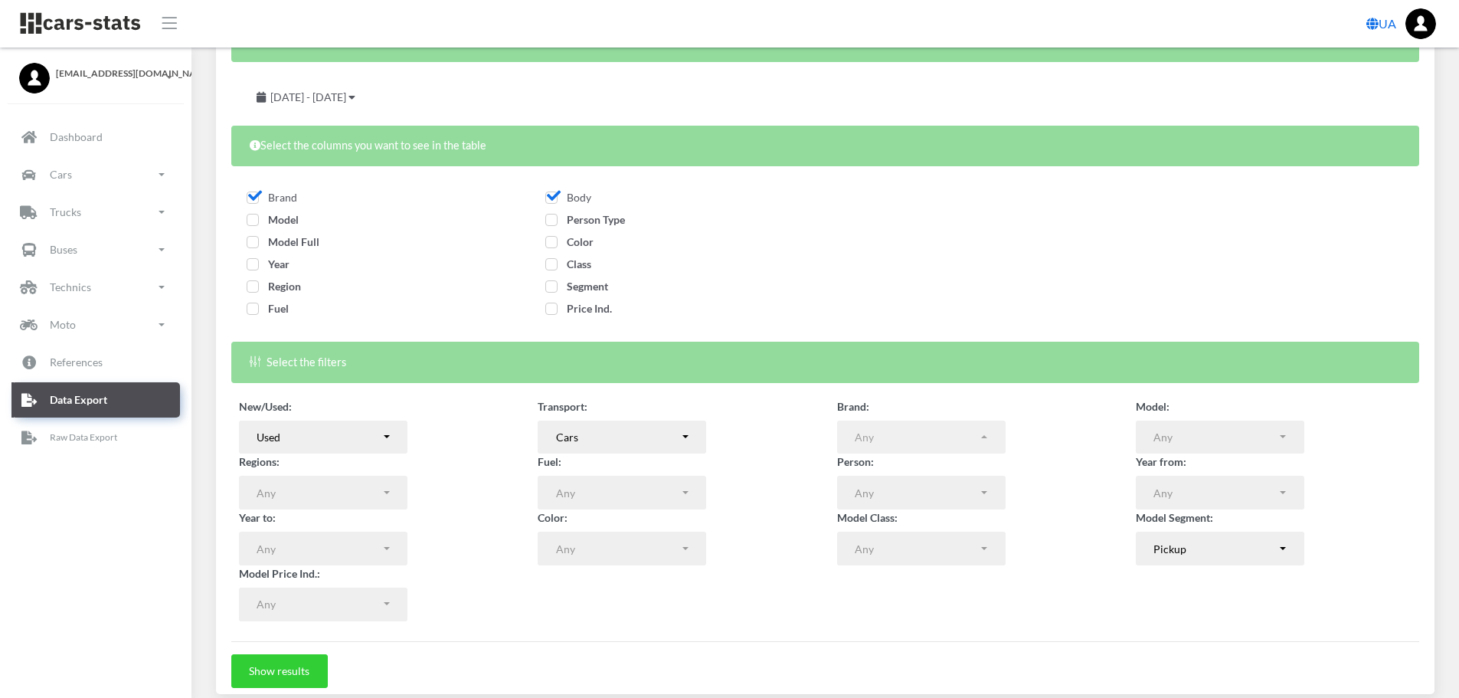
scroll to position [153, 0]
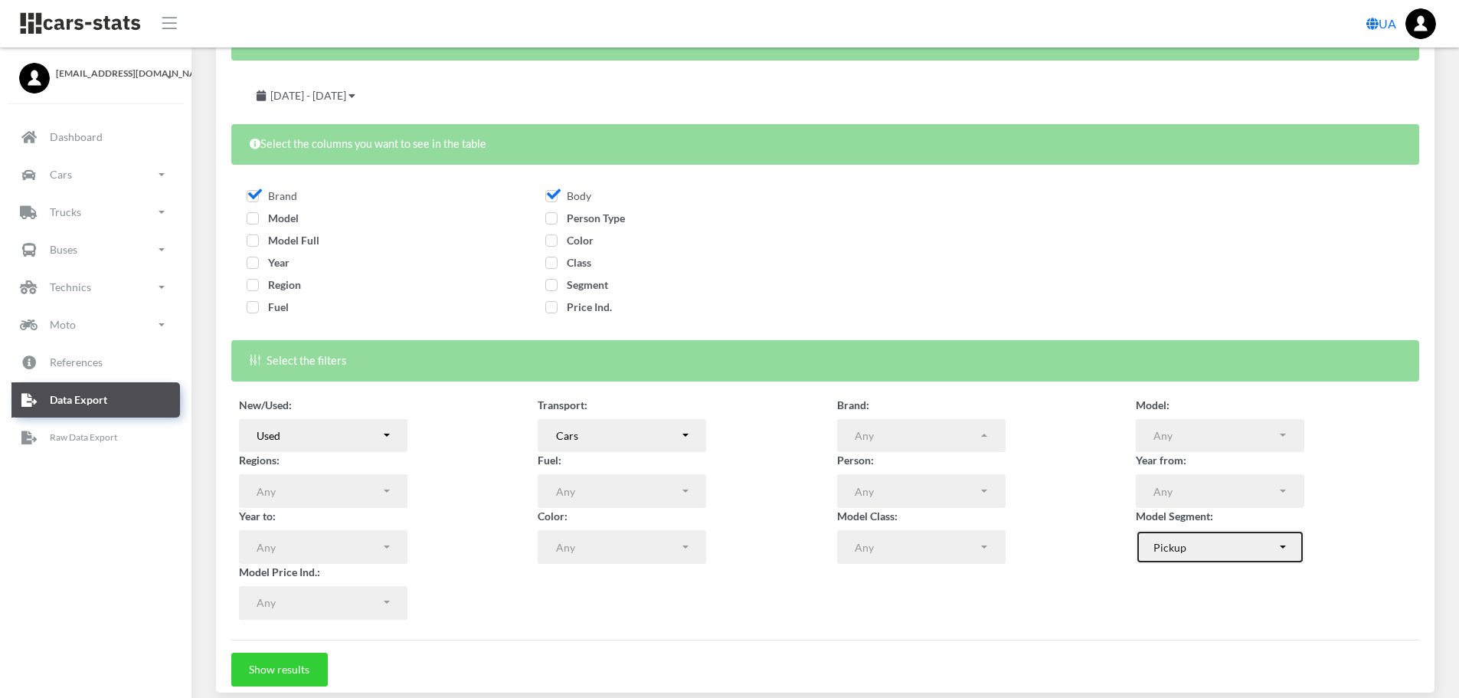
click at [1285, 555] on button "Pickup" at bounding box center [1220, 547] width 169 height 34
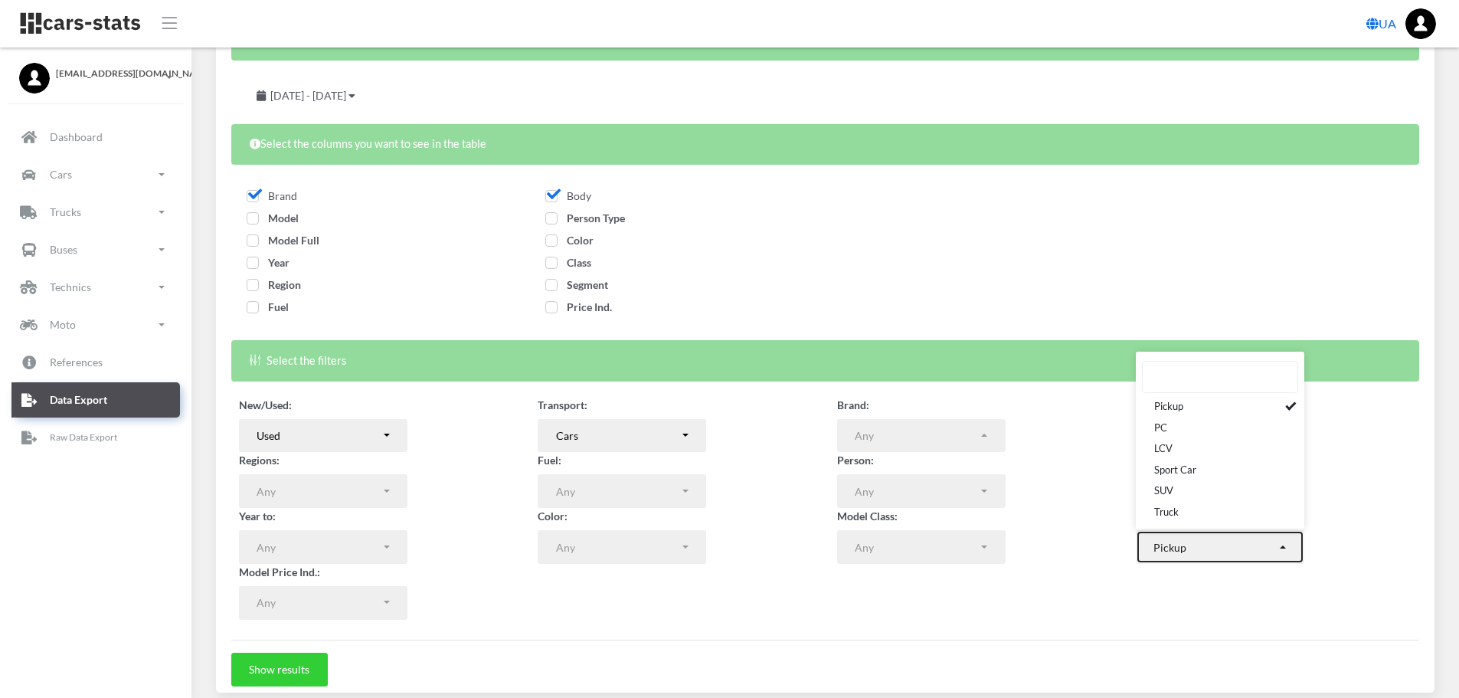
click at [1286, 555] on button "Pickup" at bounding box center [1220, 547] width 169 height 34
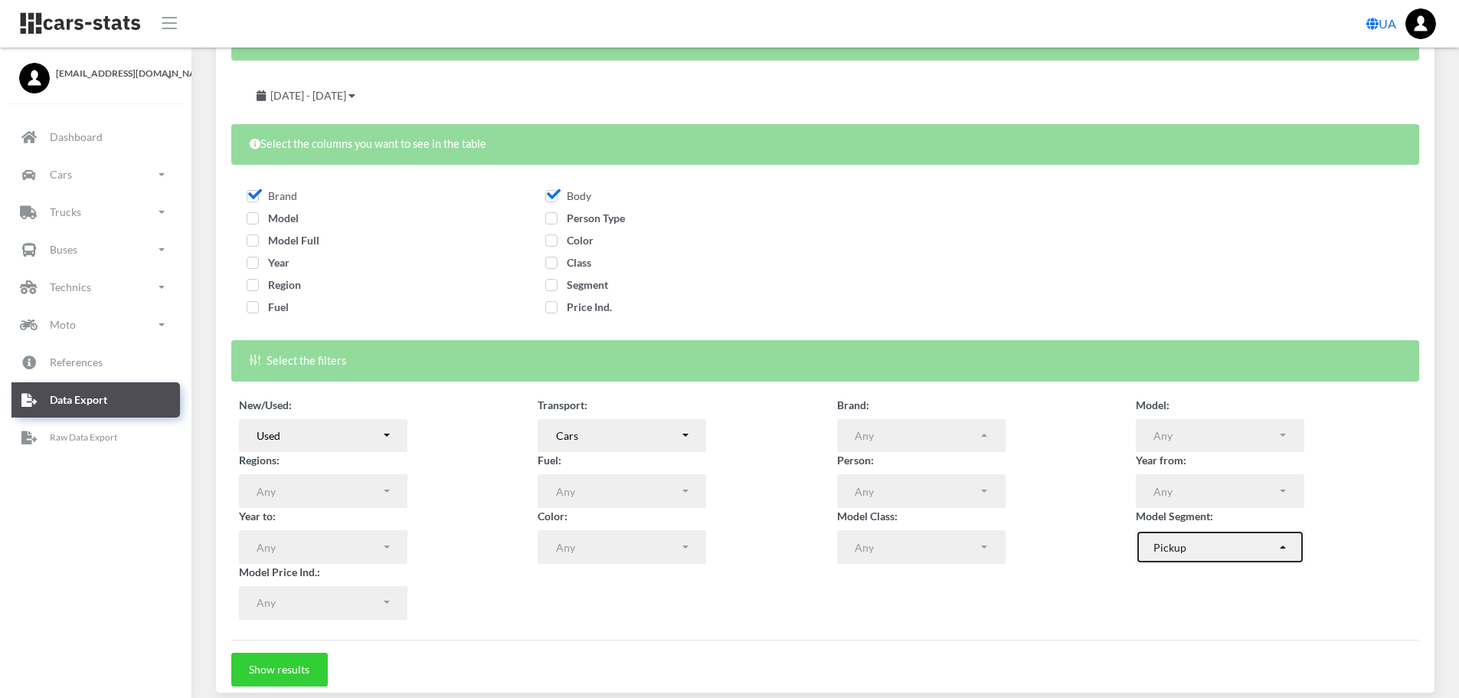
click at [1284, 550] on button "Pickup" at bounding box center [1220, 547] width 169 height 34
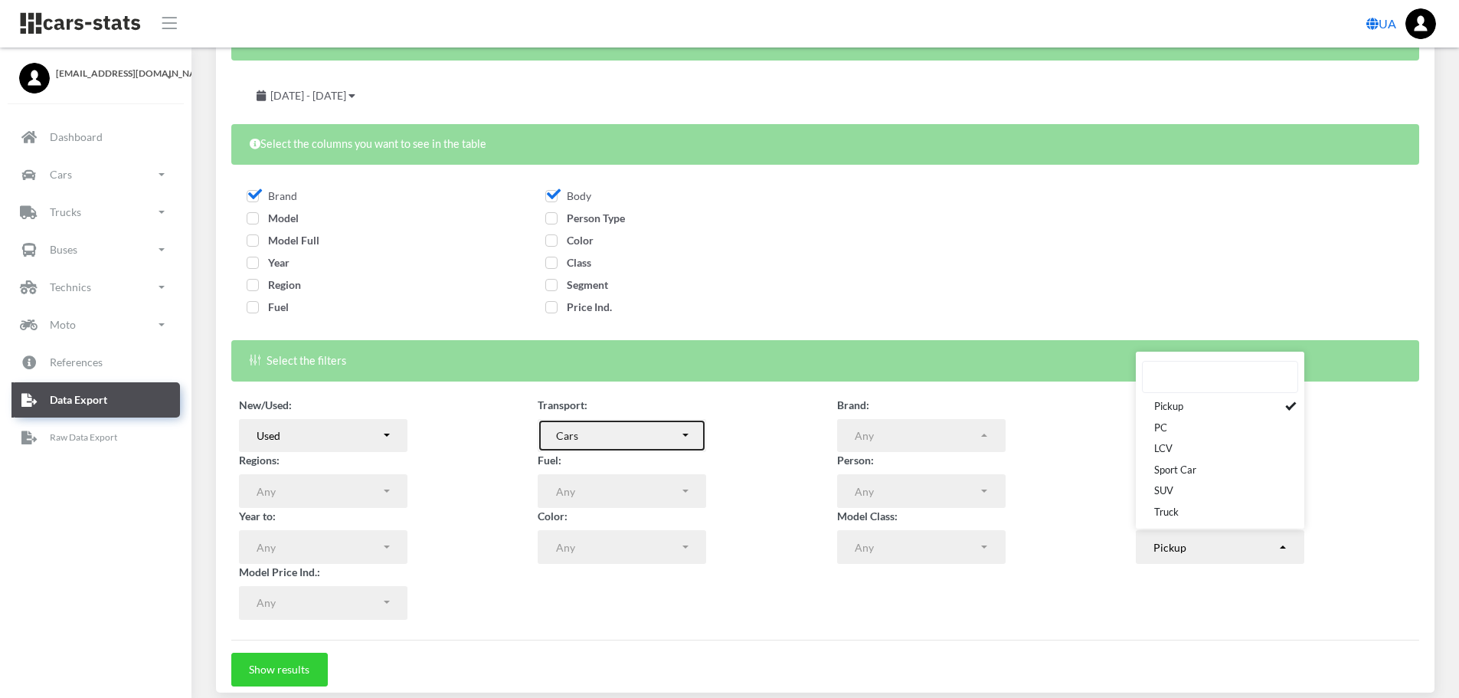
click at [692, 434] on button "Cars" at bounding box center [622, 436] width 169 height 34
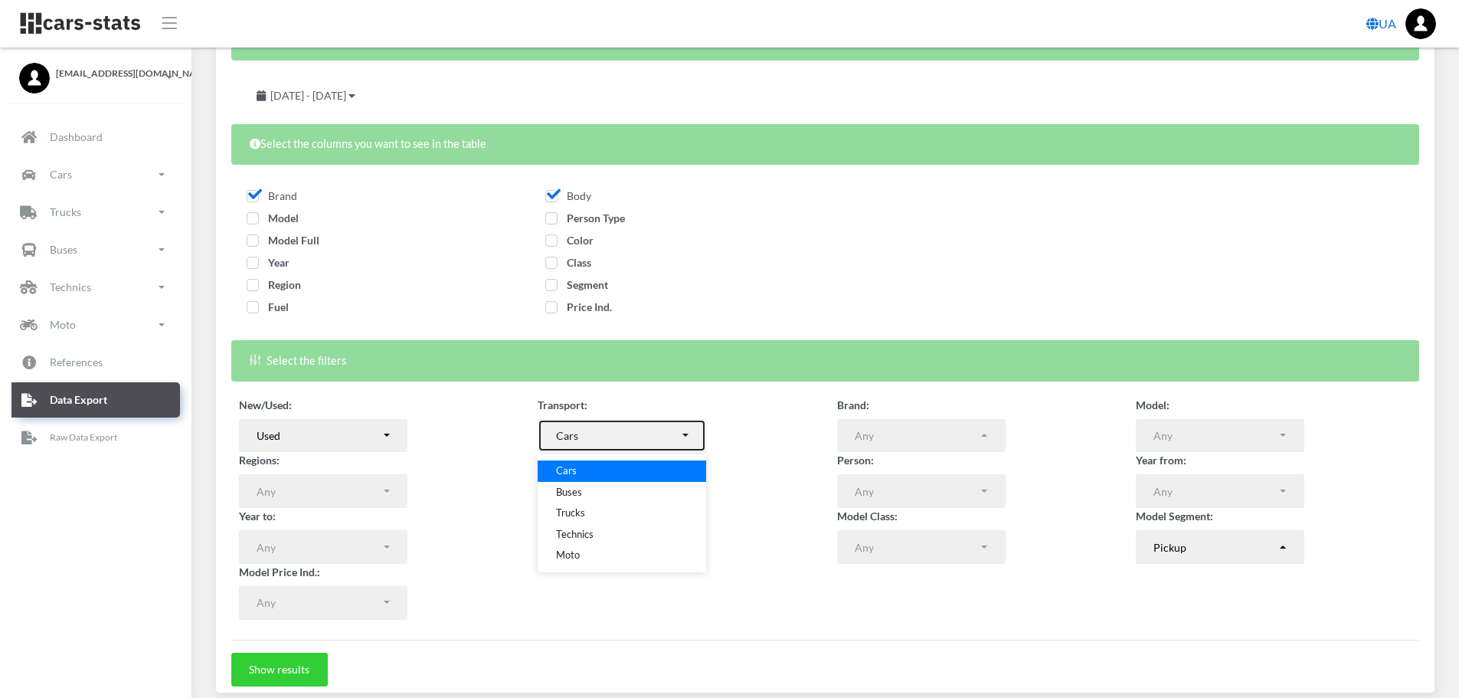
click at [694, 434] on button "Cars" at bounding box center [622, 436] width 169 height 34
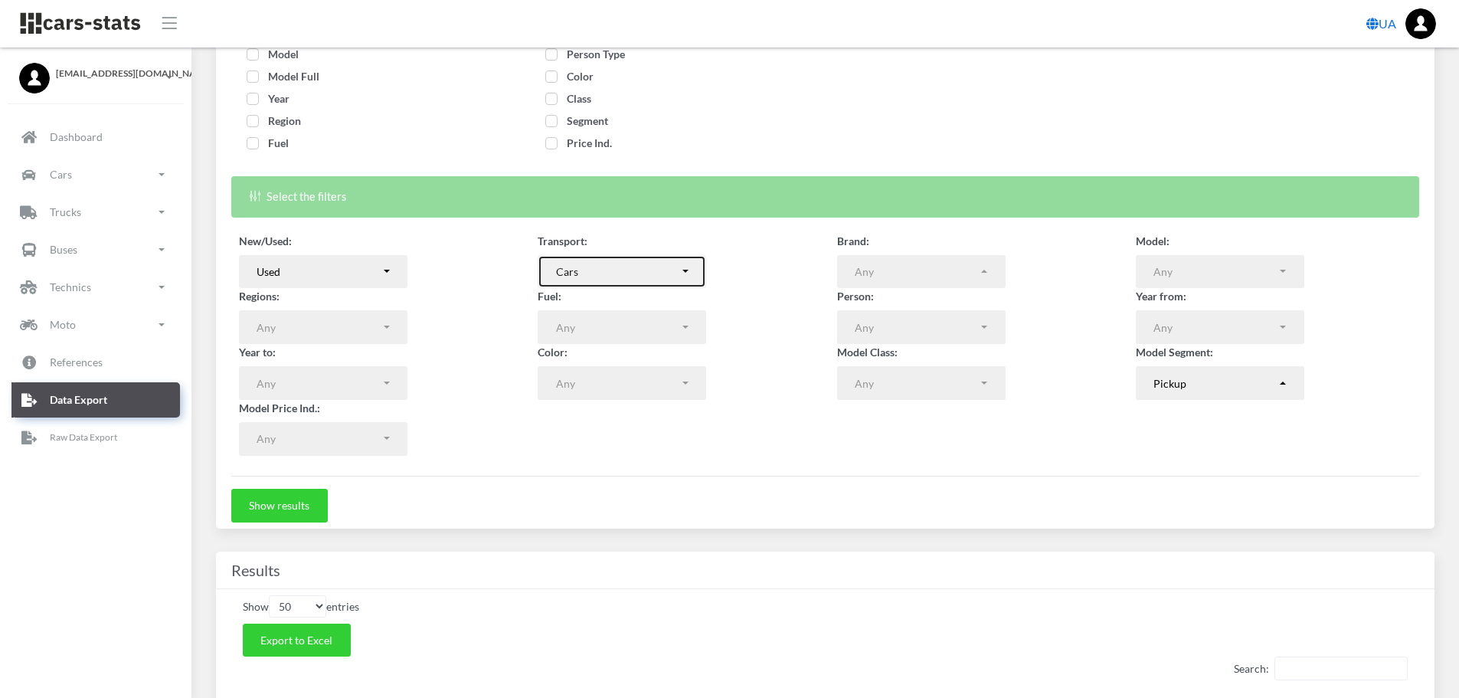
scroll to position [0, 0]
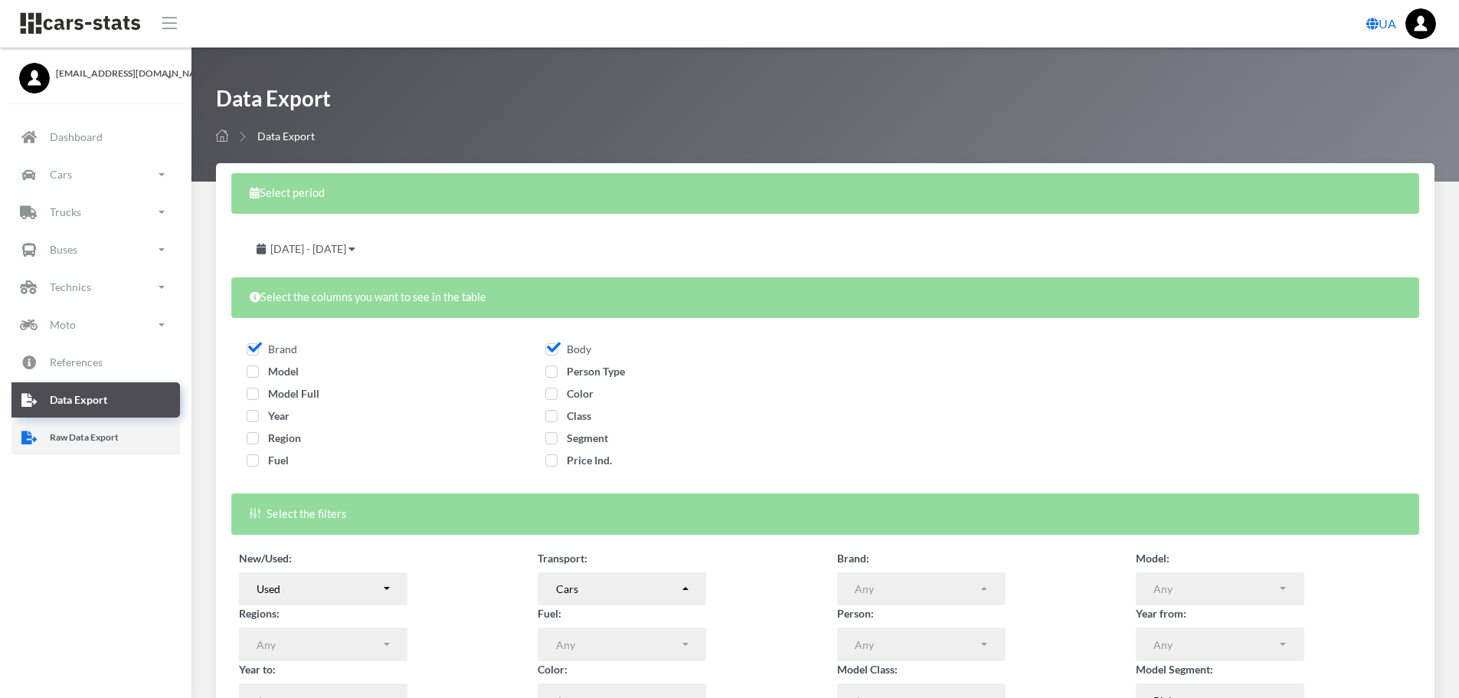
click at [116, 440] on p "Raw Data Export" at bounding box center [84, 437] width 69 height 17
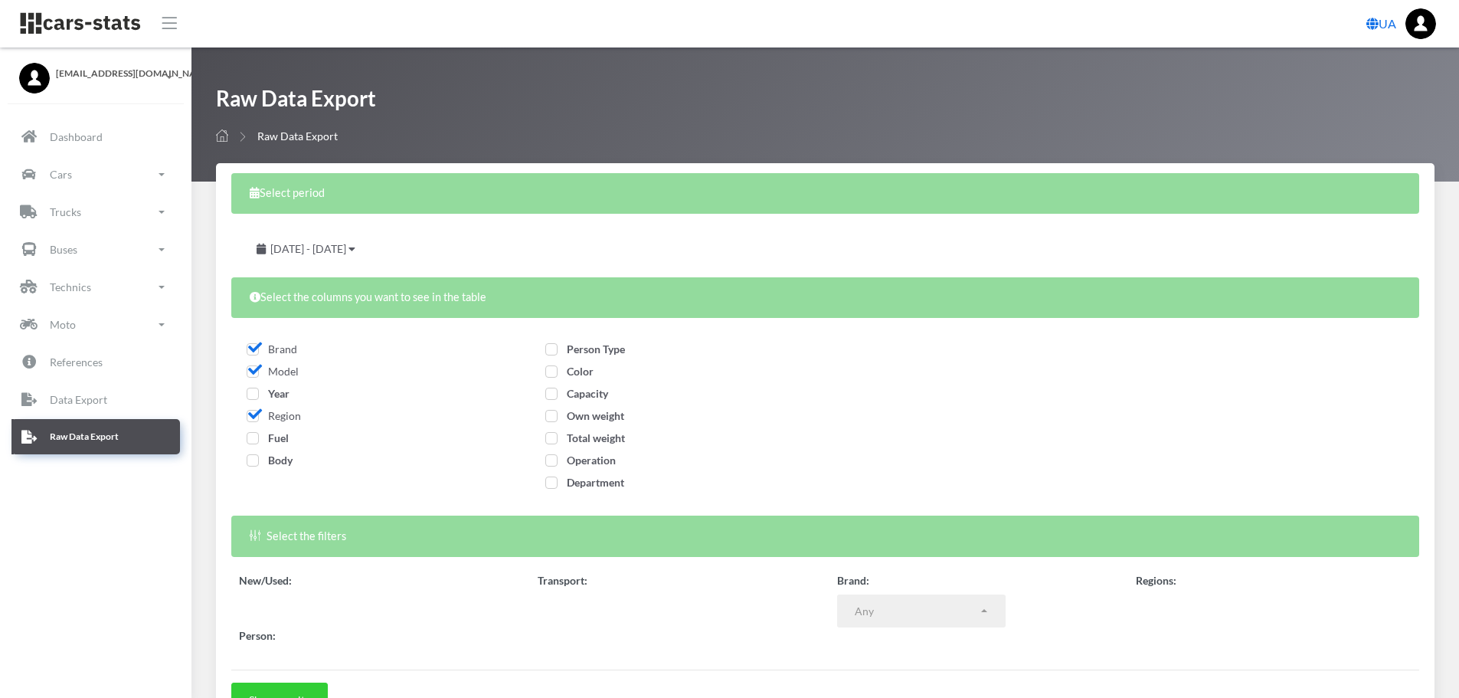
select select
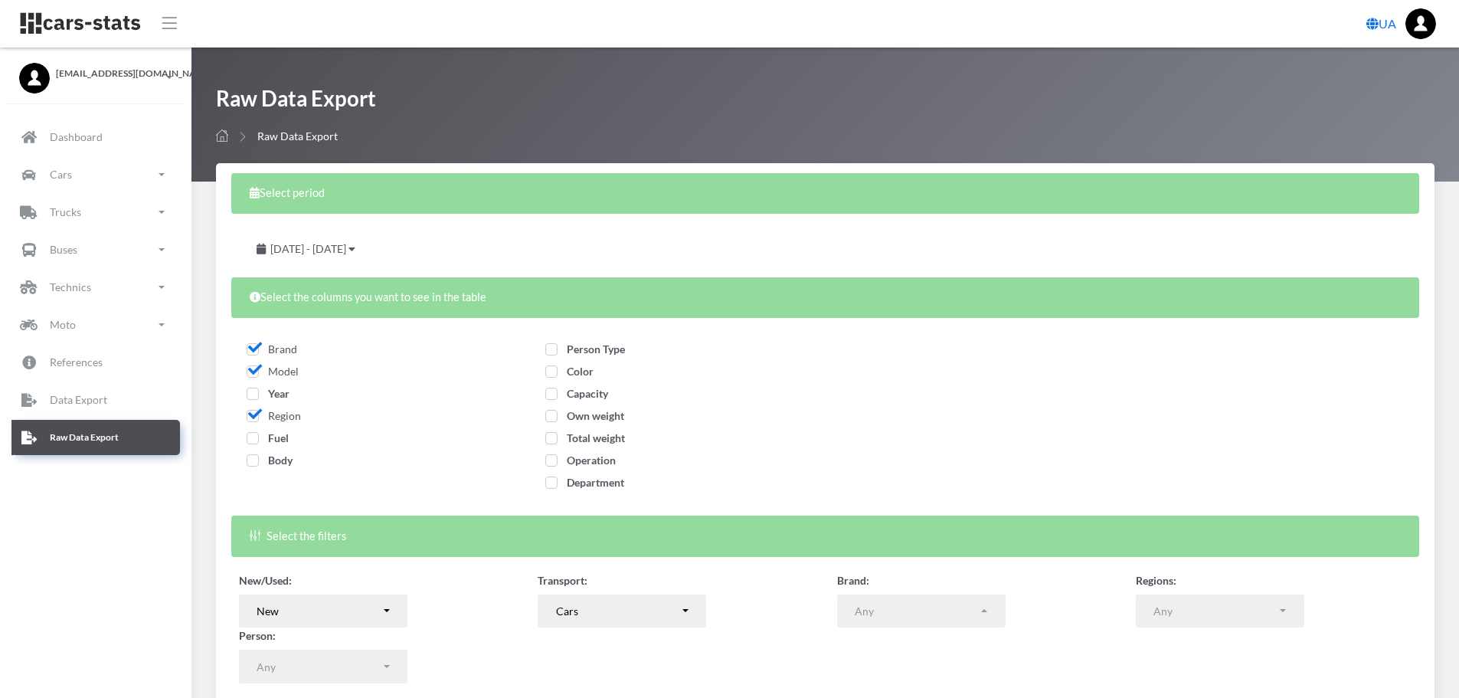
click at [252, 415] on span "Region" at bounding box center [274, 415] width 54 height 13
checkbox input "false"
click at [255, 371] on span "Model" at bounding box center [273, 371] width 52 height 13
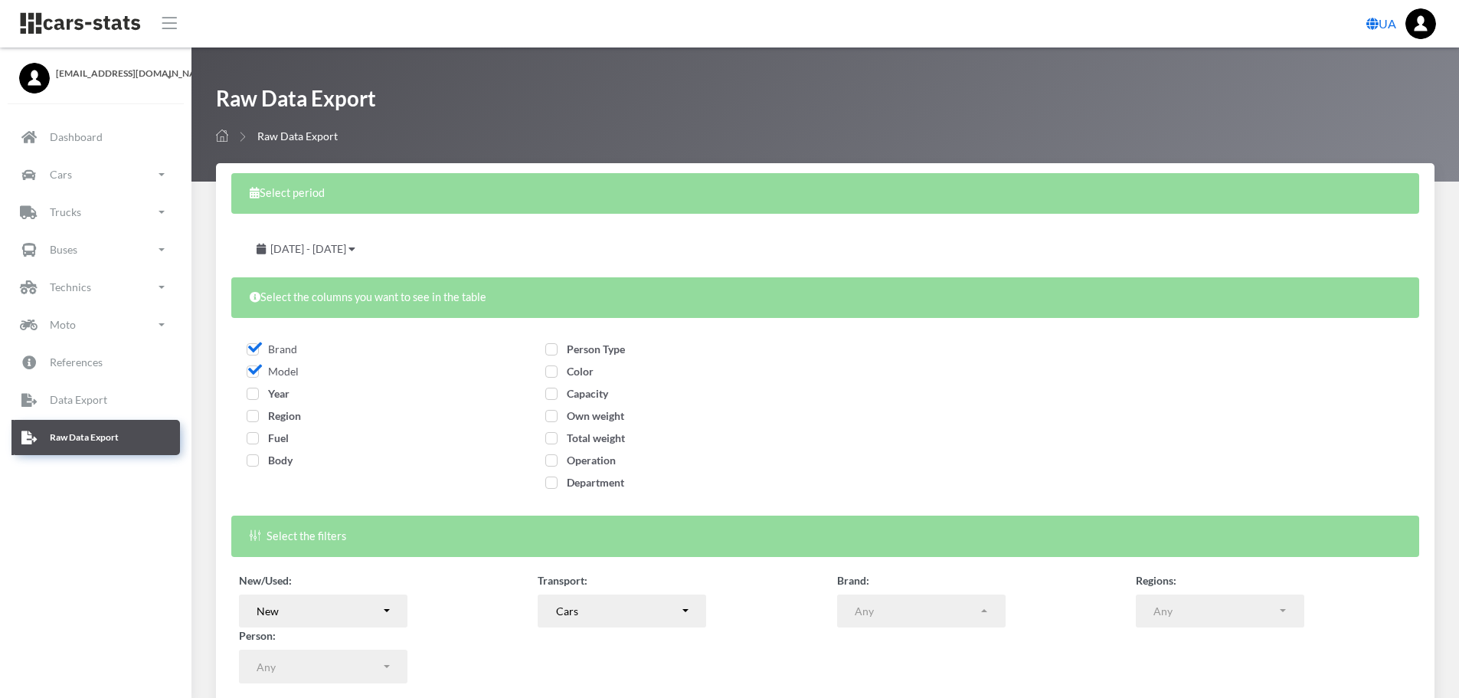
checkbox input "false"
click at [346, 249] on span "[DATE] - [DATE]" at bounding box center [308, 248] width 76 height 13
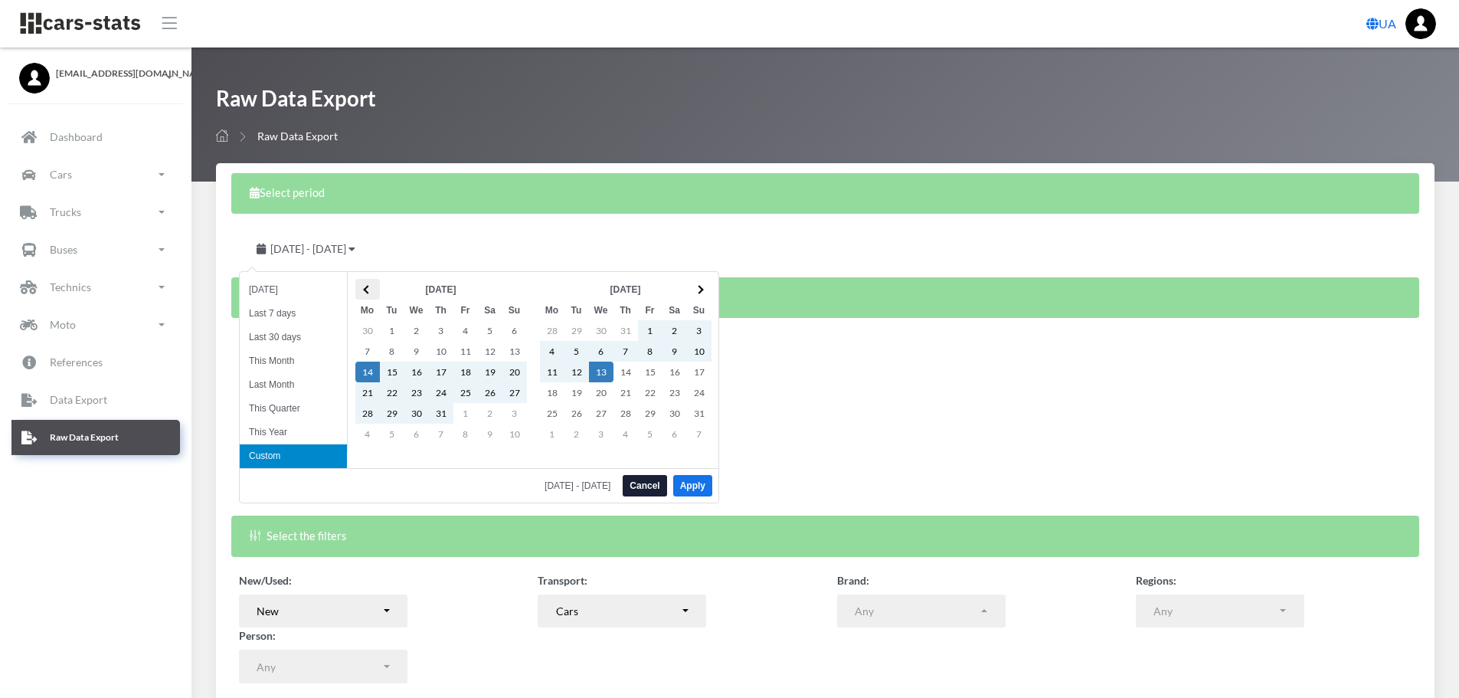
click at [365, 282] on th at bounding box center [367, 289] width 25 height 21
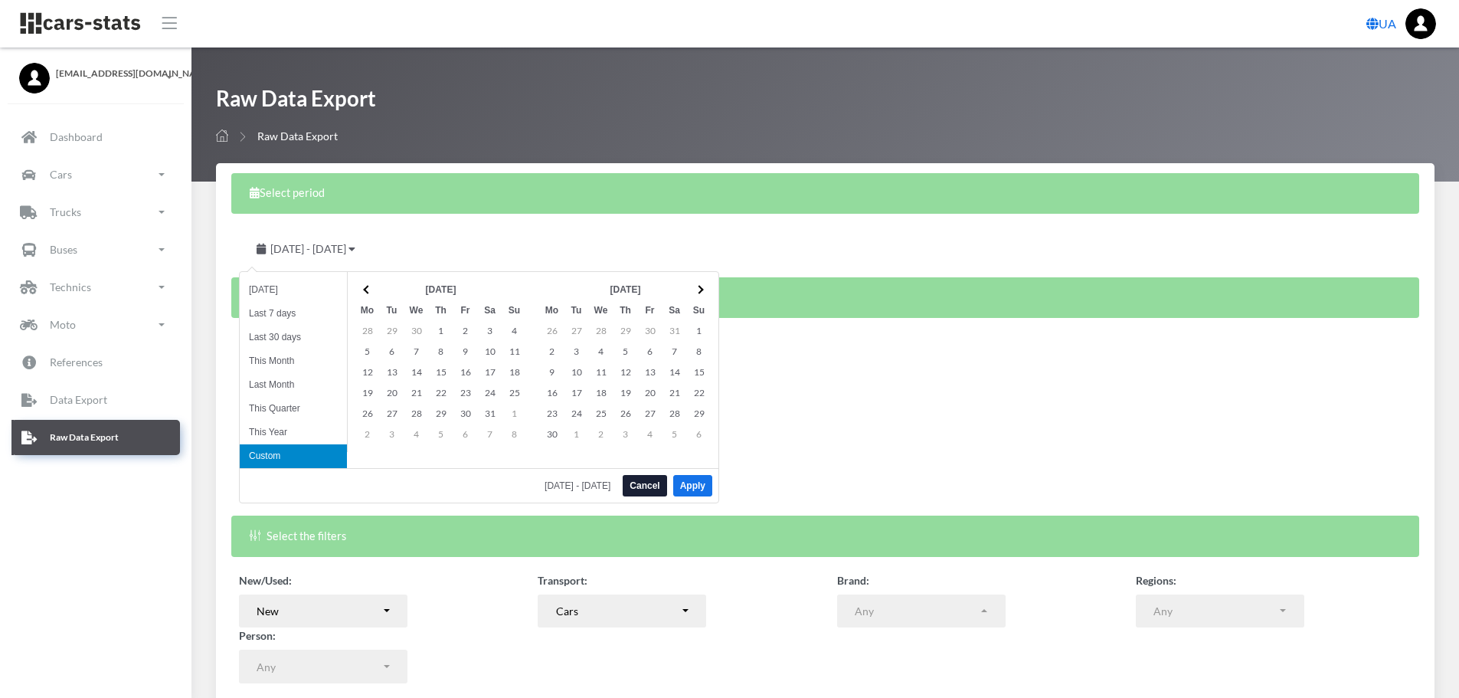
click at [365, 282] on th at bounding box center [367, 289] width 25 height 21
click at [365, 283] on th at bounding box center [367, 289] width 25 height 21
click at [368, 287] on span at bounding box center [367, 289] width 8 height 8
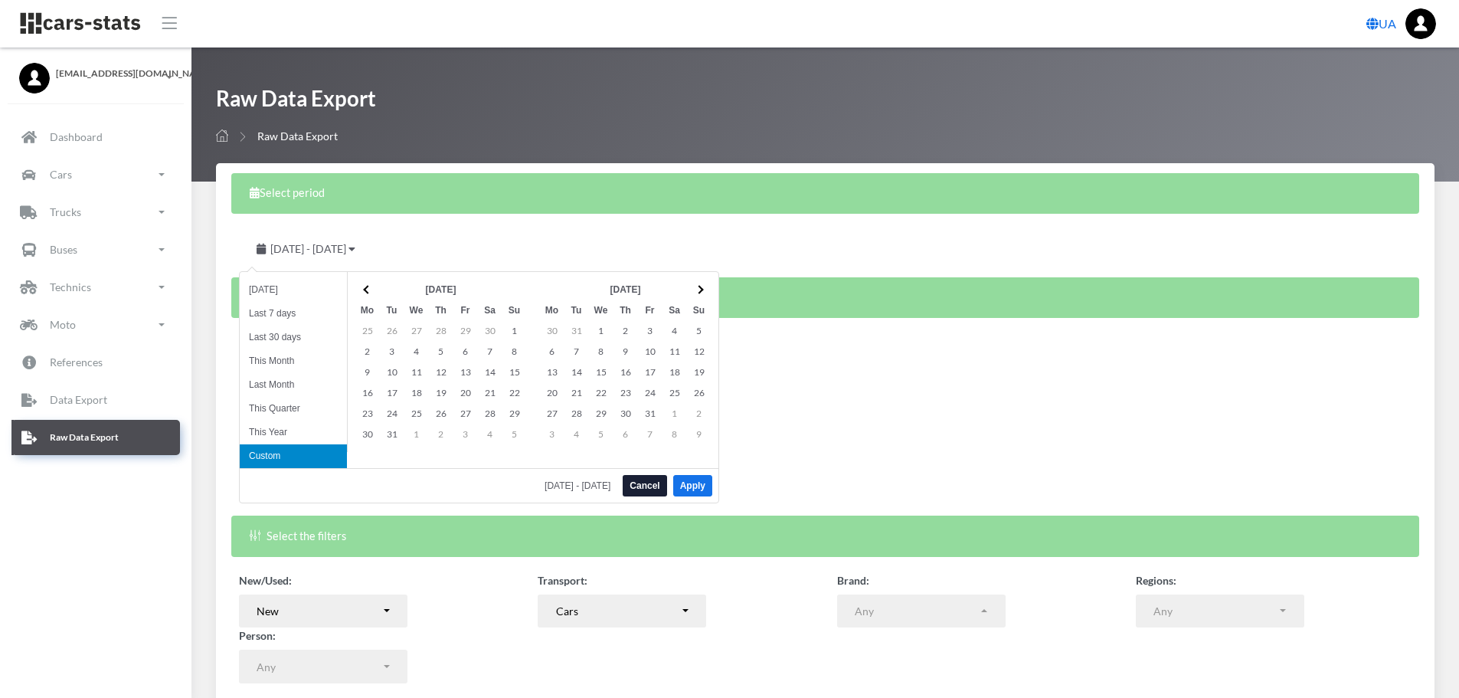
click at [368, 287] on span at bounding box center [367, 289] width 8 height 8
click at [368, 289] on span at bounding box center [367, 289] width 8 height 8
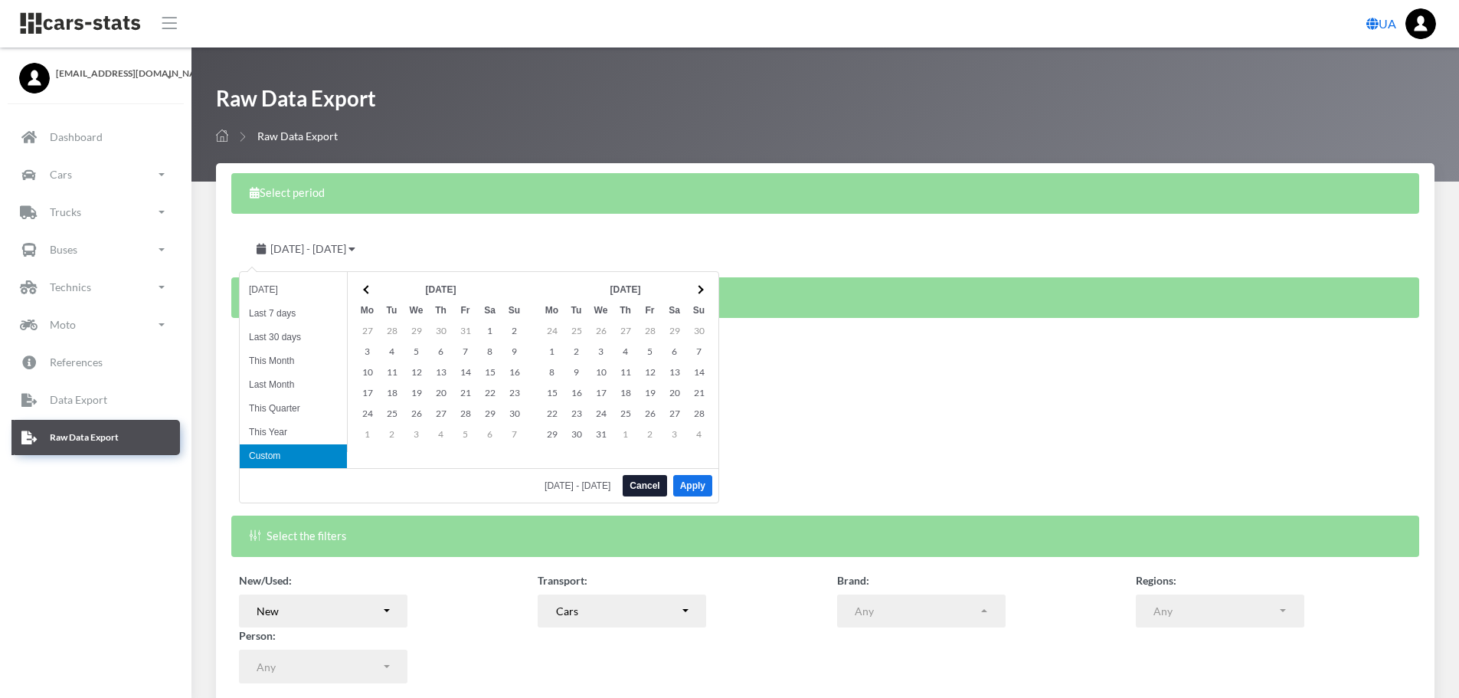
click at [368, 289] on span at bounding box center [367, 289] width 8 height 8
drag, startPoint x: 365, startPoint y: 282, endPoint x: 368, endPoint y: 290, distance: 8.3
click at [368, 290] on span at bounding box center [367, 289] width 8 height 8
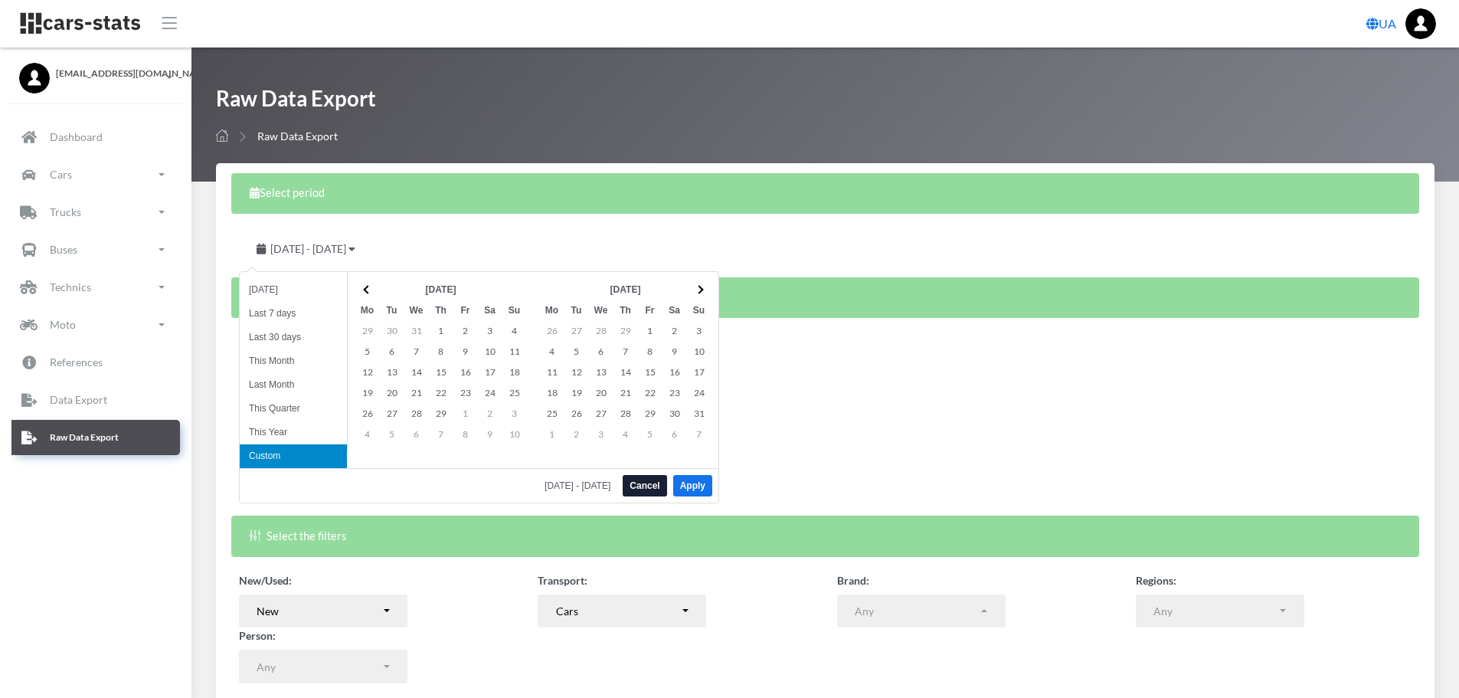
click at [368, 290] on span at bounding box center [367, 289] width 8 height 8
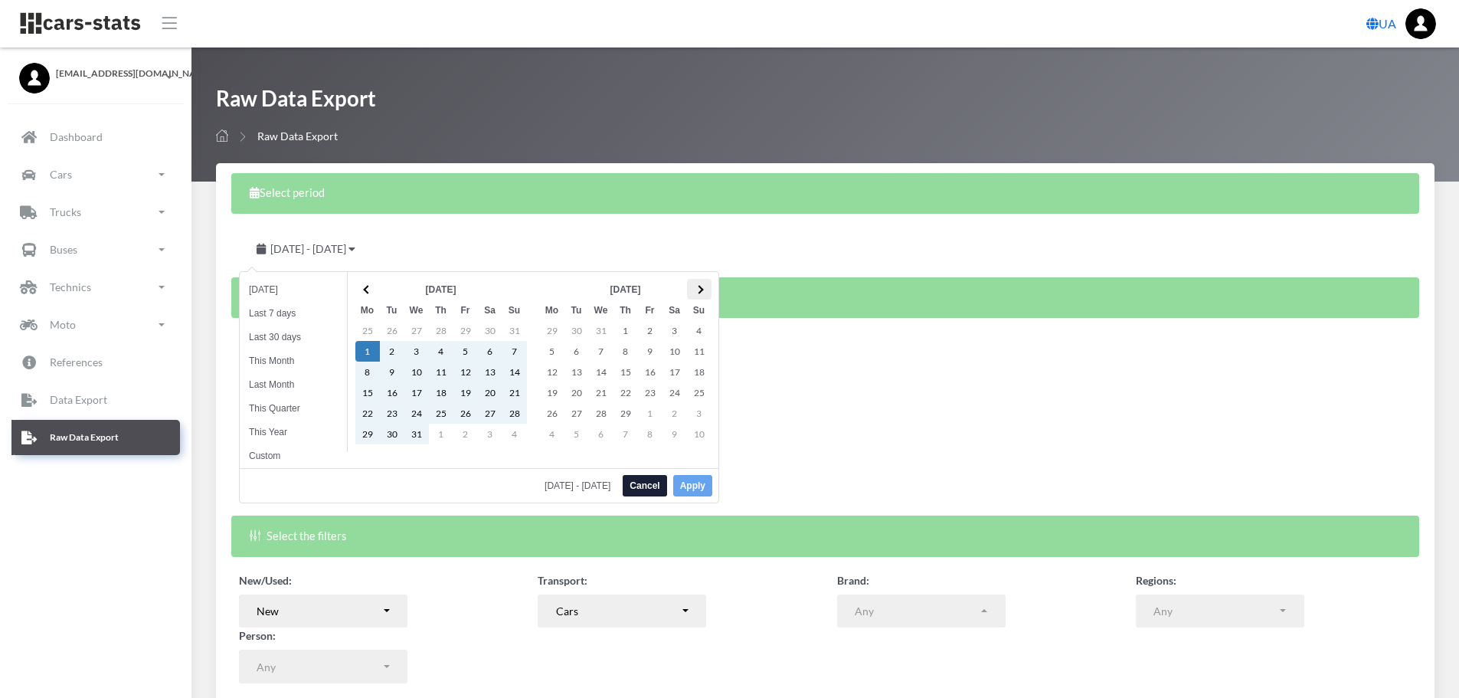
click at [698, 286] on span at bounding box center [699, 289] width 8 height 8
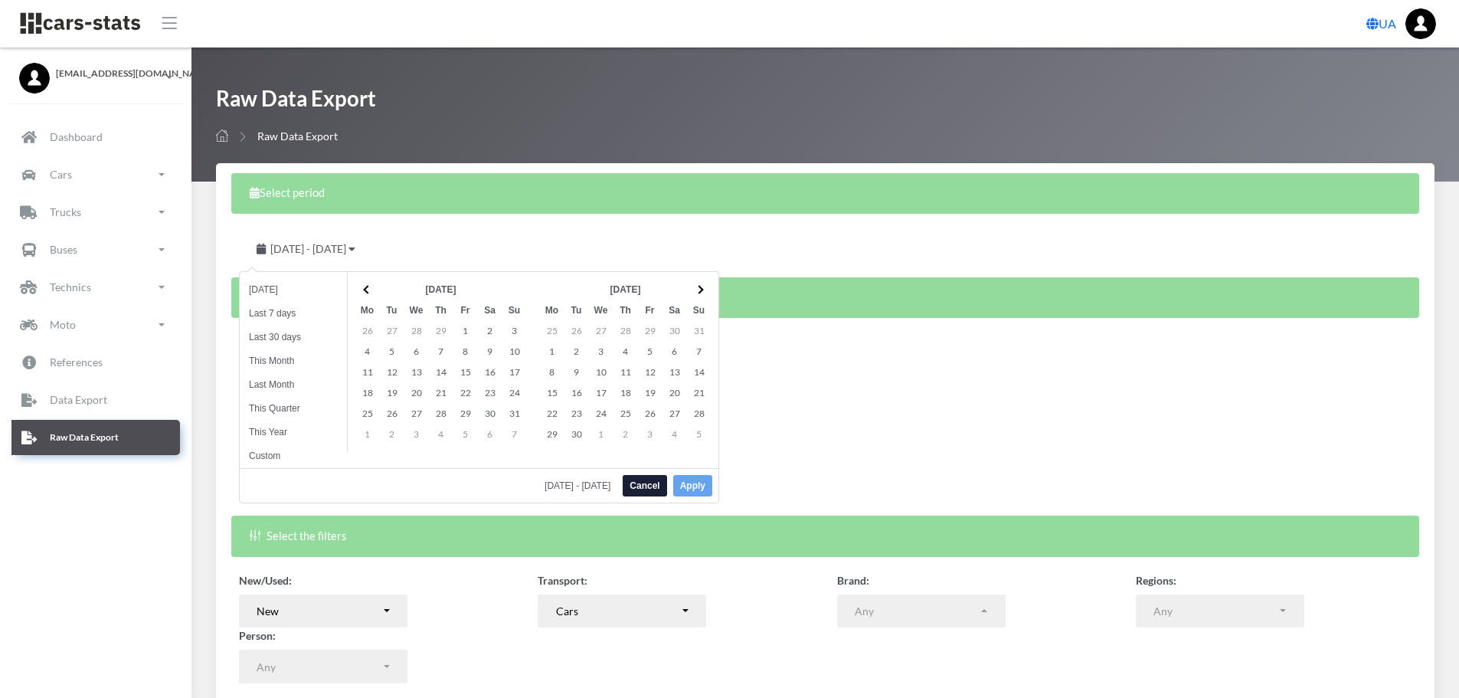
click at [698, 286] on span at bounding box center [699, 289] width 8 height 8
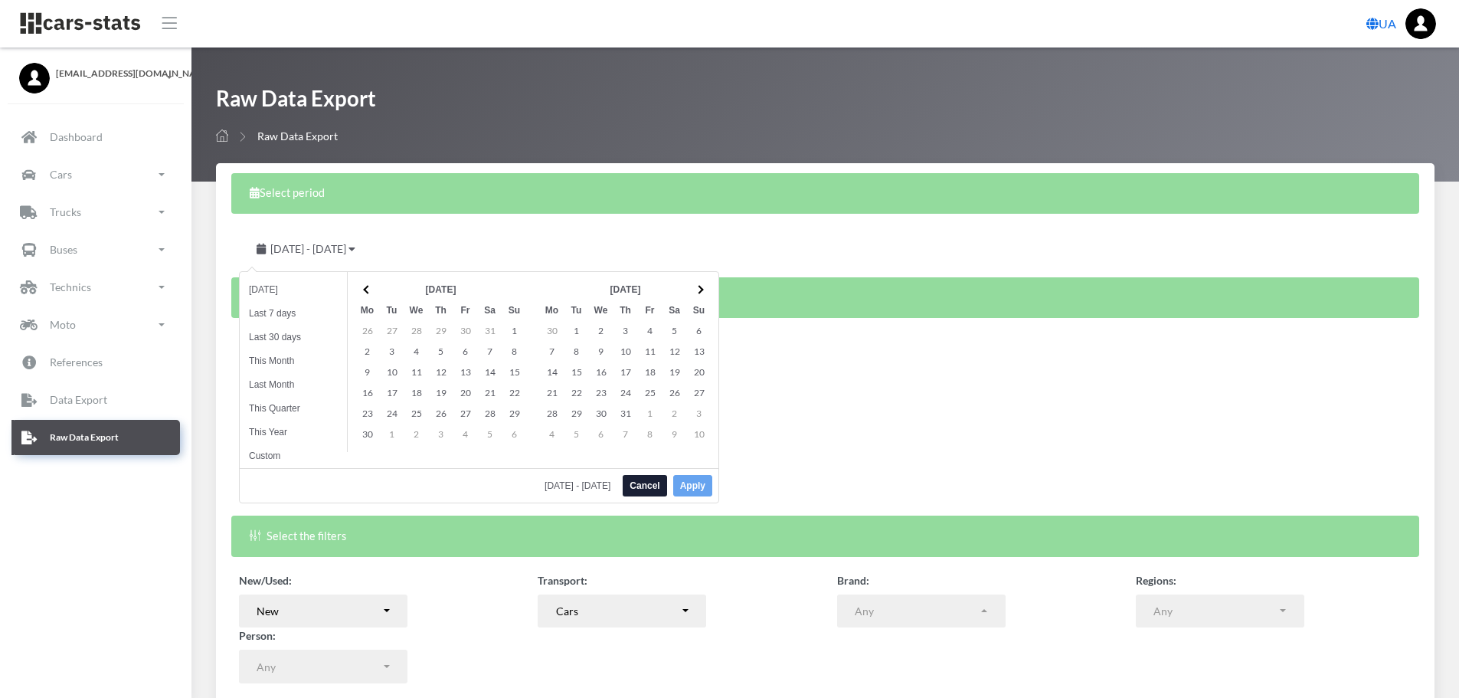
click at [698, 286] on span at bounding box center [699, 289] width 8 height 8
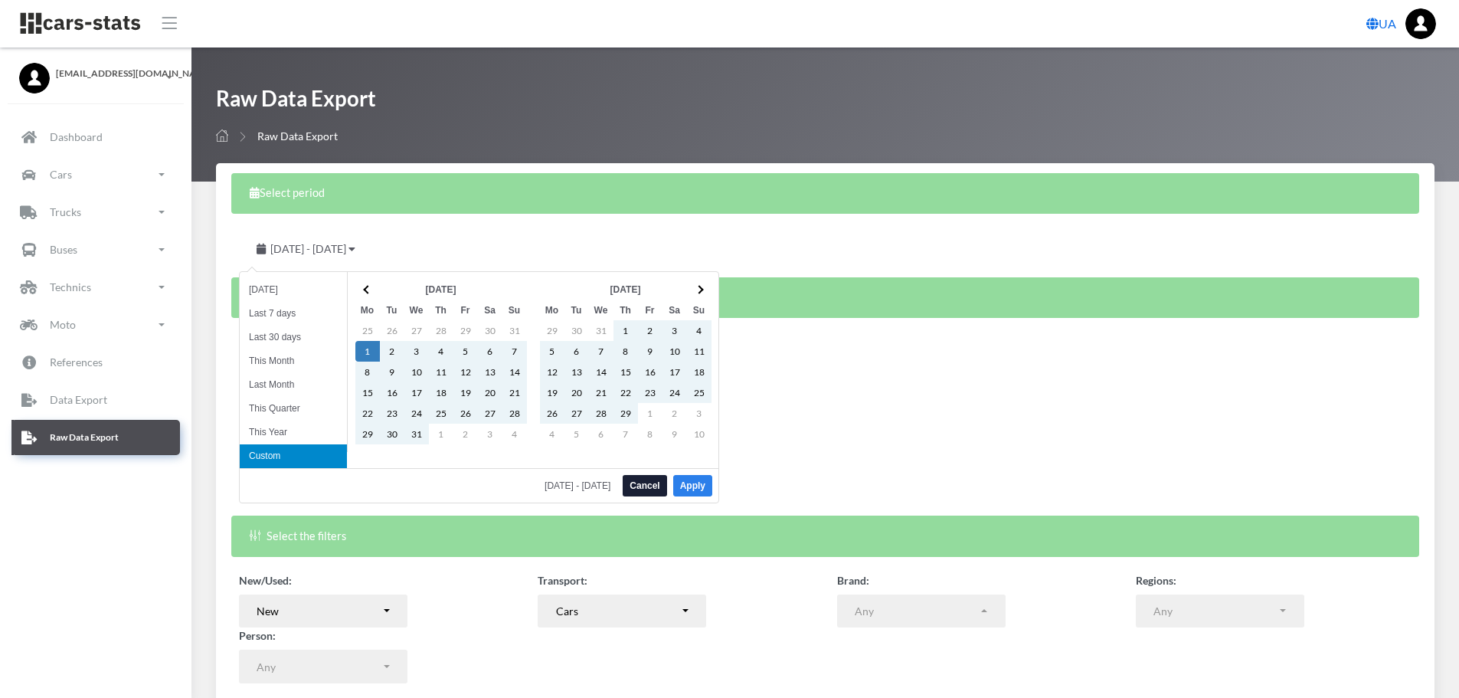
click at [694, 485] on button "Apply" at bounding box center [692, 485] width 39 height 21
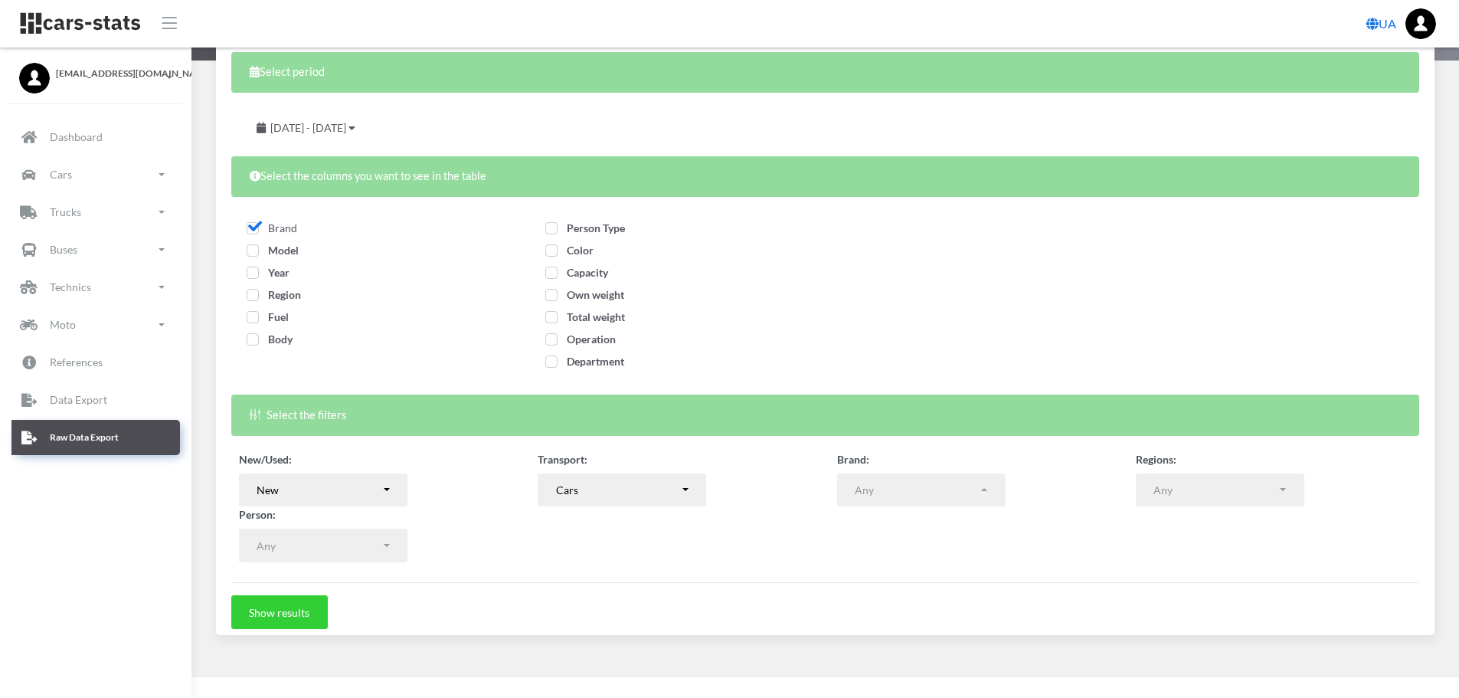
scroll to position [123, 0]
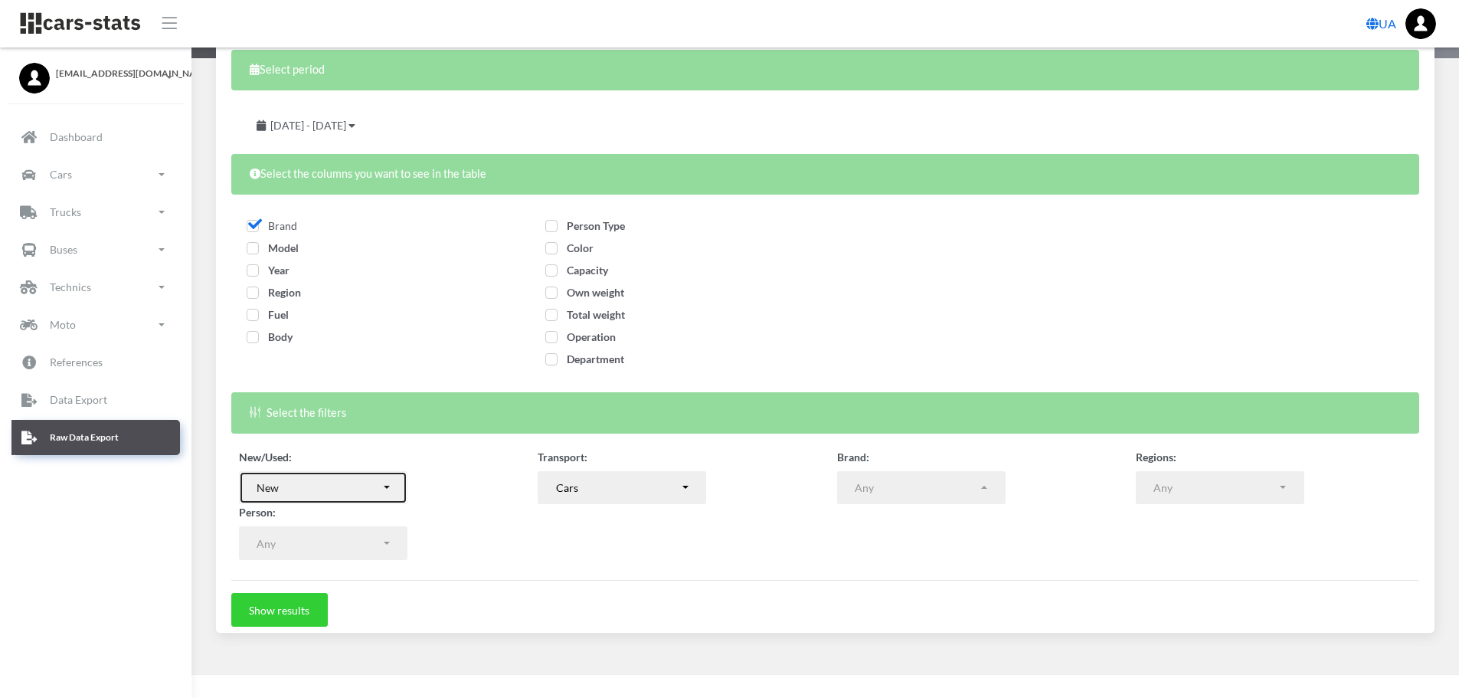
click at [382, 487] on button "New" at bounding box center [323, 488] width 169 height 34
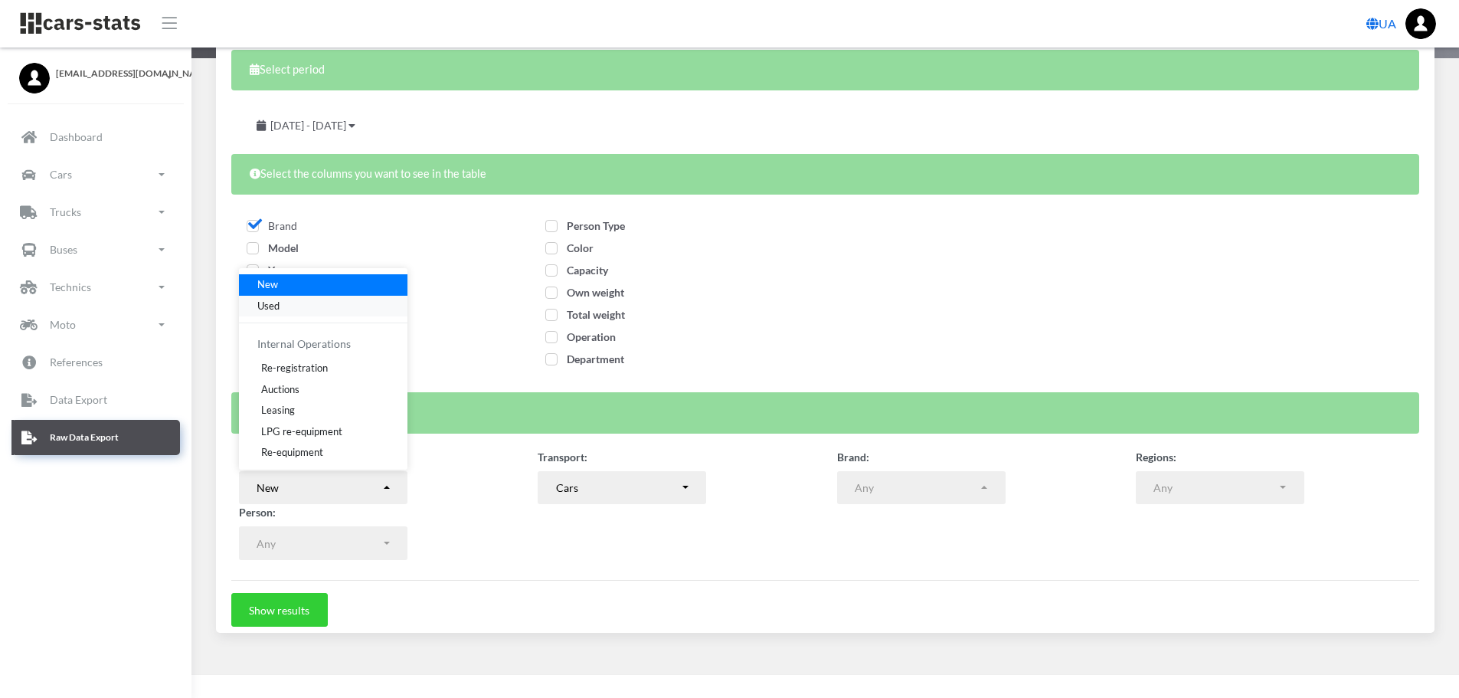
click at [279, 306] on span "Used" at bounding box center [268, 305] width 22 height 15
select select "used-import"
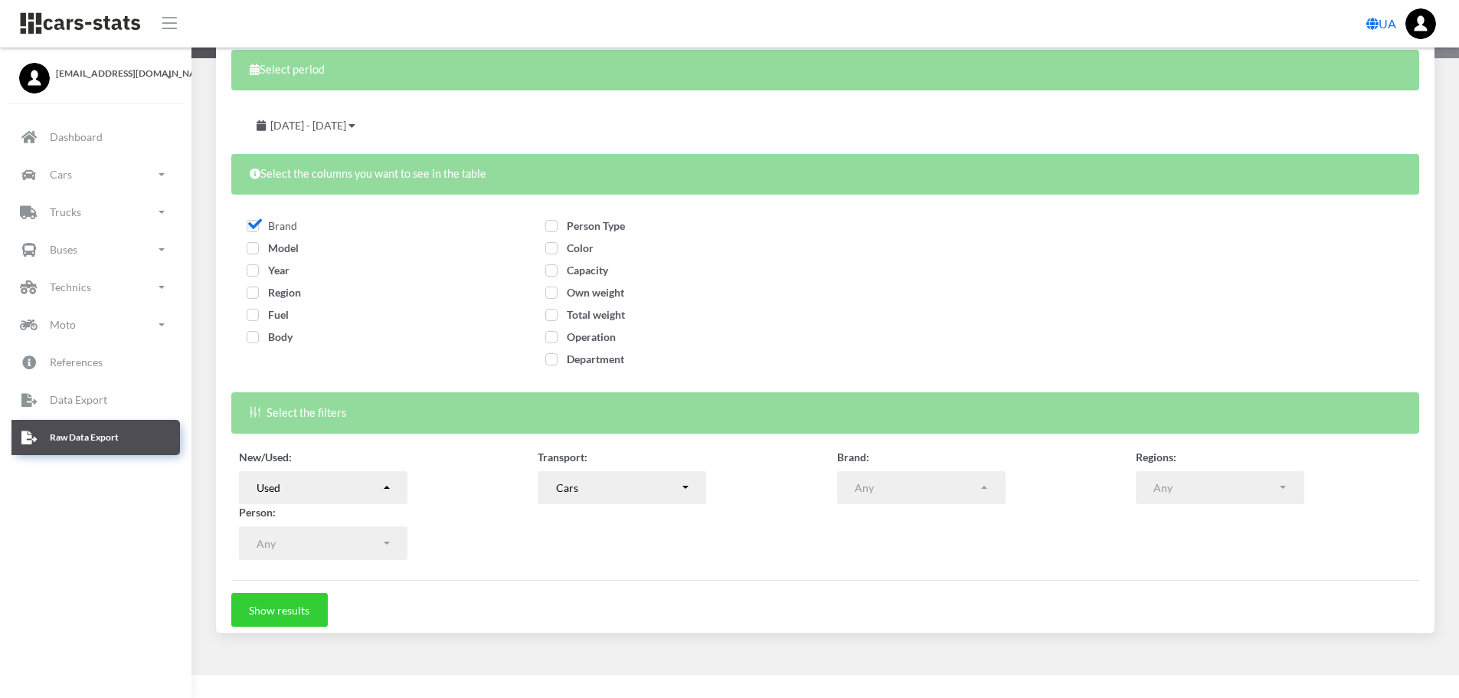
click at [254, 342] on span "Body" at bounding box center [270, 336] width 46 height 13
checkbox input "true"
click at [300, 615] on button "Show results" at bounding box center [279, 610] width 97 height 34
